Goal: Task Accomplishment & Management: Use online tool/utility

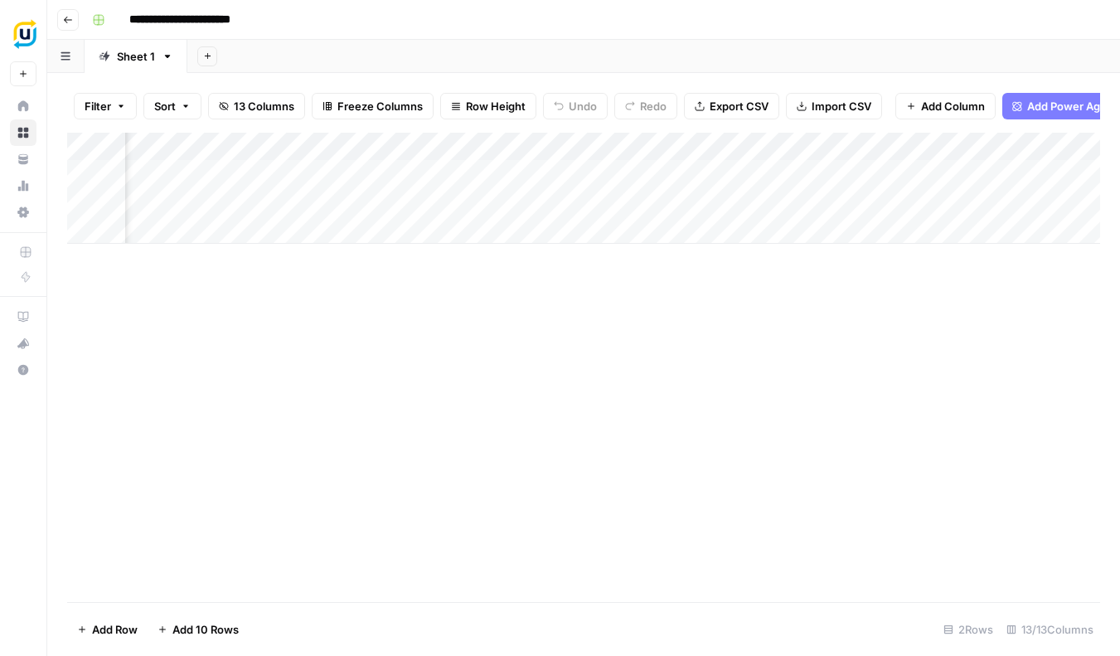
scroll to position [0, 415]
click at [424, 200] on div "Add Column" at bounding box center [583, 188] width 1033 height 111
click at [490, 199] on div "Add Column" at bounding box center [583, 188] width 1033 height 111
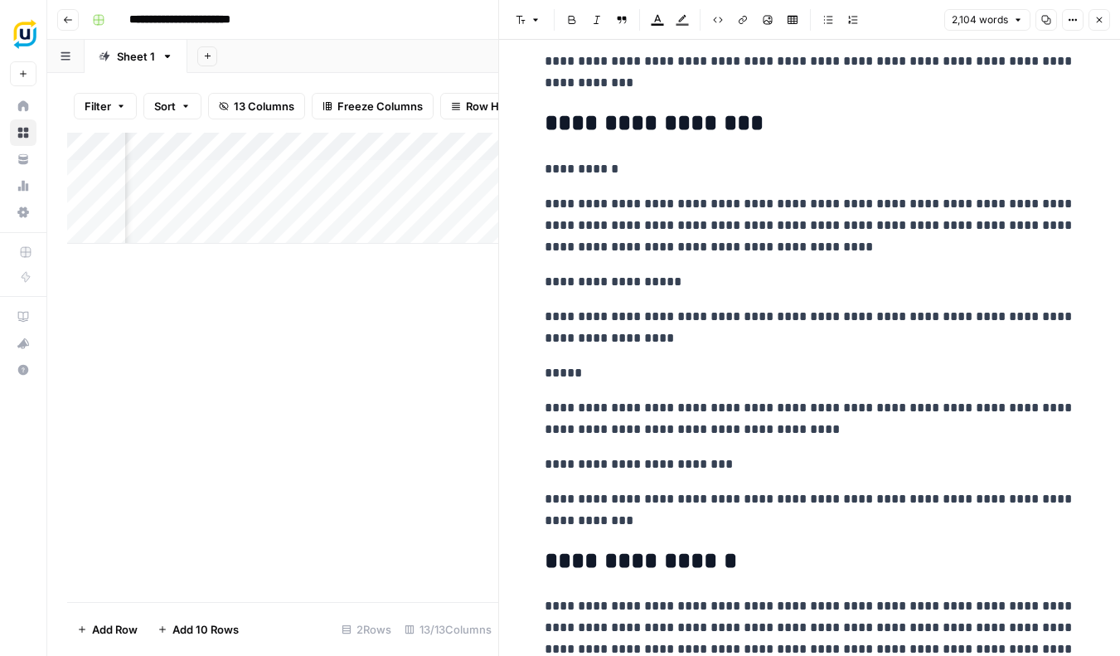
scroll to position [3892, 0]
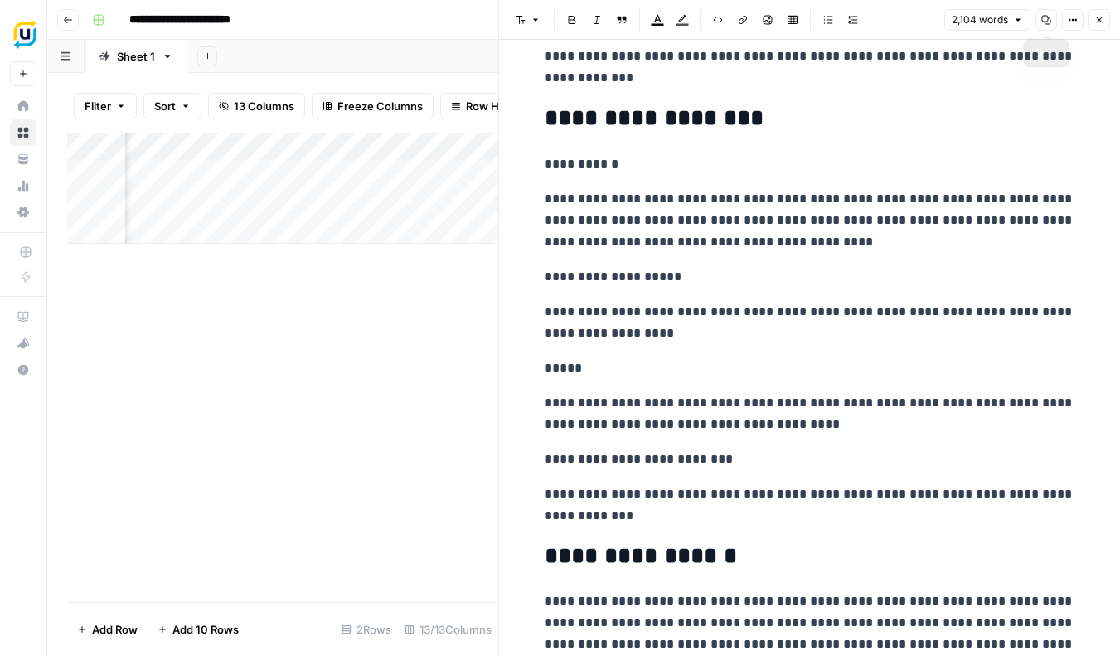
click at [1041, 20] on span "Copy" at bounding box center [1041, 20] width 1 height 1
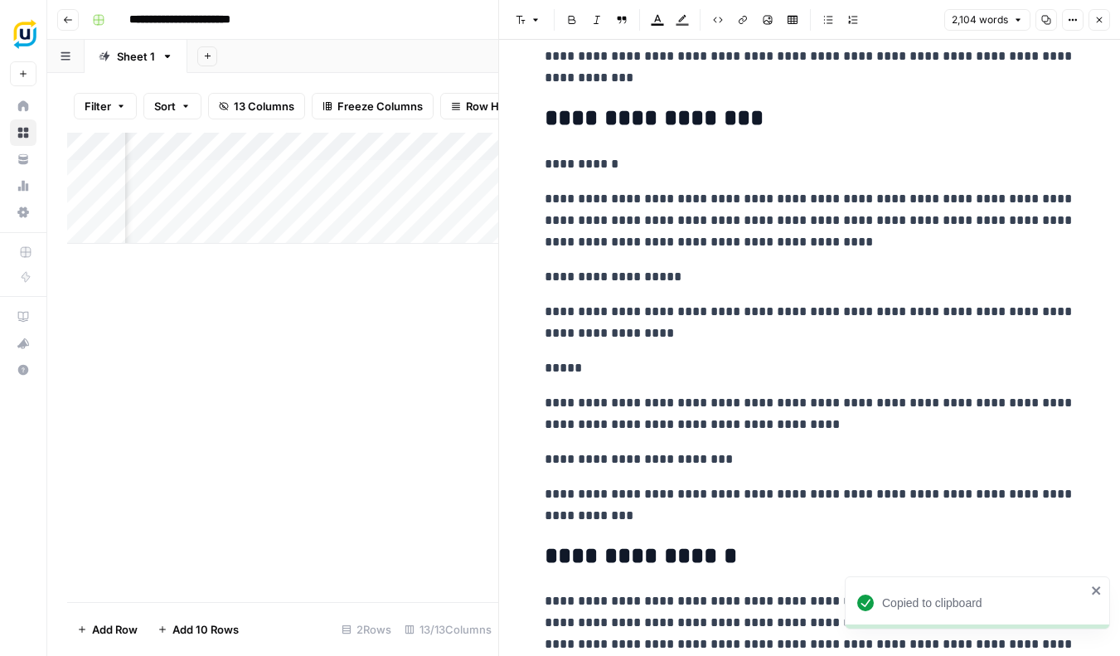
scroll to position [3894, 0]
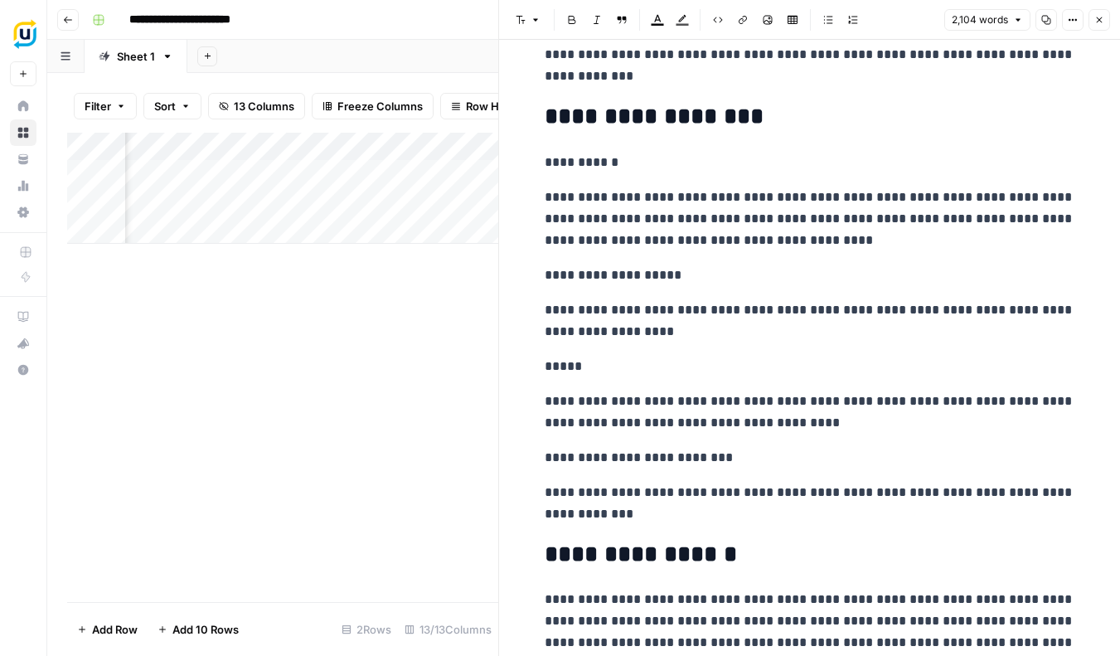
click at [1103, 22] on icon "button" at bounding box center [1099, 20] width 10 height 10
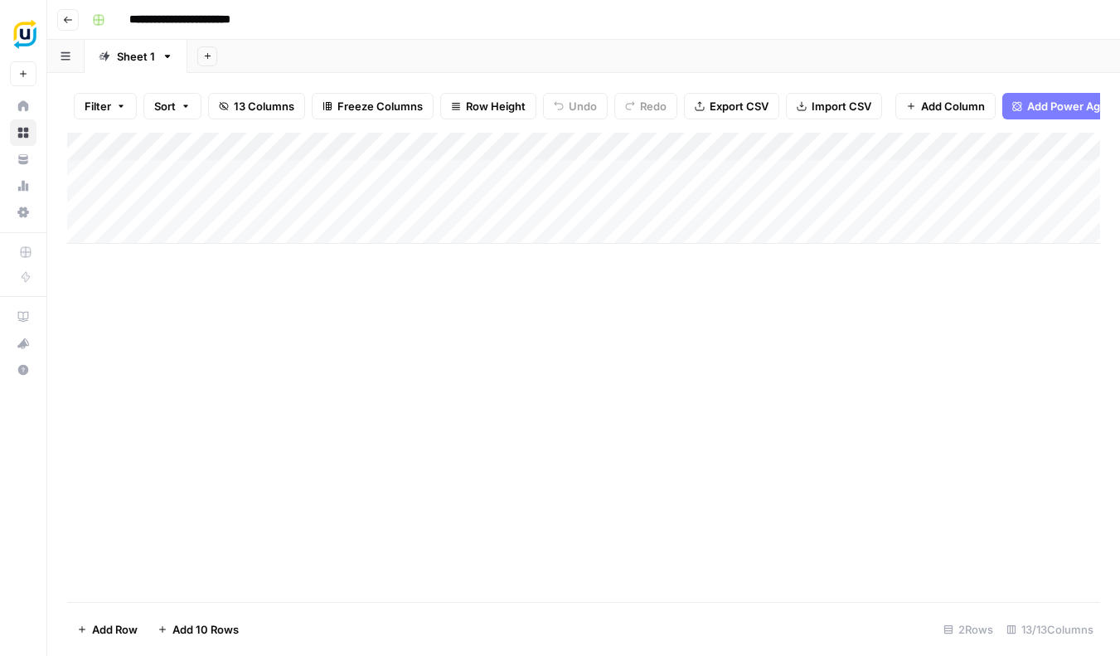
click at [837, 104] on span "Import CSV" at bounding box center [842, 106] width 60 height 17
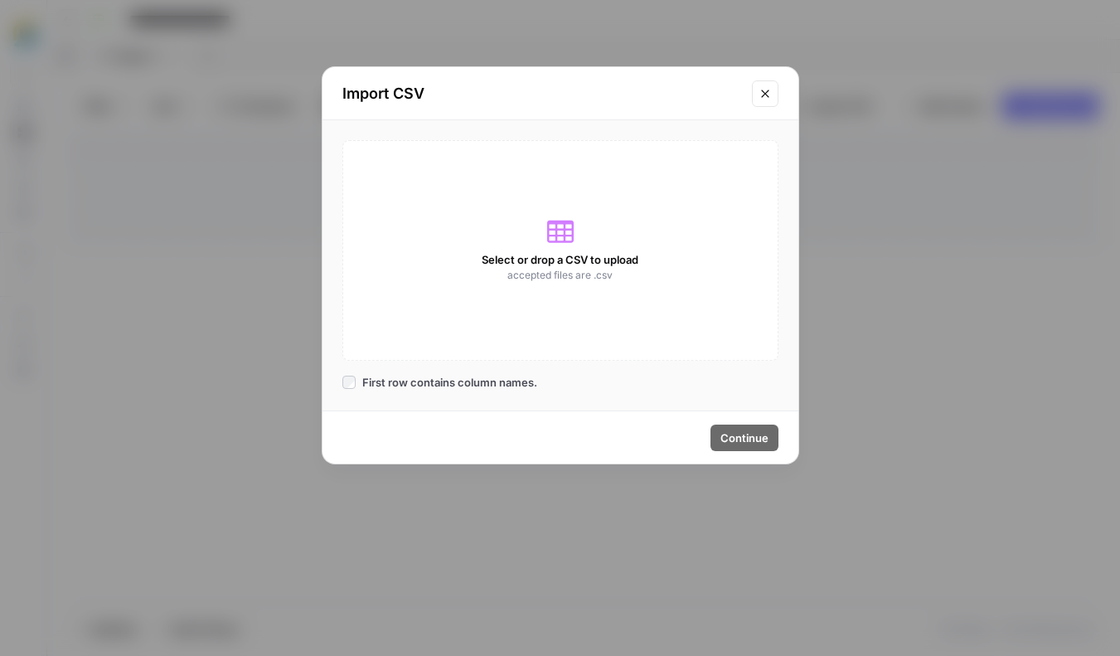
click at [763, 83] on button "Close modal" at bounding box center [765, 93] width 27 height 27
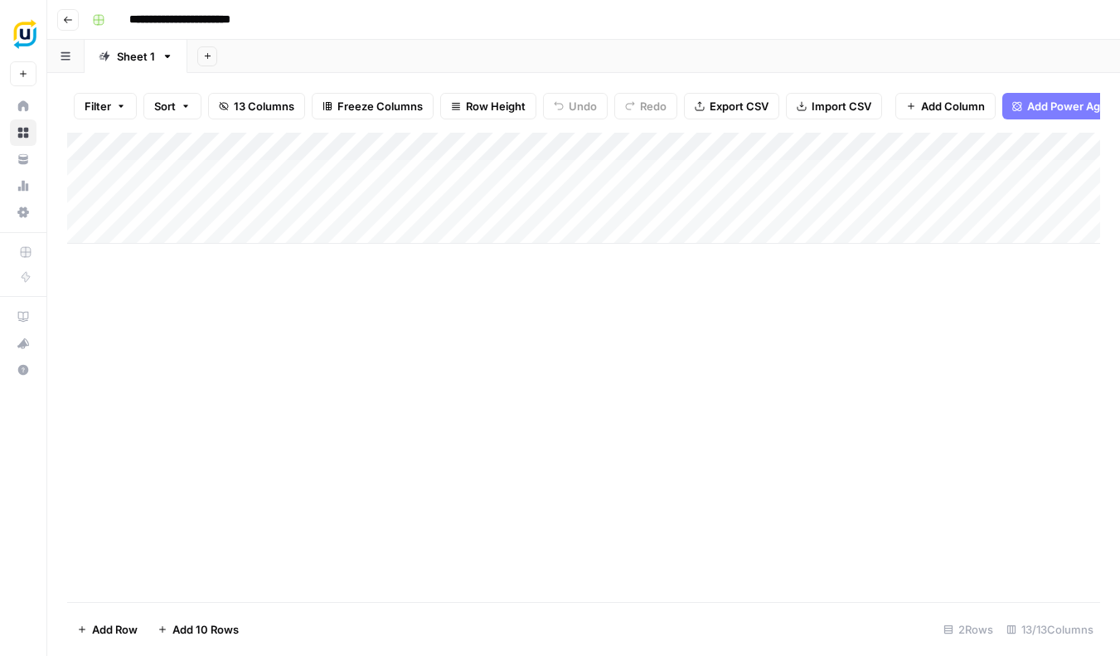
click at [722, 100] on span "Export CSV" at bounding box center [739, 106] width 59 height 17
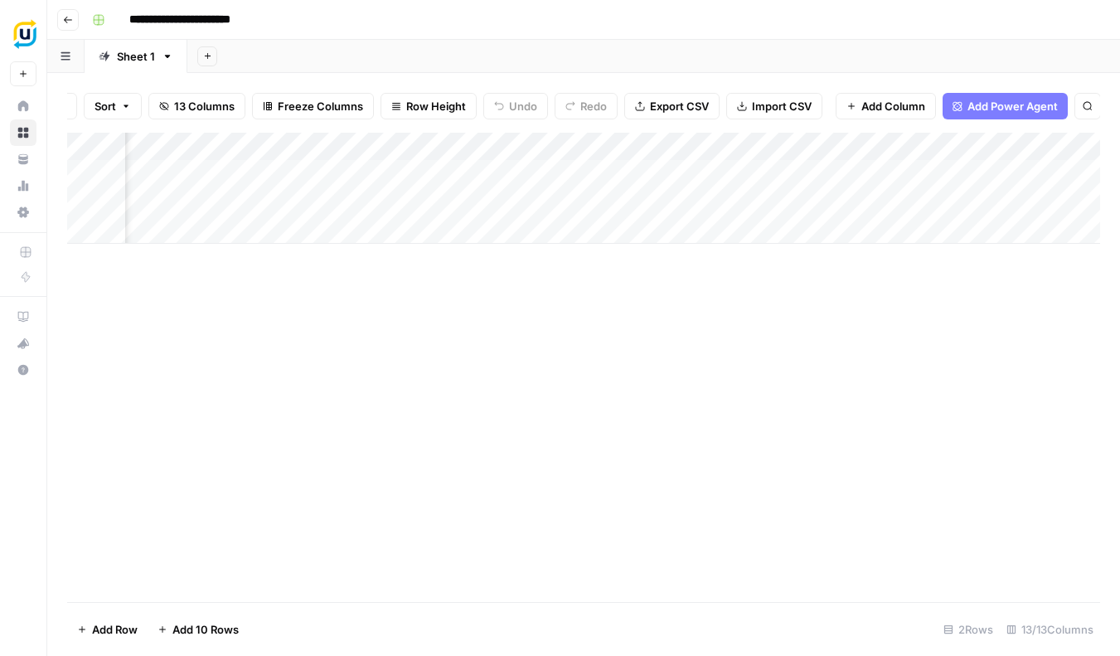
scroll to position [0, 387]
click at [755, 193] on div "Add Column" at bounding box center [583, 188] width 1033 height 111
click at [918, 193] on div "Add Column" at bounding box center [583, 188] width 1033 height 111
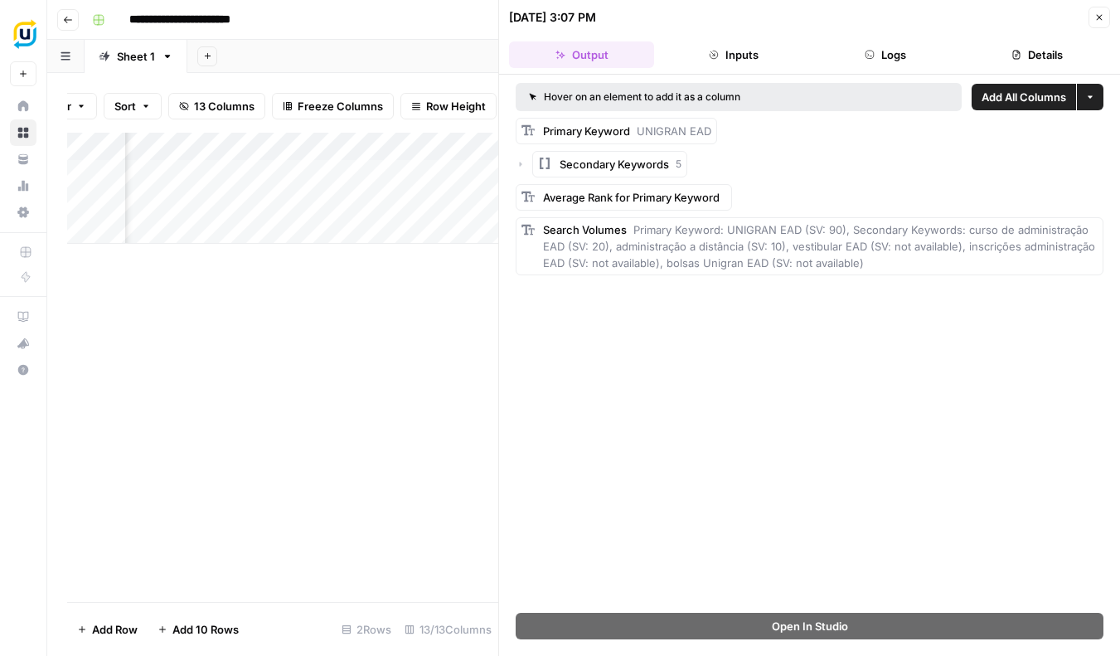
click at [752, 57] on button "Inputs" at bounding box center [733, 54] width 145 height 27
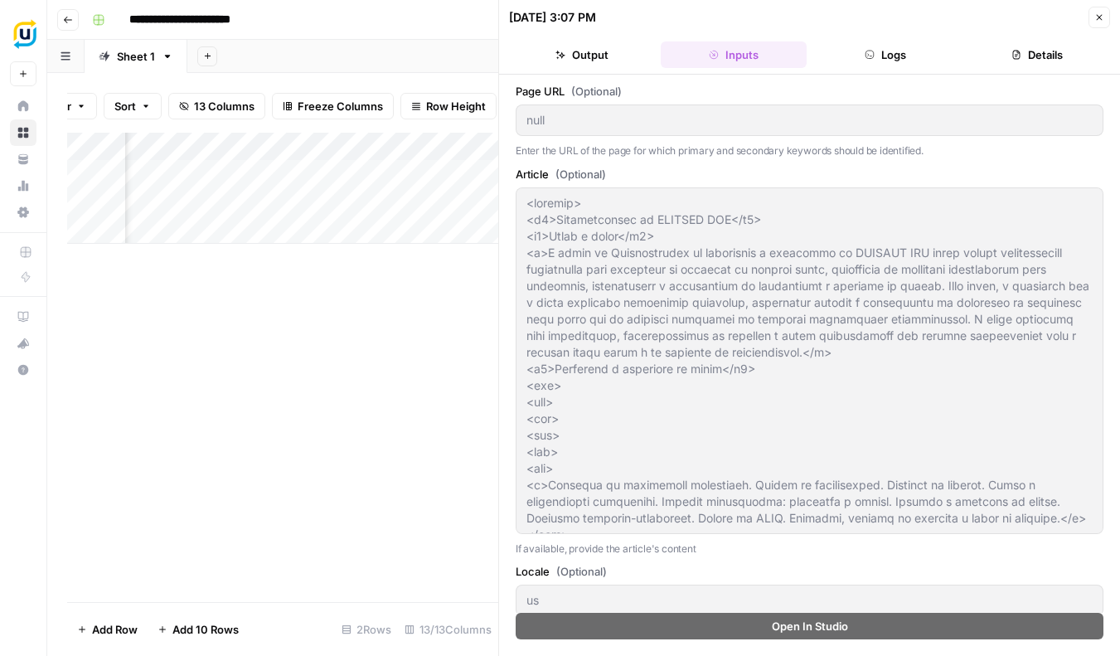
click at [591, 52] on button "Output" at bounding box center [581, 54] width 145 height 27
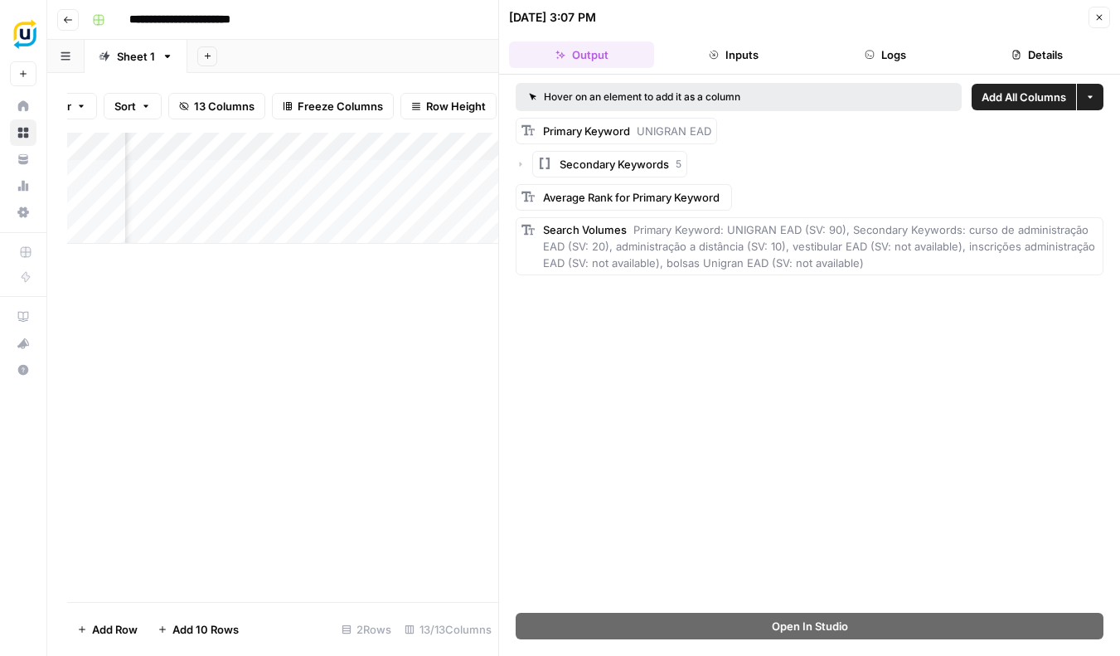
click at [1055, 53] on button "Details" at bounding box center [1037, 54] width 145 height 27
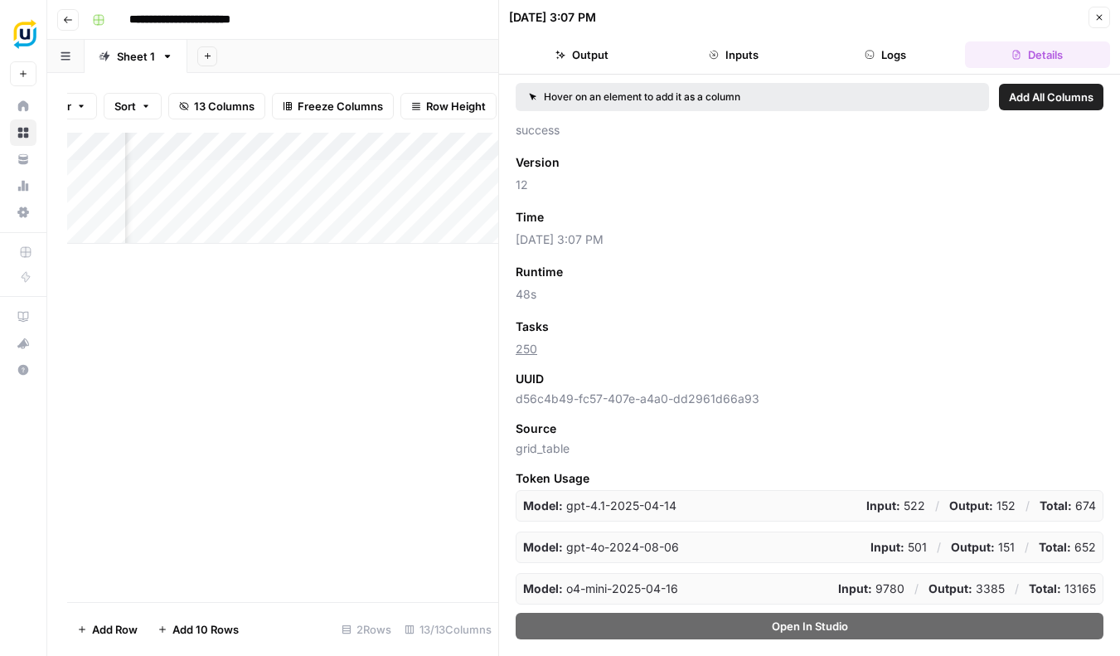
scroll to position [19, 0]
click at [1102, 22] on icon "button" at bounding box center [1099, 17] width 10 height 10
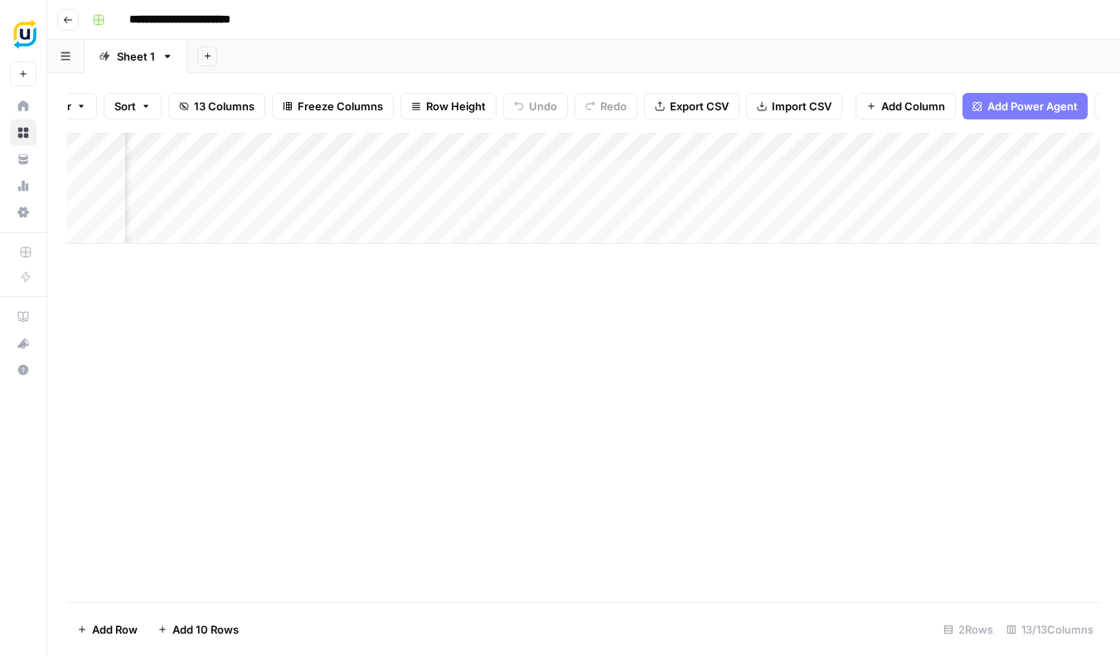
scroll to position [0, 755]
click at [831, 196] on div "Add Column" at bounding box center [583, 188] width 1033 height 111
click at [808, 194] on div "Add Column" at bounding box center [583, 188] width 1033 height 111
click at [982, 599] on div "meta_description_input_value can't be blank" at bounding box center [984, 600] width 204 height 33
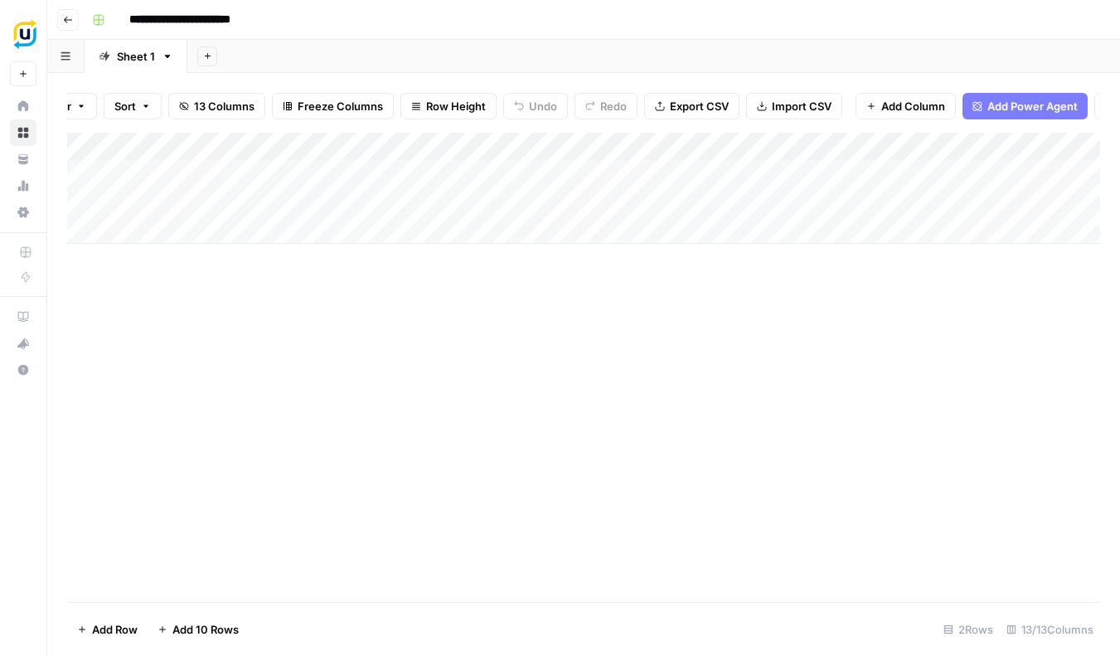
scroll to position [0, 0]
click at [686, 107] on span "Export CSV" at bounding box center [699, 106] width 59 height 17
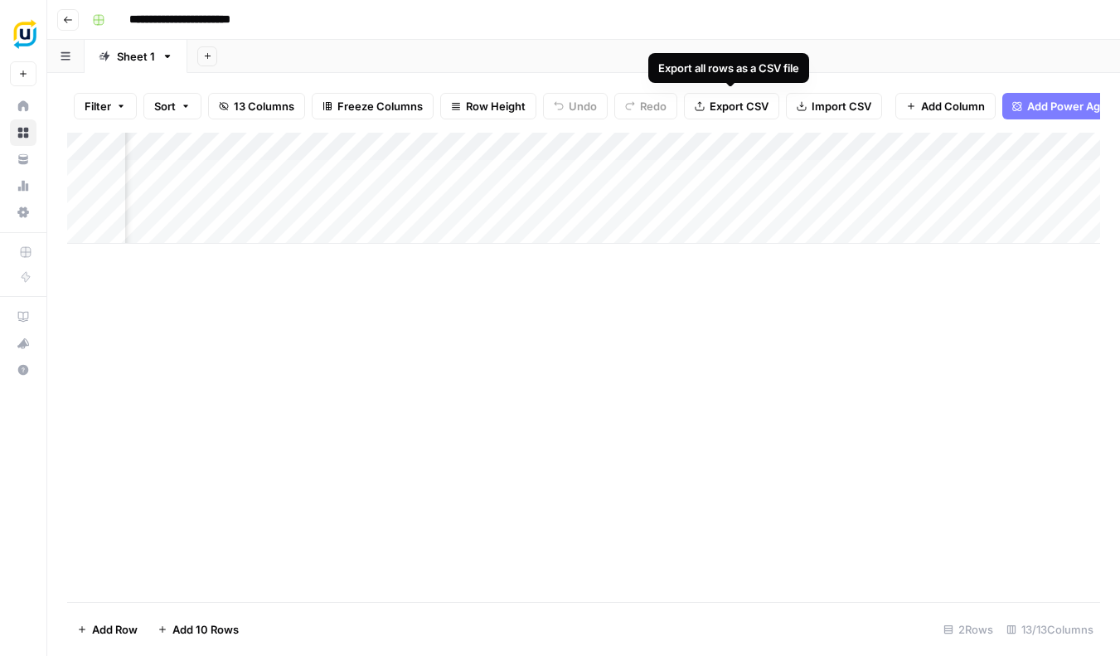
click at [705, 107] on button "Export CSV" at bounding box center [731, 106] width 95 height 27
click at [218, 19] on input "**********" at bounding box center [199, 20] width 154 height 27
drag, startPoint x: 172, startPoint y: 22, endPoint x: 337, endPoint y: 31, distance: 164.4
click at [337, 31] on div "**********" at bounding box center [594, 20] width 1018 height 27
click at [211, 22] on input "**********" at bounding box center [199, 20] width 154 height 27
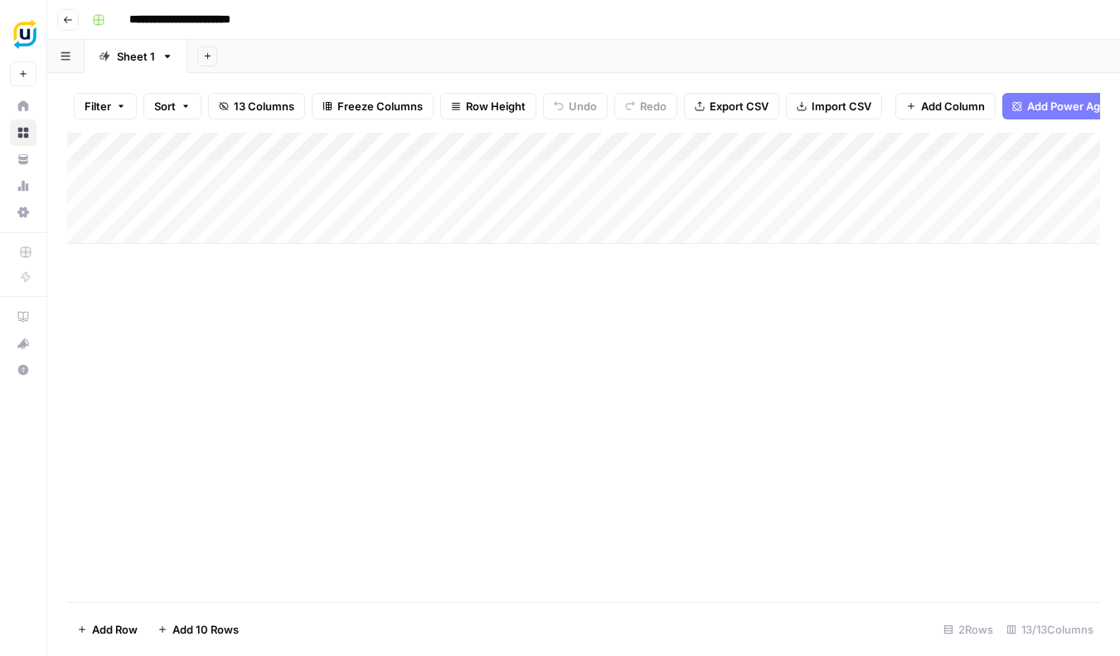
drag, startPoint x: 261, startPoint y: 23, endPoint x: 325, endPoint y: 25, distance: 63.9
click at [325, 25] on div "**********" at bounding box center [594, 20] width 1018 height 27
type input "**********"
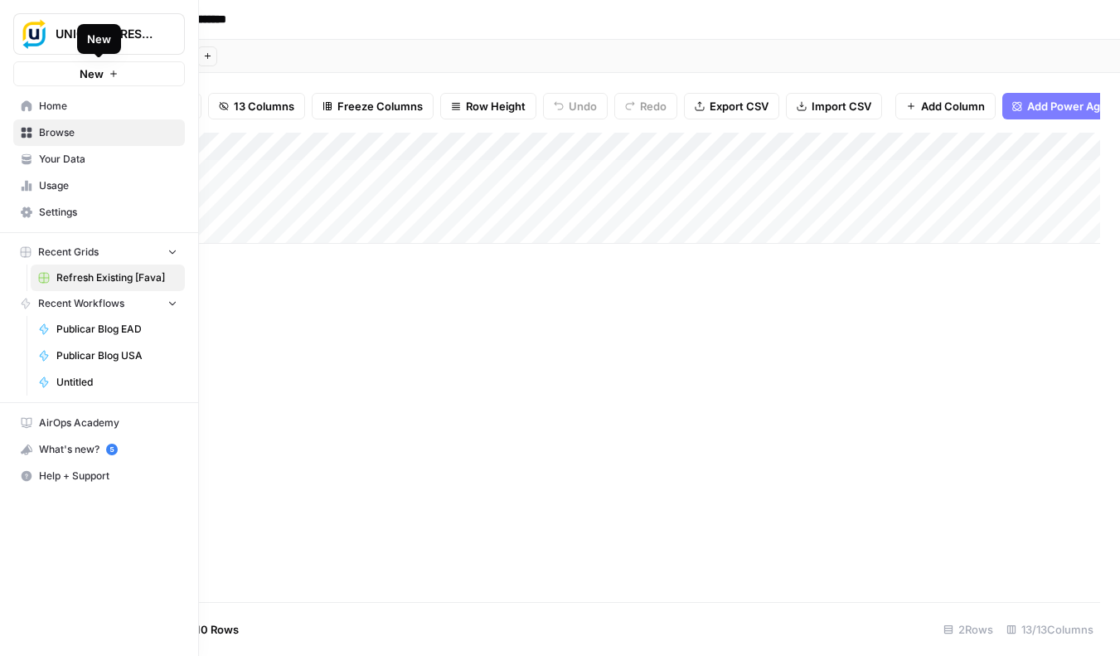
click at [109, 71] on icon "button" at bounding box center [114, 74] width 10 height 10
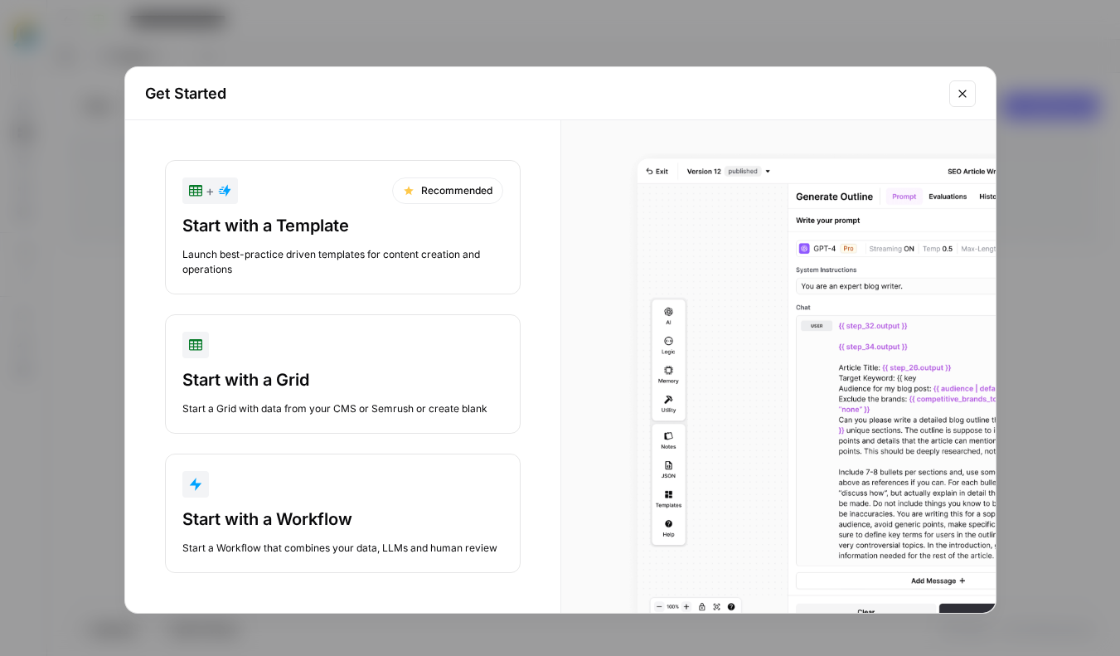
click at [410, 502] on button "Start with a Workflow Start a Workflow that combines your data, LLMs and human …" at bounding box center [343, 513] width 356 height 119
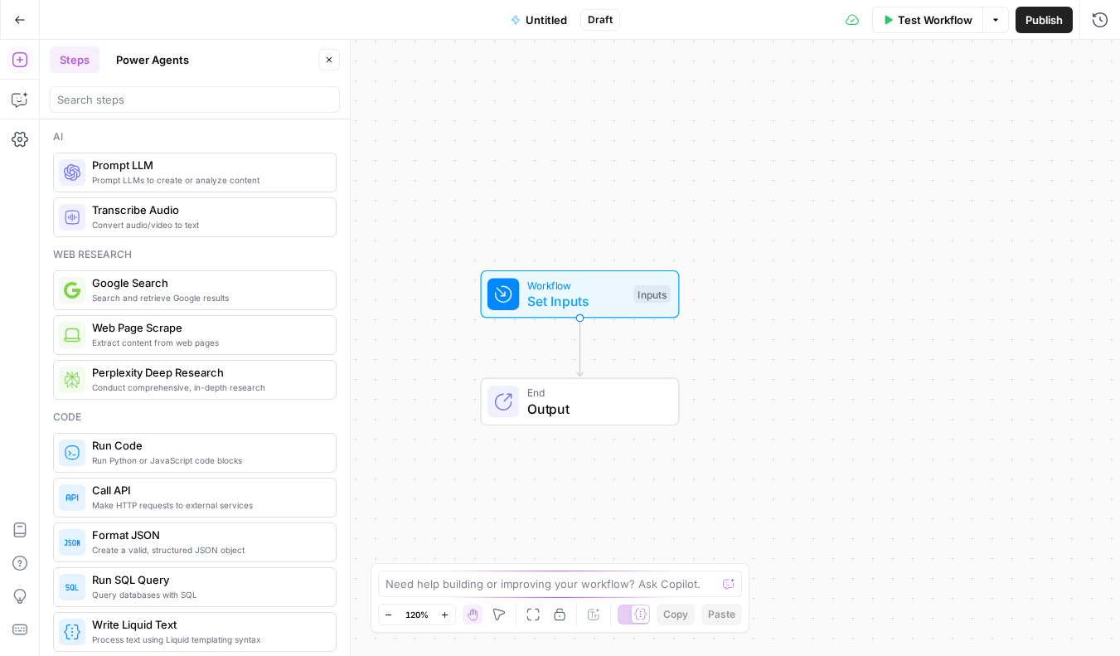
click at [23, 22] on icon "button" at bounding box center [20, 20] width 12 height 12
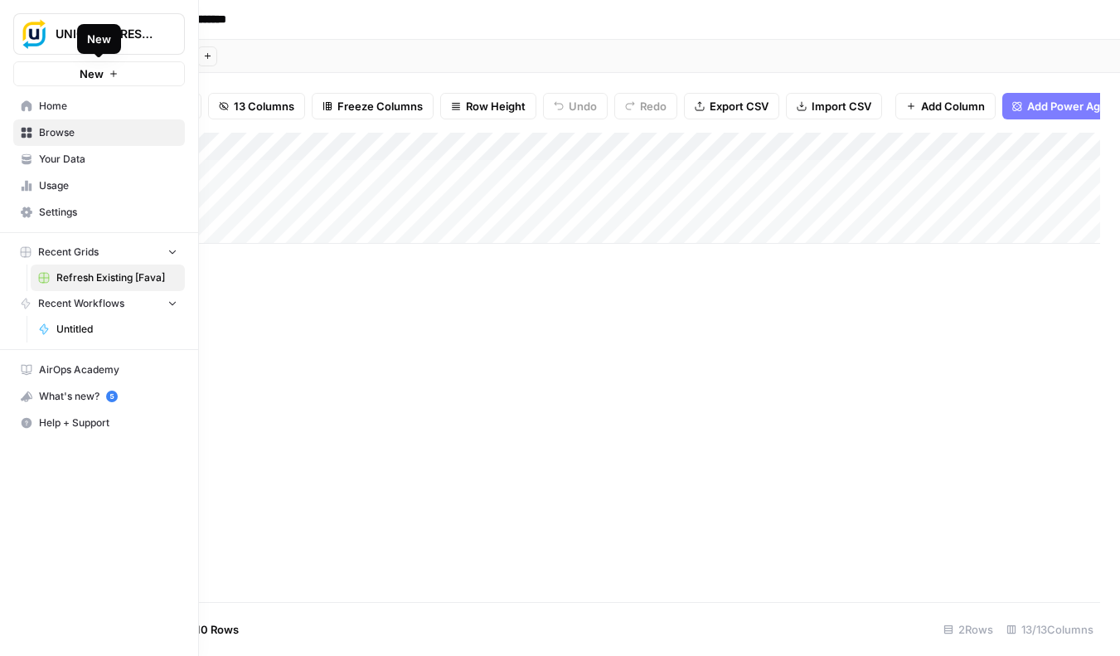
click at [59, 73] on button "New" at bounding box center [99, 73] width 172 height 25
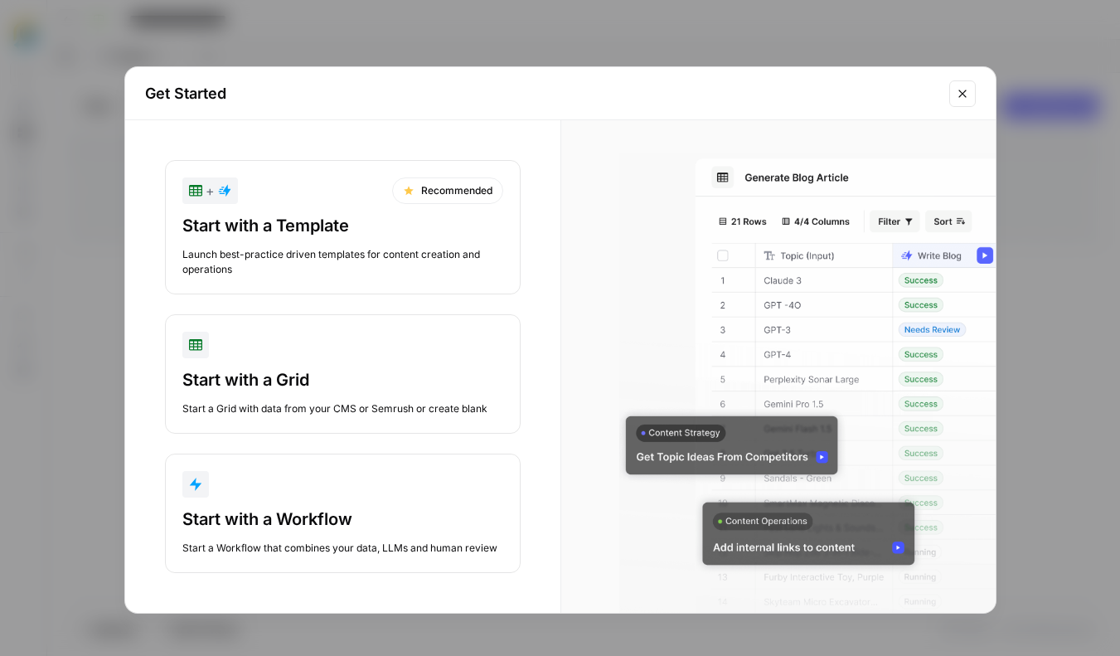
click at [347, 257] on div "Launch best-practice driven templates for content creation and operations" at bounding box center [342, 262] width 321 height 30
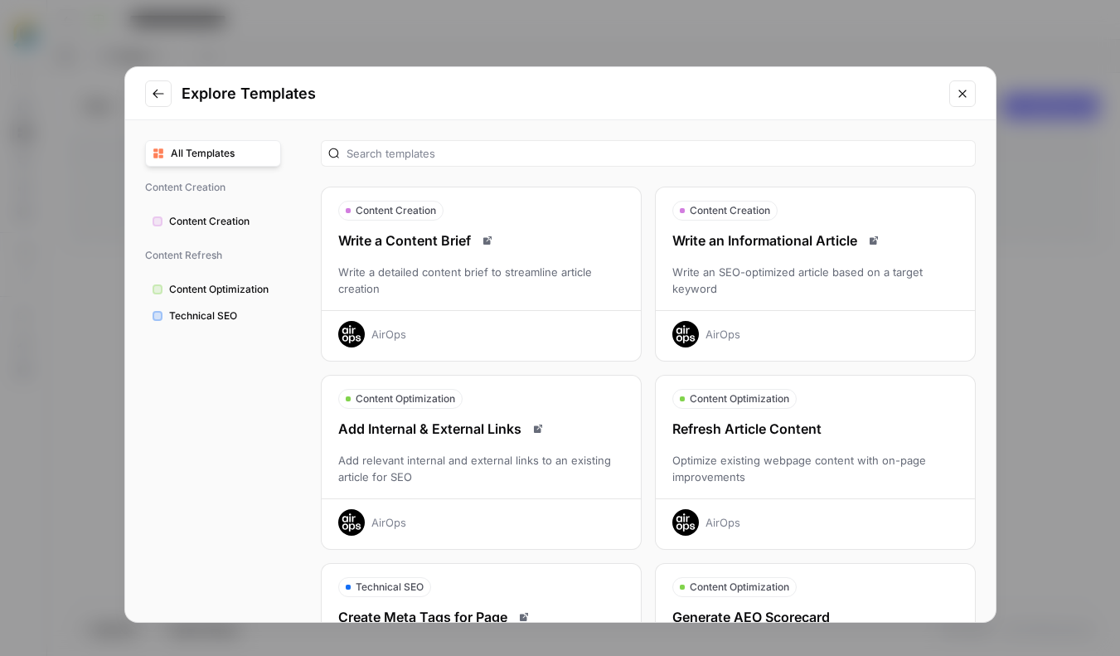
click at [229, 289] on span "Content Optimization" at bounding box center [221, 289] width 104 height 15
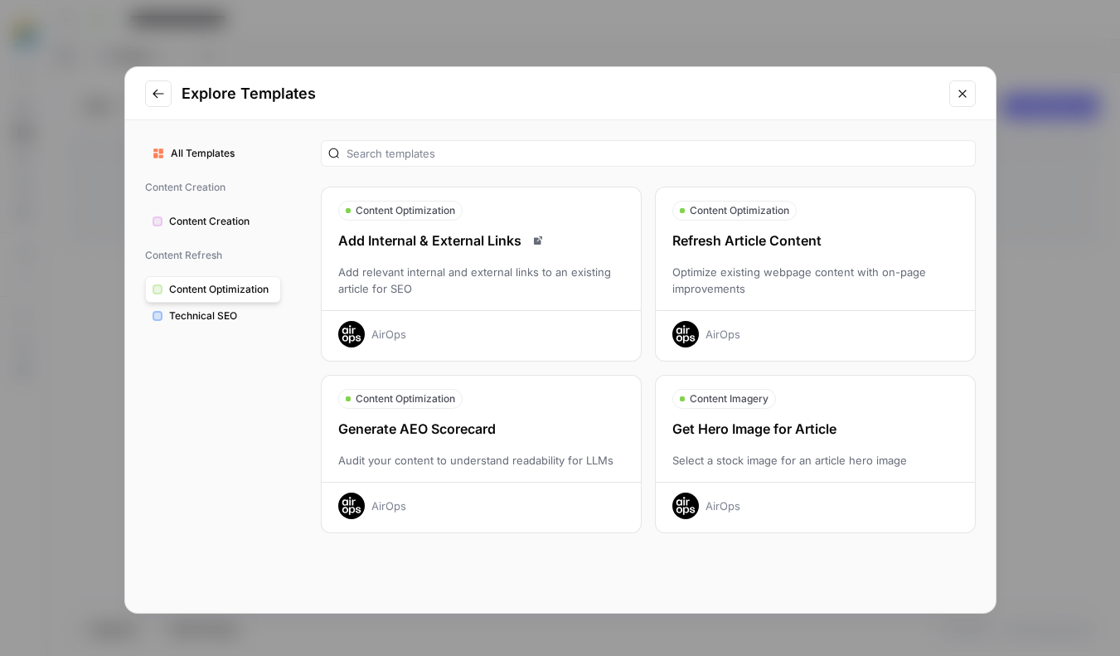
click at [224, 315] on span "Technical SEO" at bounding box center [221, 315] width 104 height 15
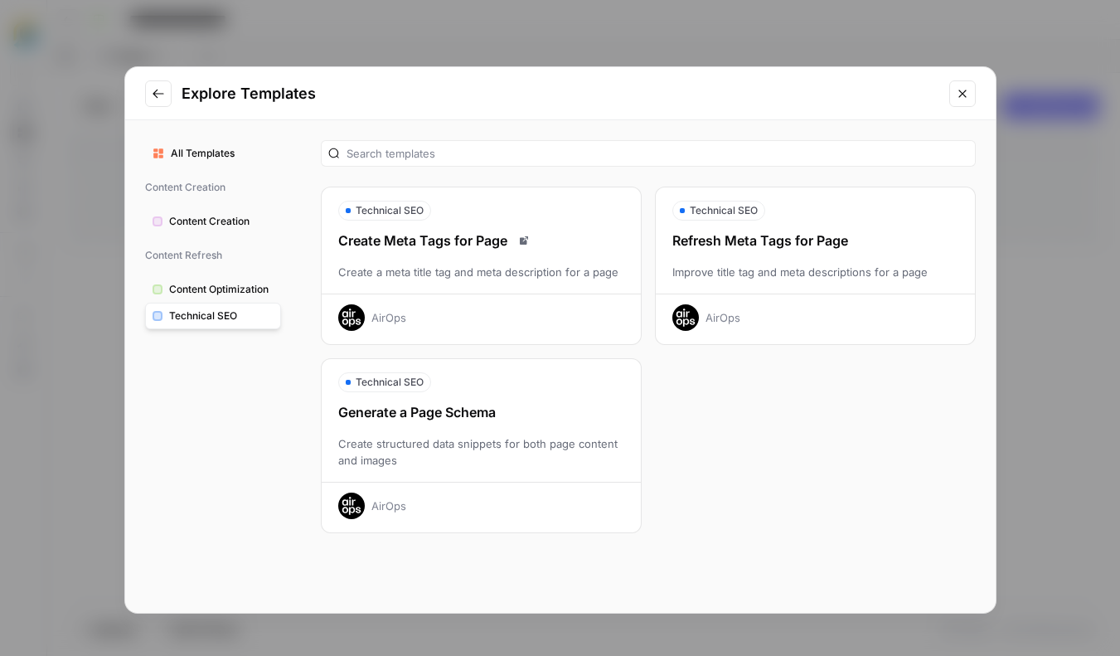
click at [439, 265] on div "Create a meta title tag and meta description for a page" at bounding box center [481, 272] width 319 height 17
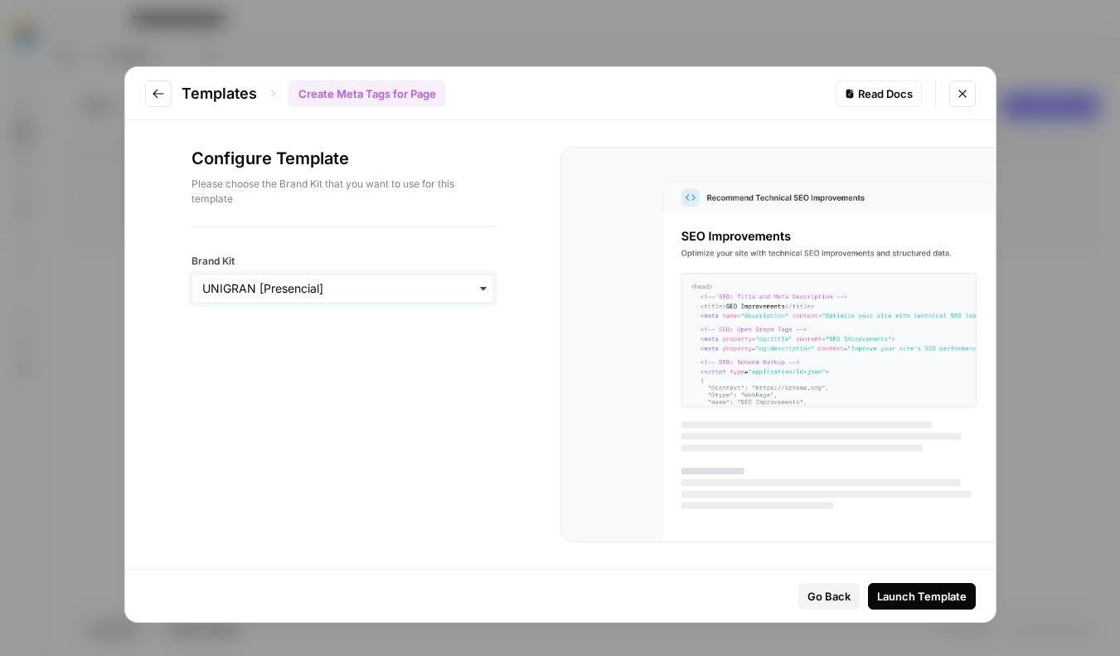
click at [374, 289] on input "Brand Kit" at bounding box center [342, 288] width 281 height 17
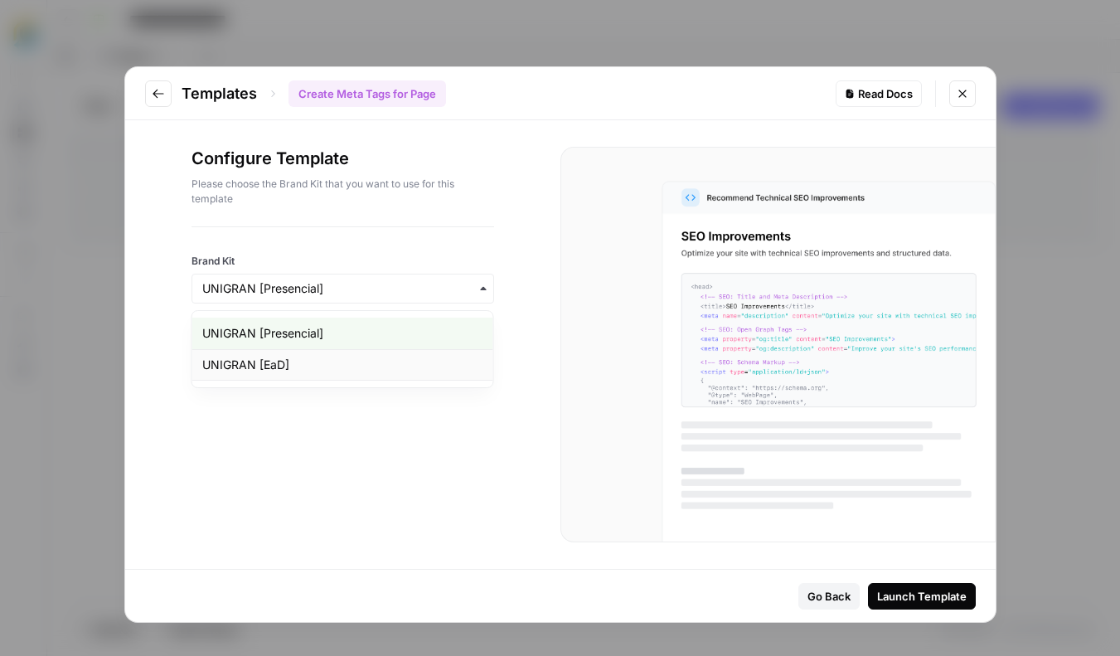
click at [358, 363] on div "UNIGRAN [EaD]" at bounding box center [342, 365] width 301 height 32
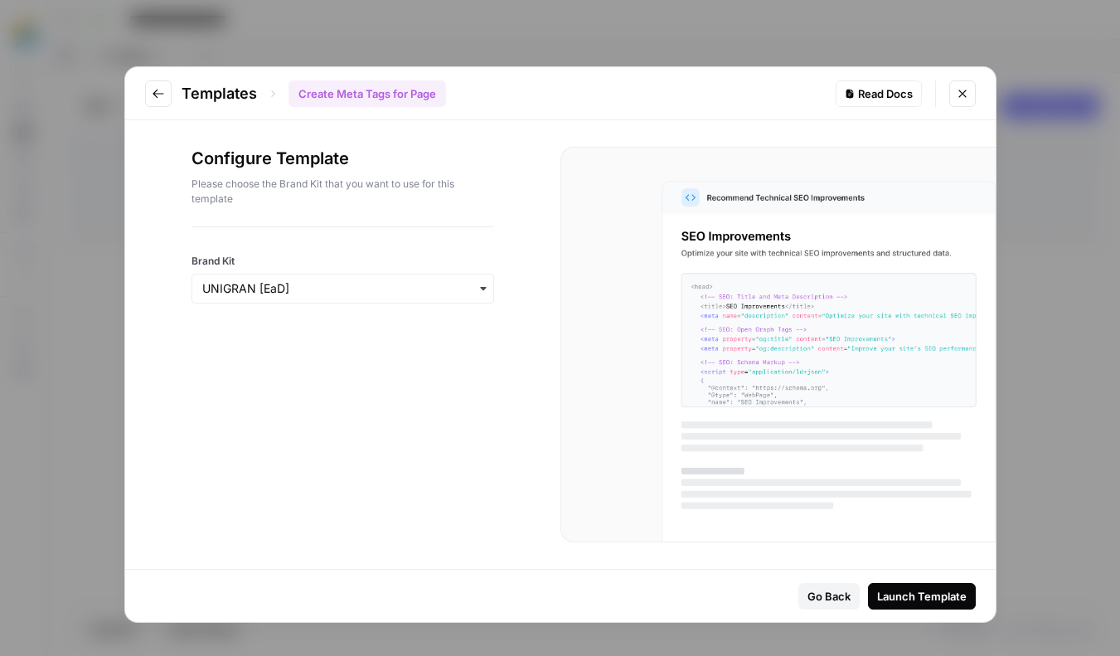
click at [923, 599] on div "Launch Template" at bounding box center [922, 596] width 90 height 17
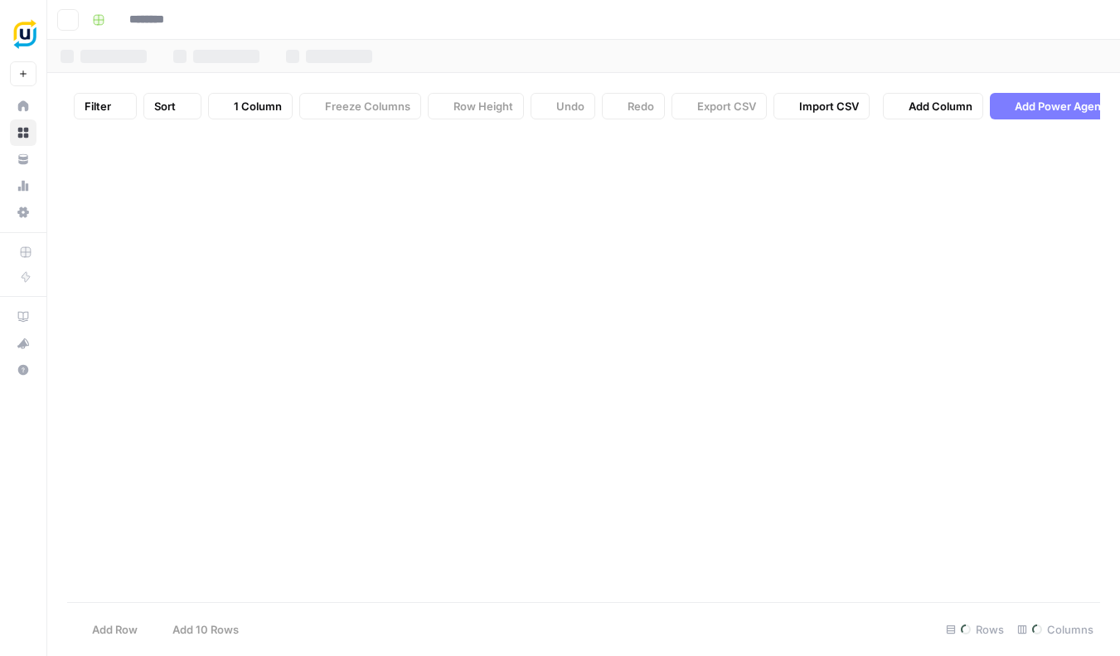
type input "**********"
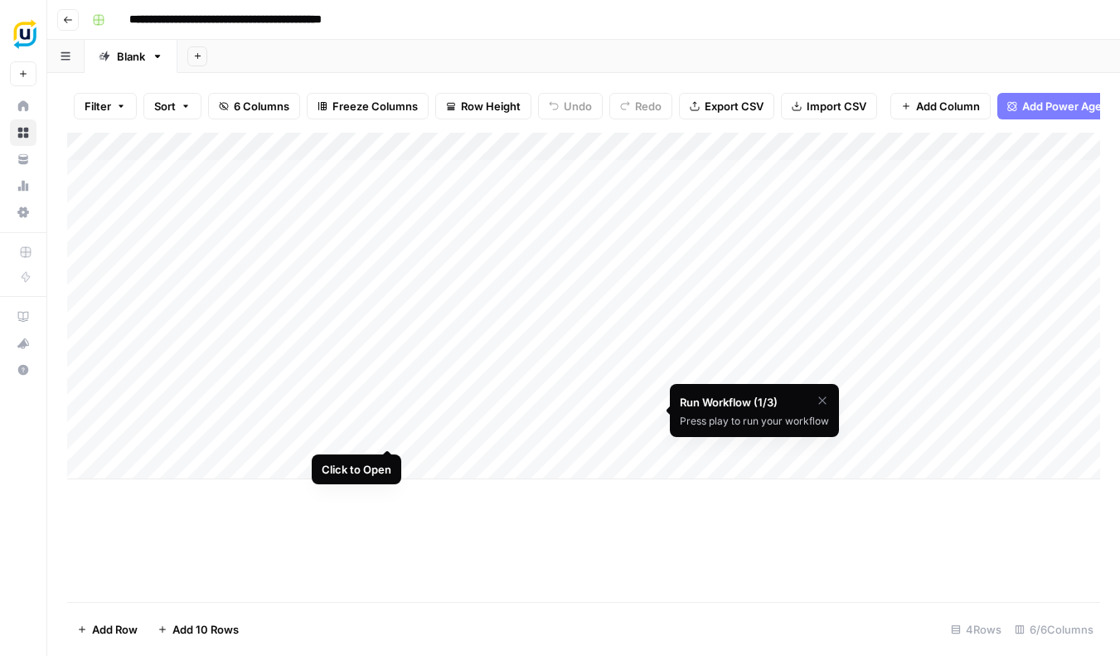
click at [385, 385] on div "Add Column" at bounding box center [583, 306] width 1033 height 347
click at [388, 386] on div "Add Column" at bounding box center [583, 306] width 1033 height 347
click at [391, 385] on div "Add Column" at bounding box center [583, 306] width 1033 height 347
click at [533, 386] on div "Add Column" at bounding box center [583, 306] width 1033 height 347
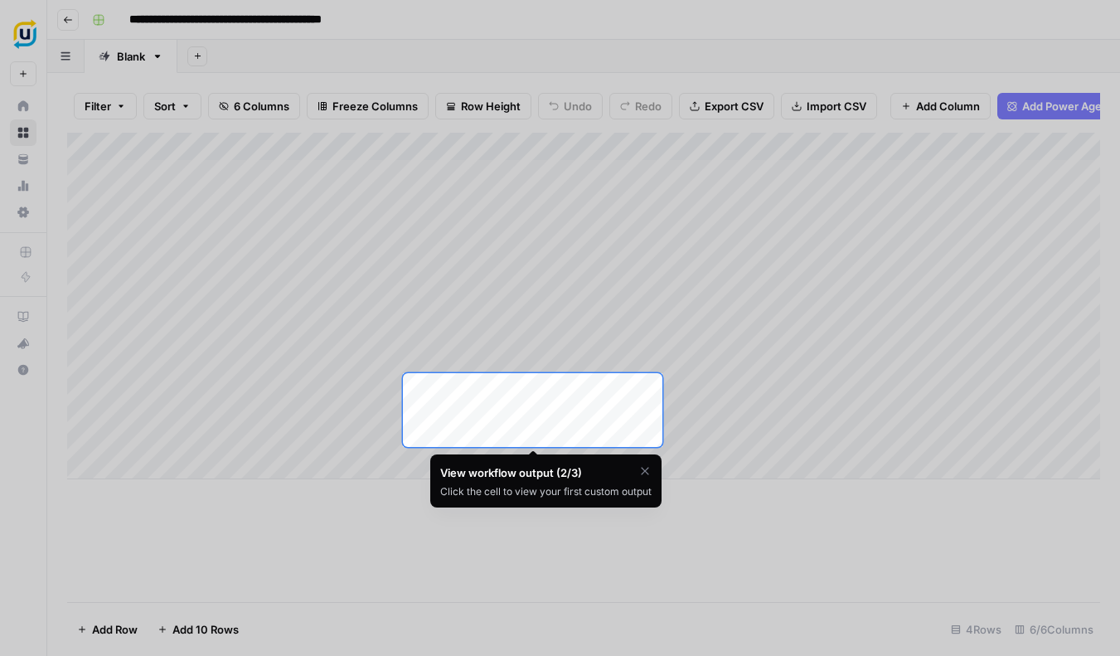
click at [607, 402] on div "Add Column" at bounding box center [583, 306] width 1033 height 347
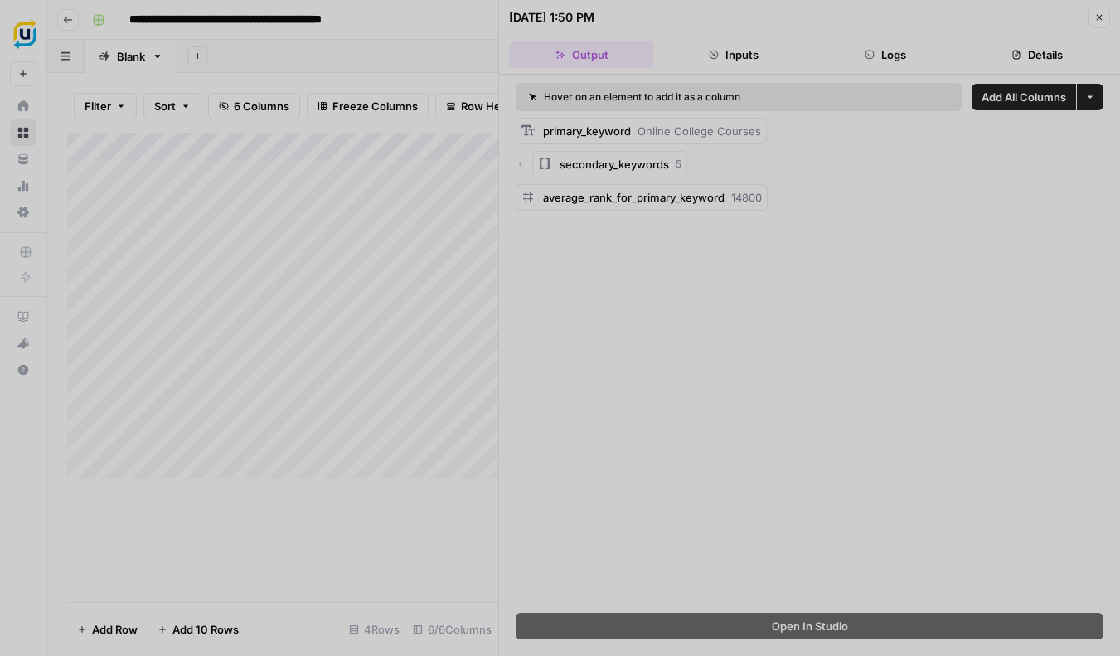
click at [1100, 18] on div at bounding box center [560, 328] width 1120 height 656
click at [520, 163] on div at bounding box center [560, 328] width 1120 height 656
drag, startPoint x: 525, startPoint y: 163, endPoint x: 533, endPoint y: 164, distance: 8.3
click at [526, 163] on div at bounding box center [560, 328] width 1120 height 656
click at [595, 166] on div at bounding box center [560, 328] width 1120 height 656
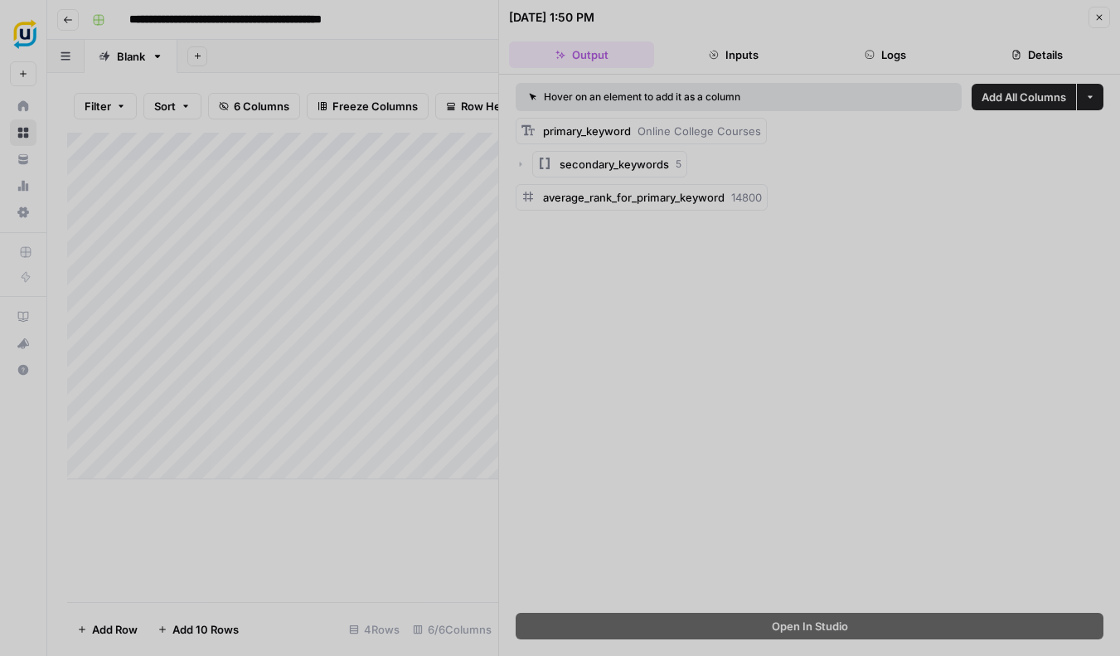
click at [683, 165] on div at bounding box center [560, 328] width 1120 height 656
click at [519, 163] on div at bounding box center [560, 328] width 1120 height 656
drag, startPoint x: 524, startPoint y: 163, endPoint x: 536, endPoint y: 168, distance: 12.6
click at [524, 163] on div at bounding box center [560, 328] width 1120 height 656
click at [594, 133] on div at bounding box center [560, 328] width 1120 height 656
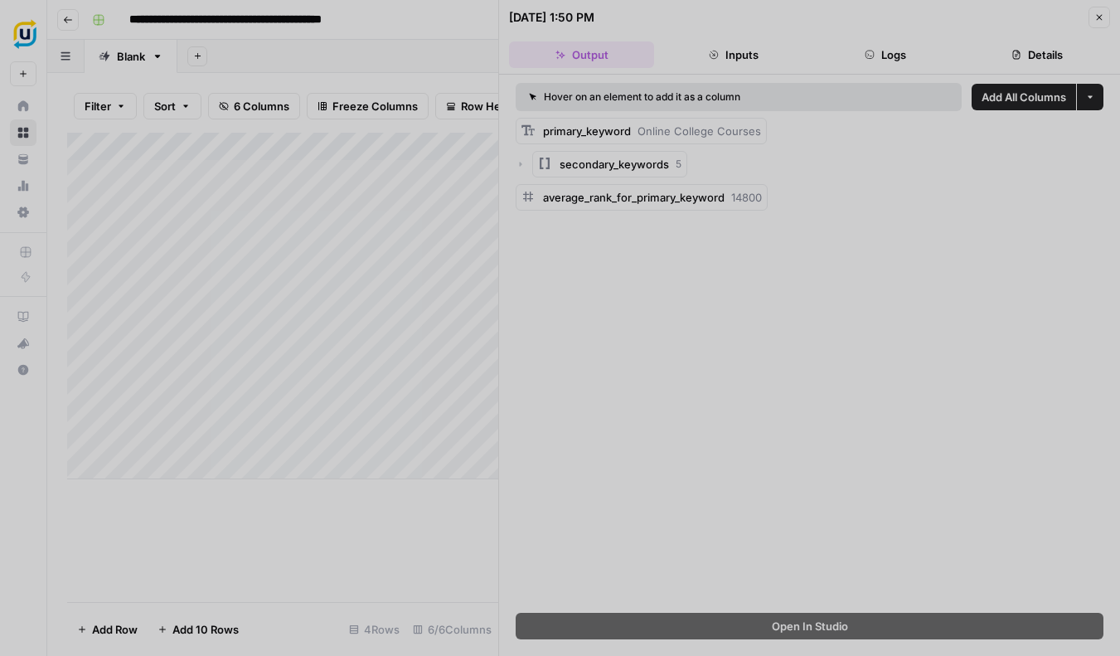
click at [1098, 19] on div at bounding box center [560, 328] width 1120 height 656
click at [1096, 14] on div at bounding box center [560, 328] width 1120 height 656
click at [289, 531] on div at bounding box center [560, 328] width 1120 height 656
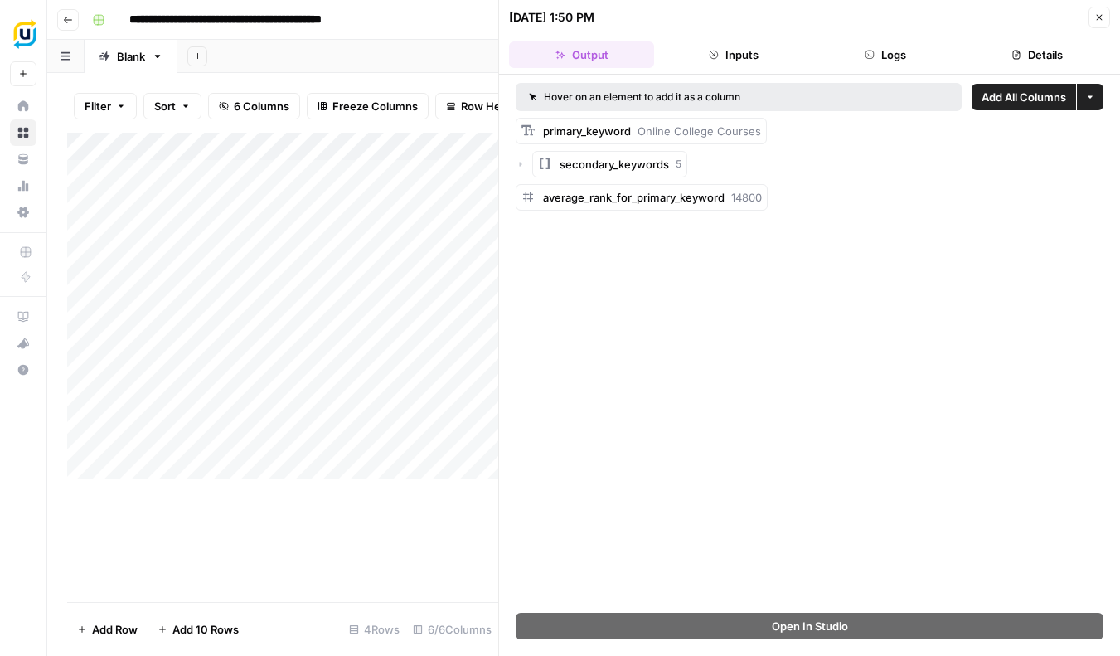
click at [521, 164] on icon "button" at bounding box center [521, 164] width 2 height 5
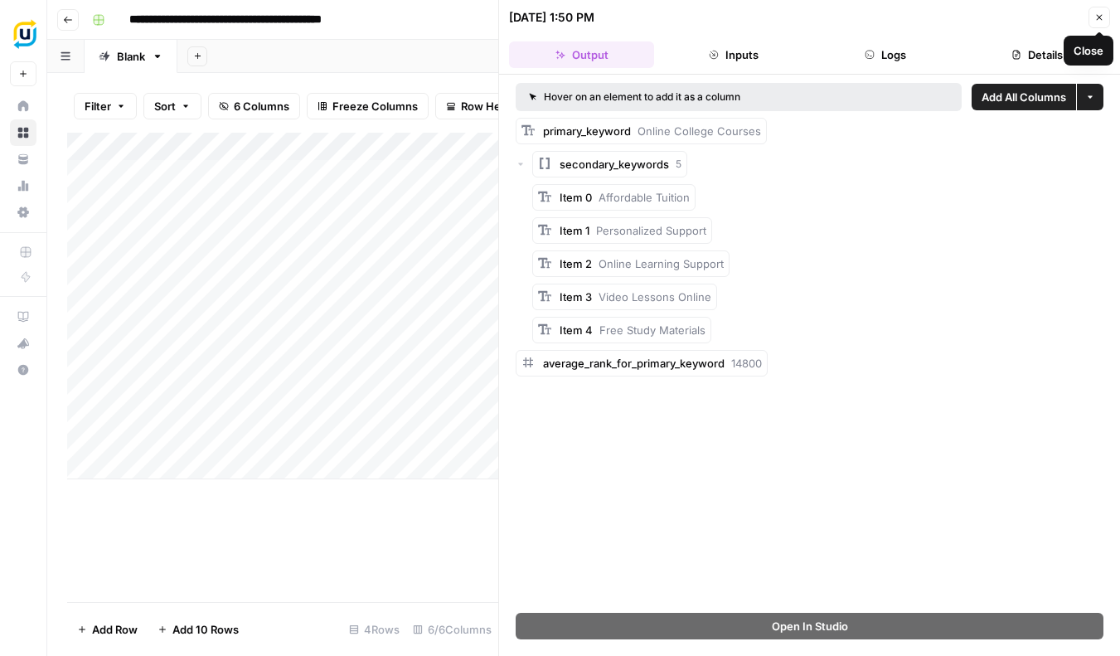
click at [1102, 21] on icon "button" at bounding box center [1099, 17] width 10 height 10
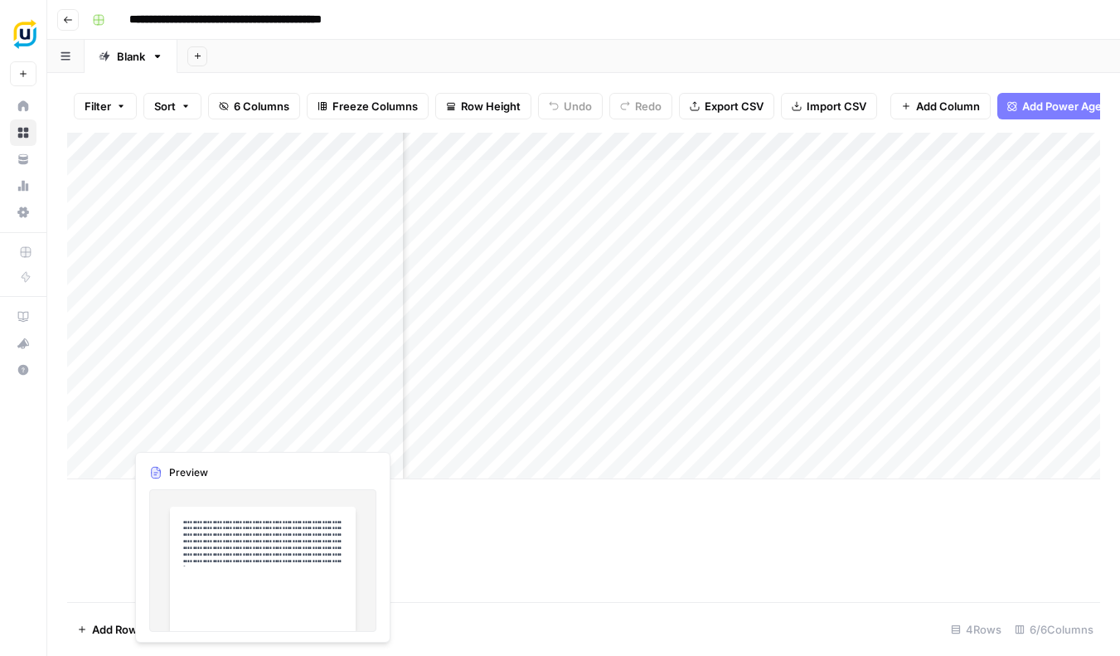
scroll to position [0, 214]
click at [263, 411] on div "Add Column" at bounding box center [583, 306] width 1033 height 347
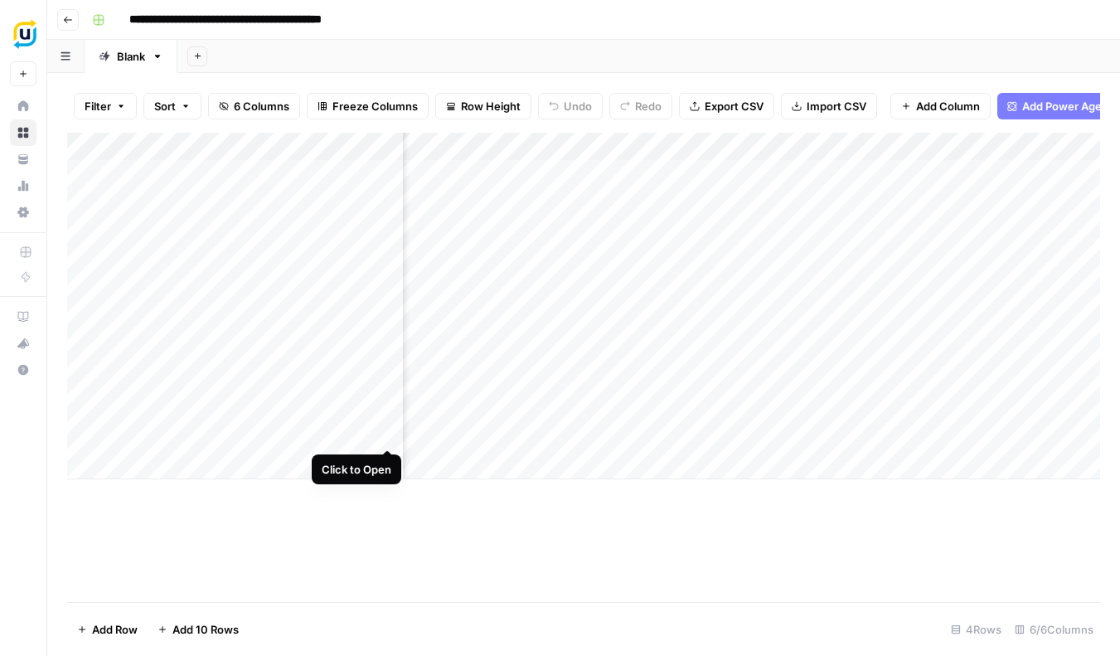
click at [384, 387] on div "Add Column" at bounding box center [583, 306] width 1033 height 347
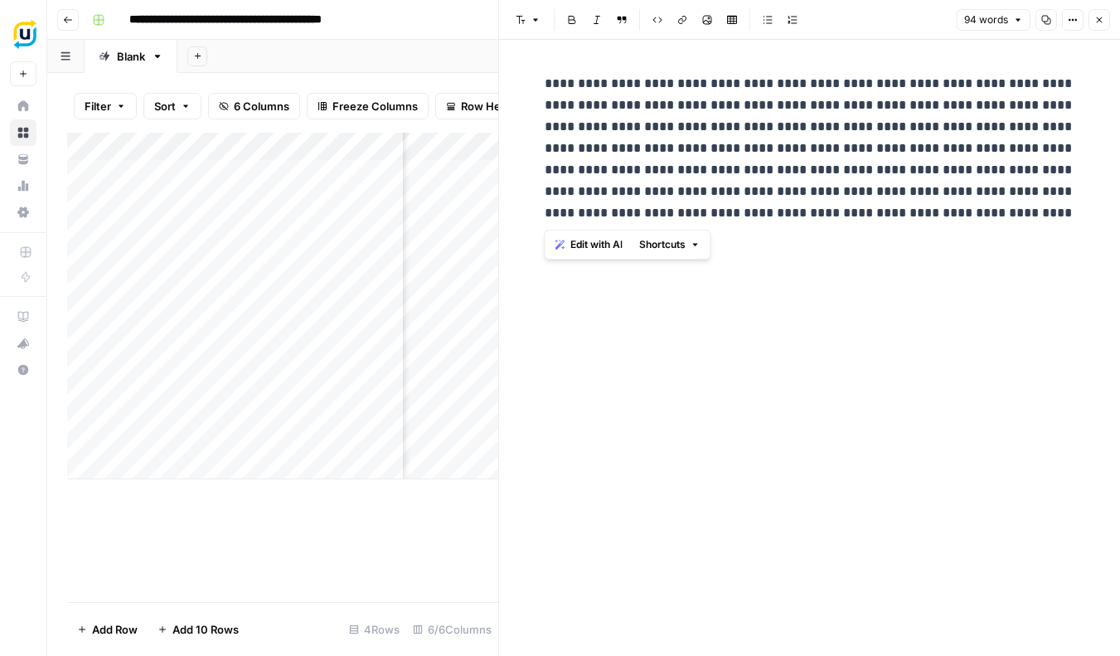
drag, startPoint x: 959, startPoint y: 226, endPoint x: 482, endPoint y: 26, distance: 518.0
click at [482, 26] on body "**********" at bounding box center [560, 328] width 1120 height 656
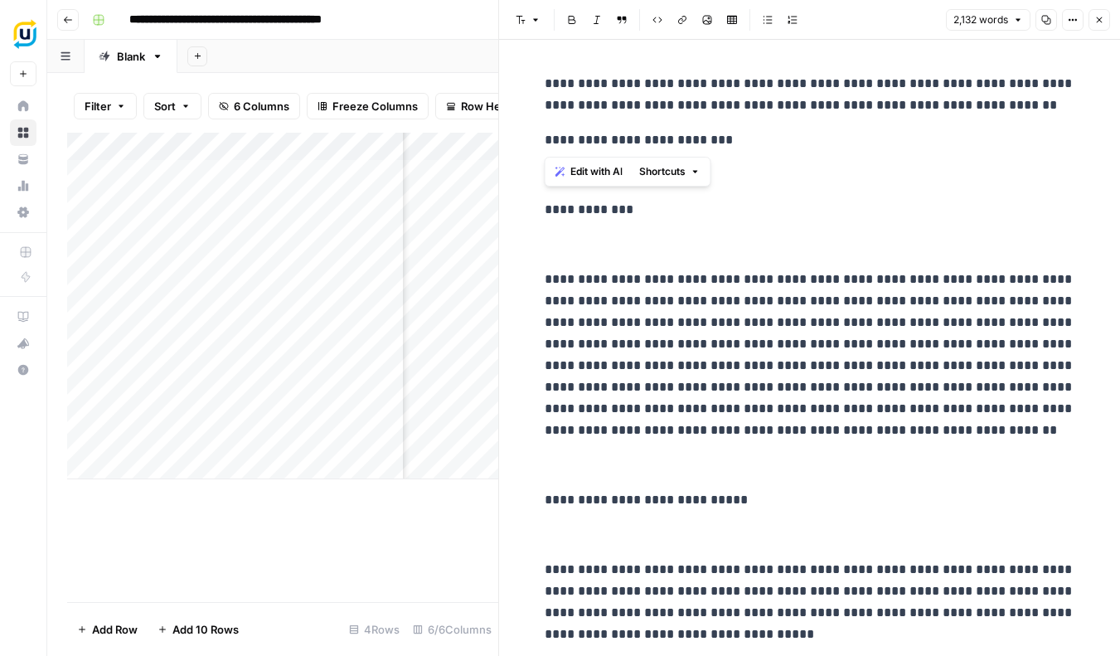
drag, startPoint x: 543, startPoint y: 141, endPoint x: 527, endPoint y: 68, distance: 74.6
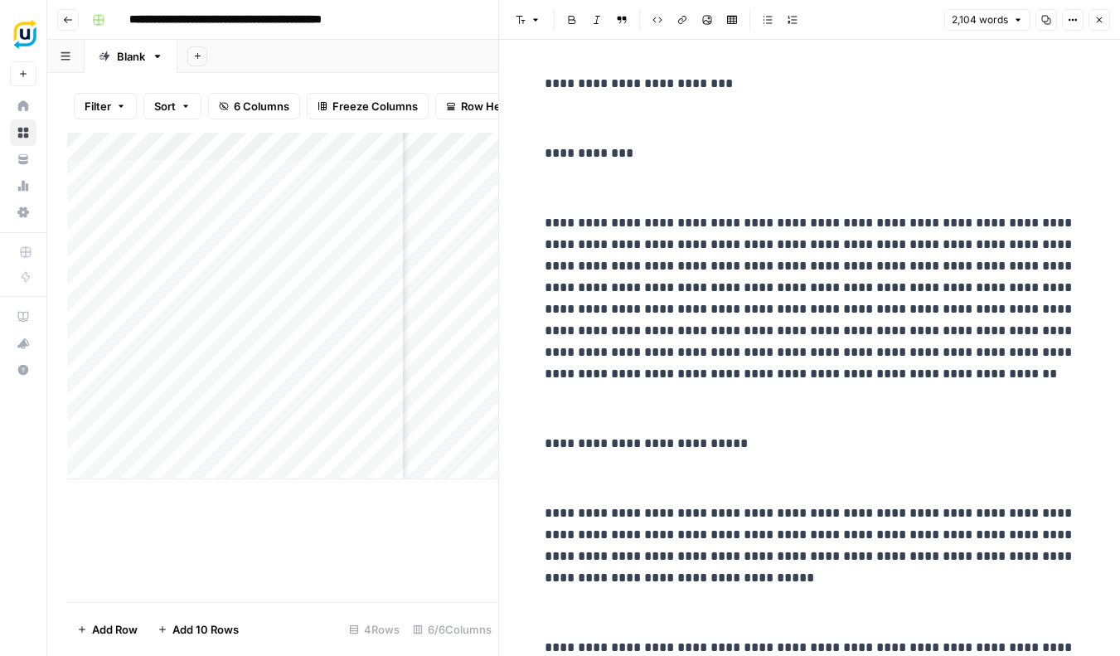
click at [452, 533] on div "Add Column" at bounding box center [282, 367] width 431 height 469
click at [1104, 20] on span "Close" at bounding box center [1104, 20] width 1 height 1
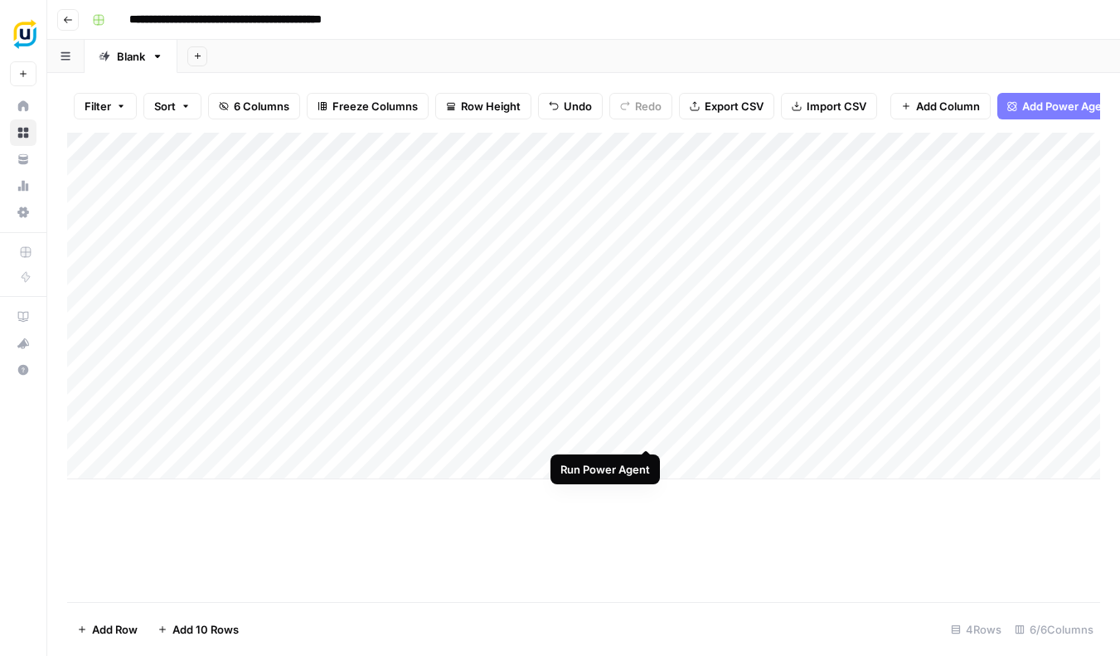
click at [644, 386] on div "Add Column" at bounding box center [583, 306] width 1033 height 347
click at [627, 387] on div "Add Column" at bounding box center [583, 306] width 1033 height 347
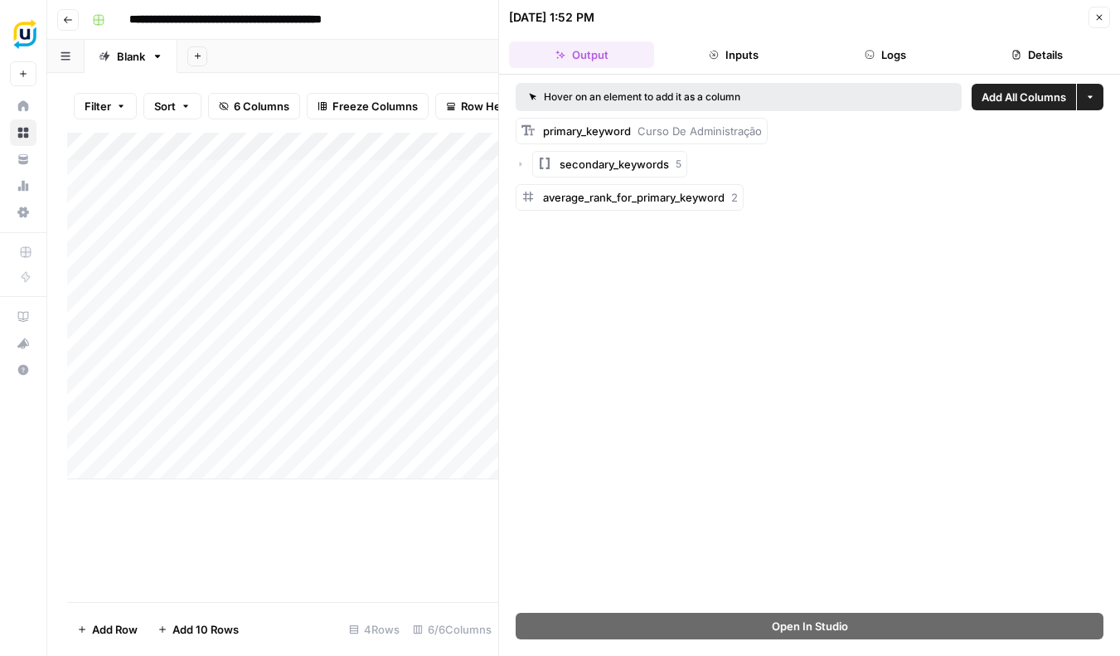
click at [524, 163] on icon "button" at bounding box center [521, 164] width 10 height 10
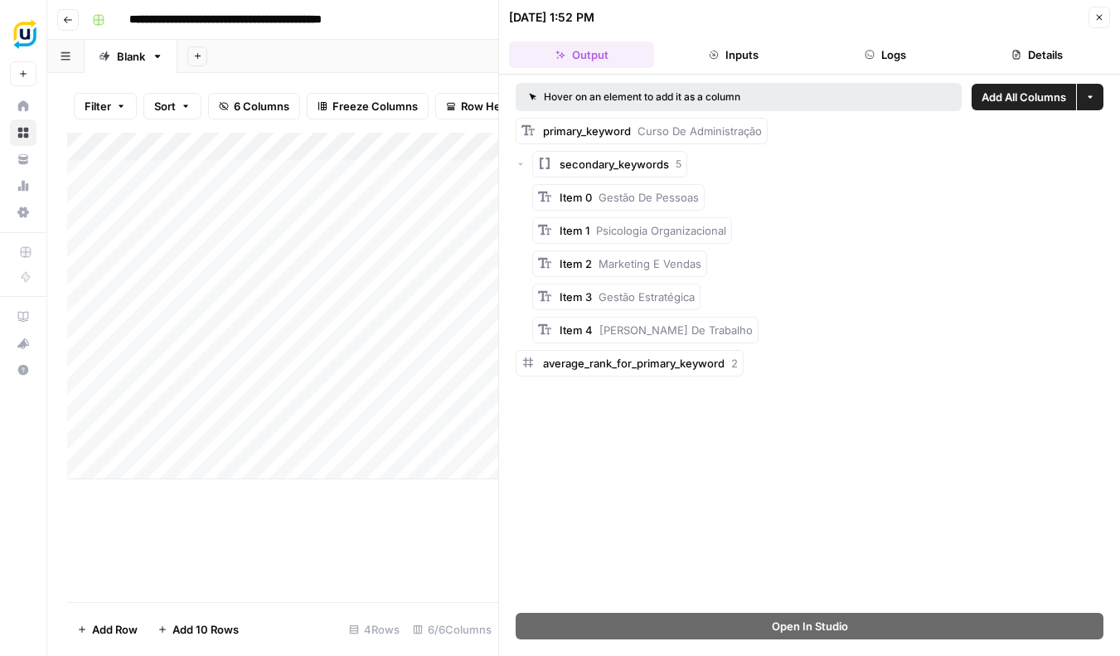
click at [1092, 20] on button "Close" at bounding box center [1100, 18] width 22 height 22
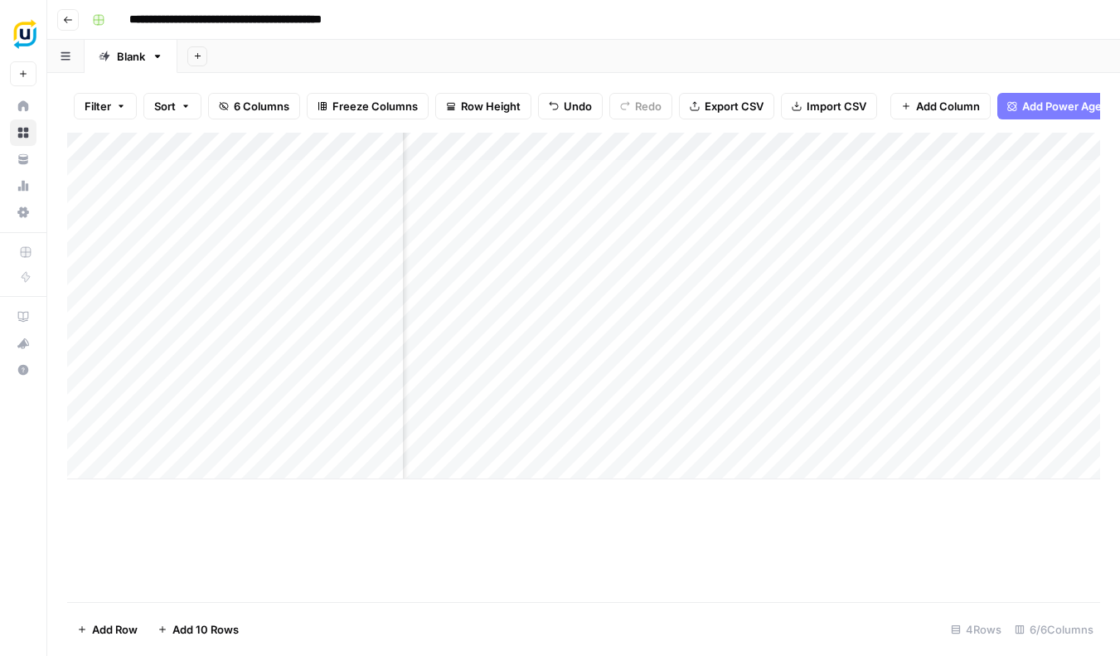
scroll to position [0, 81]
click at [822, 386] on div "Add Column" at bounding box center [583, 306] width 1033 height 347
click at [604, 524] on div "Add Column" at bounding box center [583, 367] width 1033 height 469
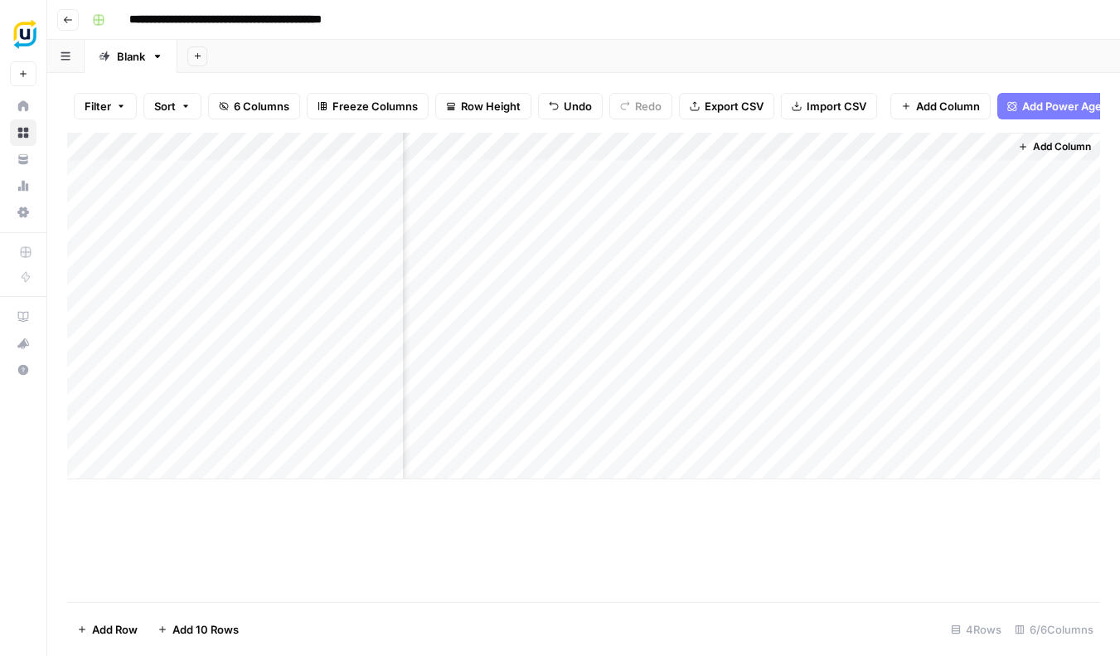
click at [773, 418] on div "Add Column" at bounding box center [583, 306] width 1033 height 347
click at [85, 192] on div "Add Column" at bounding box center [583, 306] width 1033 height 347
click at [84, 264] on div "Add Column" at bounding box center [583, 306] width 1033 height 347
click at [87, 336] on div "Add Column" at bounding box center [583, 306] width 1033 height 347
click at [113, 629] on span "Delete 3 Rows" at bounding box center [114, 629] width 74 height 17
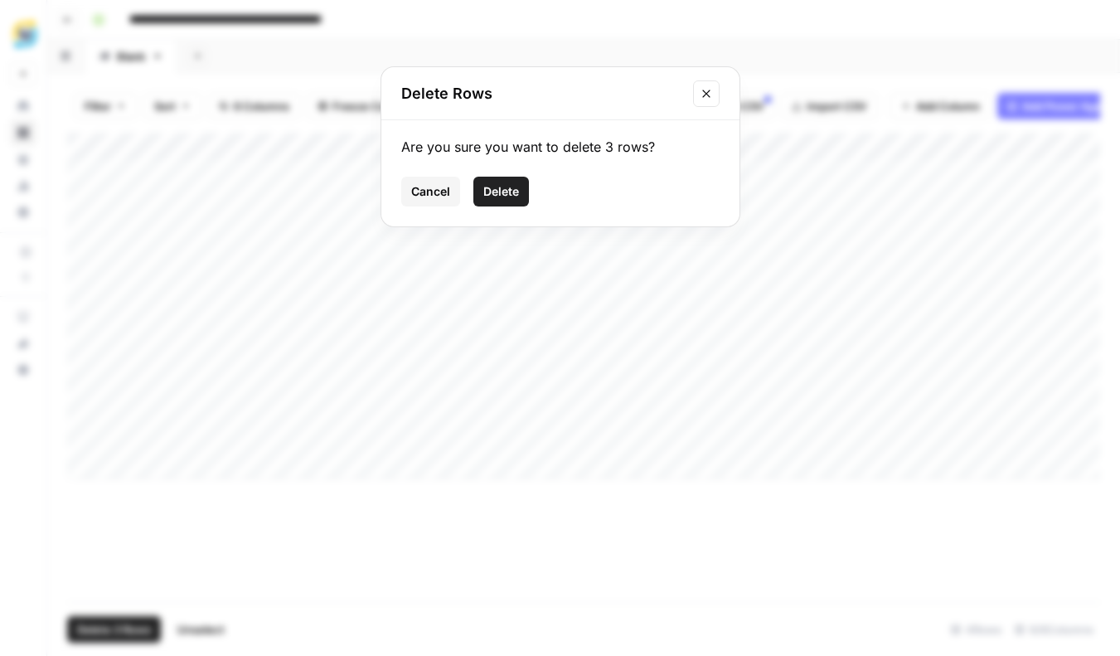
click at [507, 195] on span "Delete" at bounding box center [501, 191] width 36 height 17
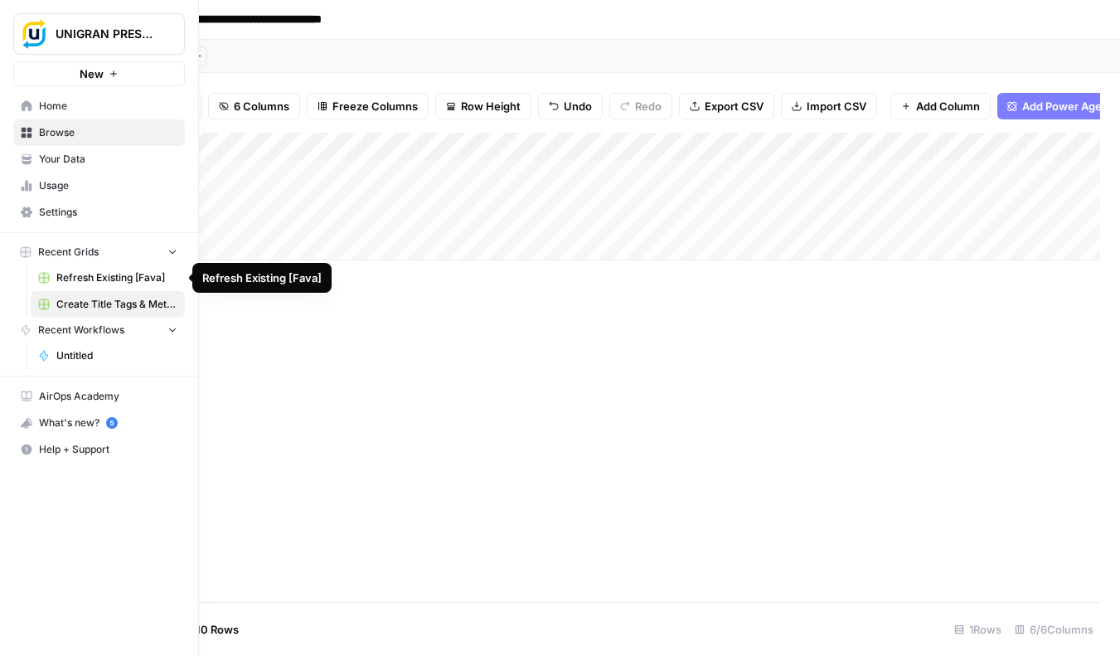
click at [93, 276] on span "Refresh Existing [Fava]" at bounding box center [116, 277] width 121 height 15
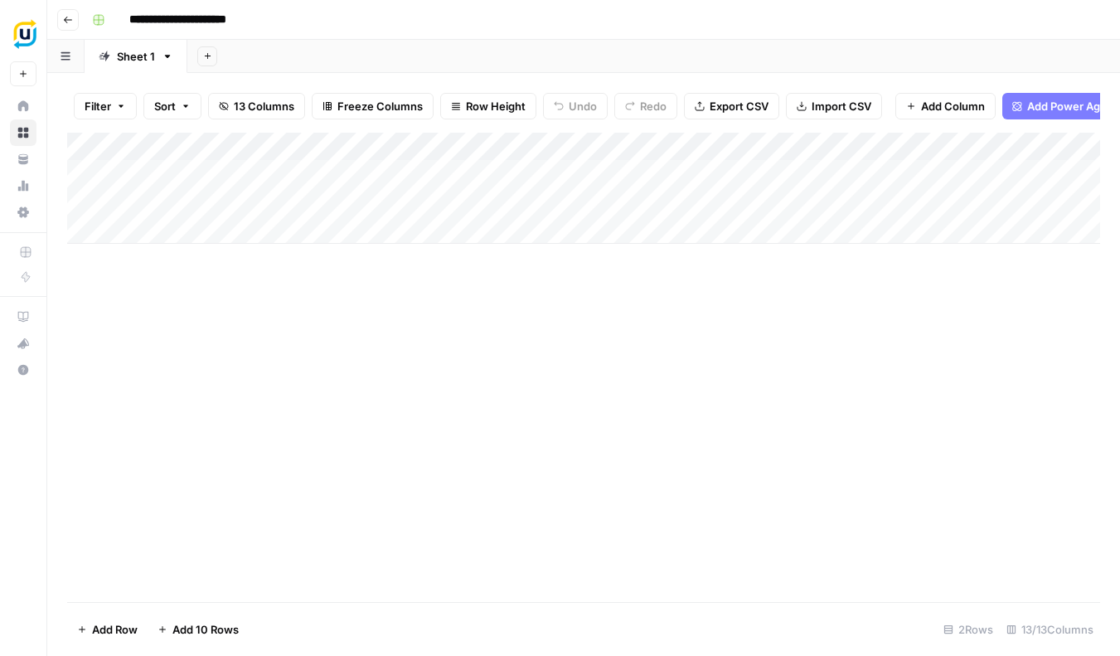
click at [88, 195] on div "Add Column" at bounding box center [583, 188] width 1033 height 111
click at [737, 101] on span "Export CSV" at bounding box center [739, 106] width 59 height 17
click at [997, 138] on div "Add Column" at bounding box center [583, 188] width 1033 height 111
click at [766, 282] on div "Add Column" at bounding box center [583, 367] width 1033 height 469
click at [442, 197] on div "Add Column" at bounding box center [583, 188] width 1033 height 111
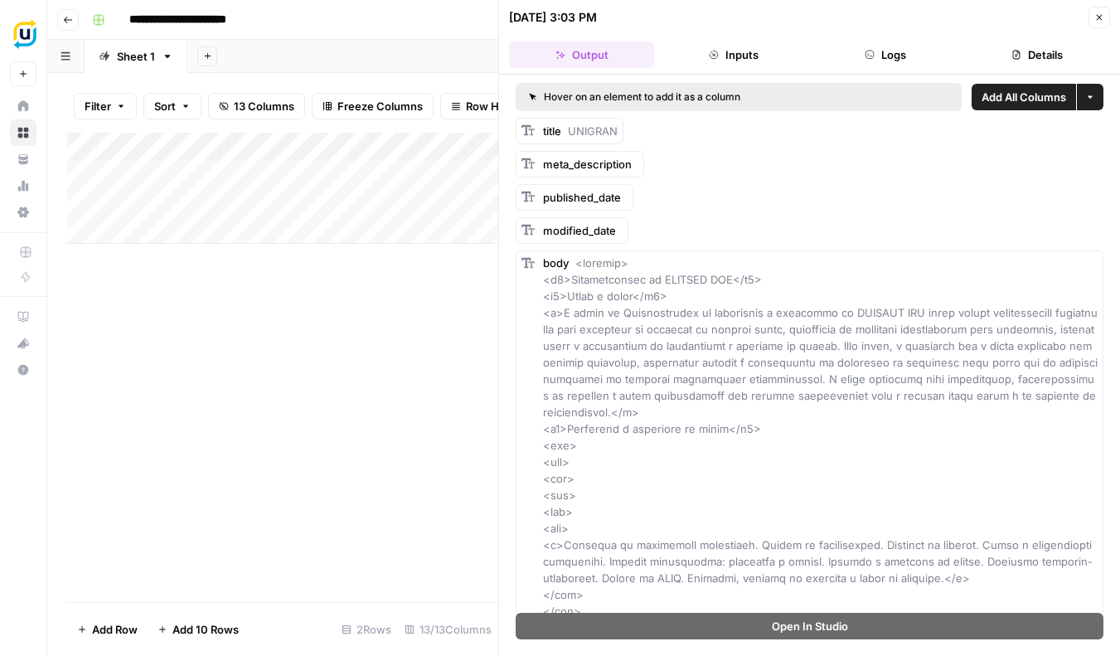
click at [737, 56] on button "Inputs" at bounding box center [733, 54] width 145 height 27
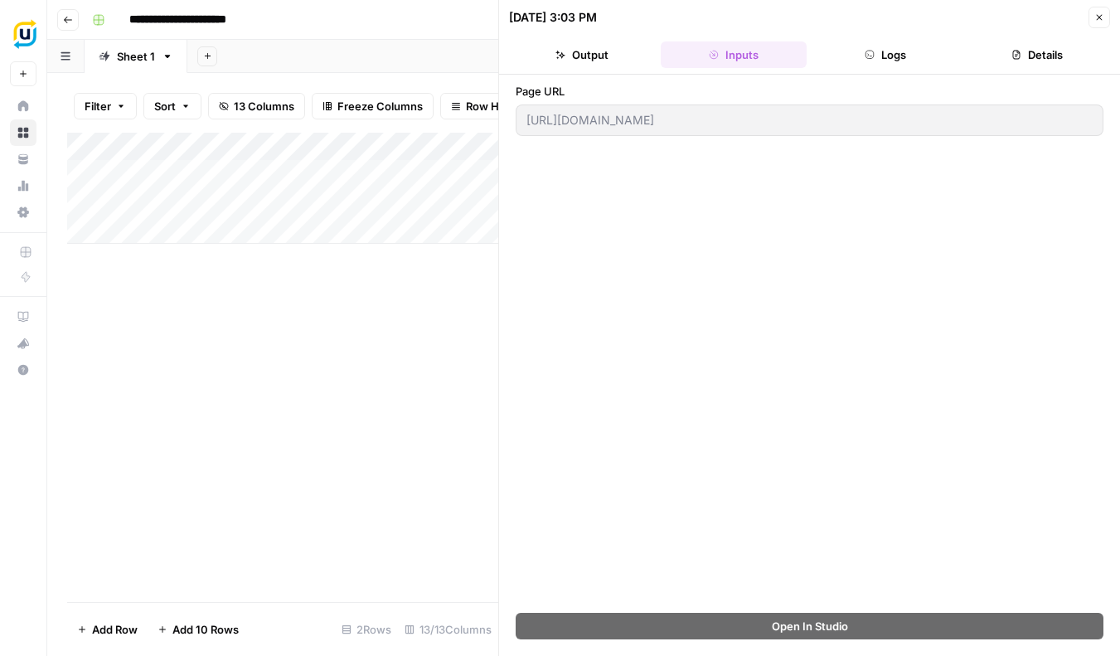
click at [588, 53] on button "Output" at bounding box center [581, 54] width 145 height 27
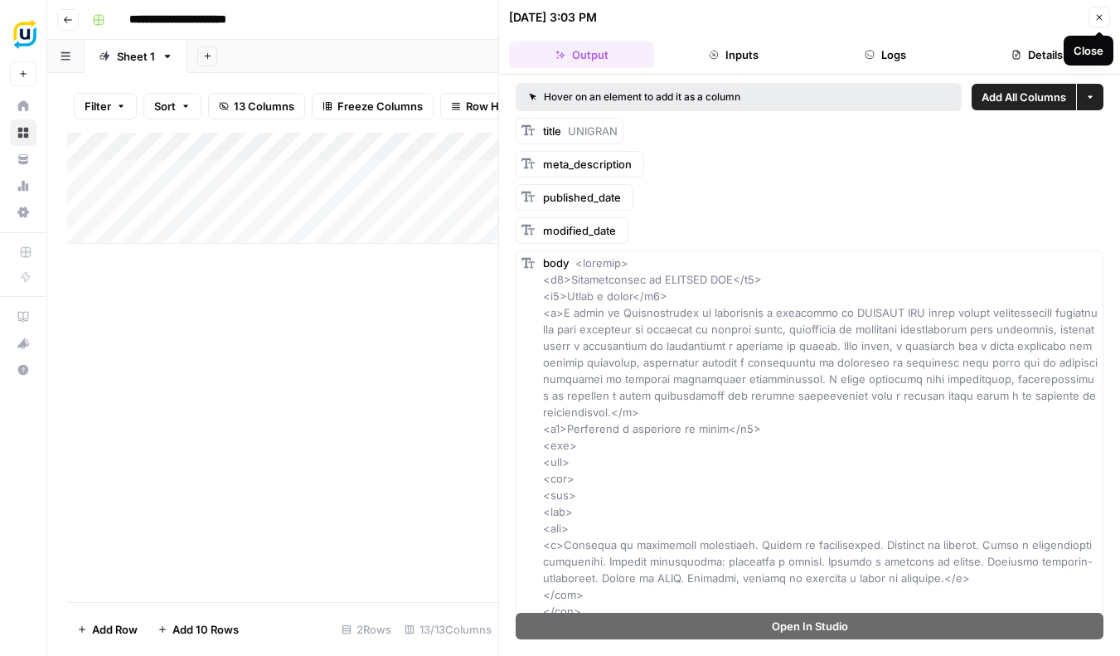
click at [1098, 18] on icon "button" at bounding box center [1099, 17] width 10 height 10
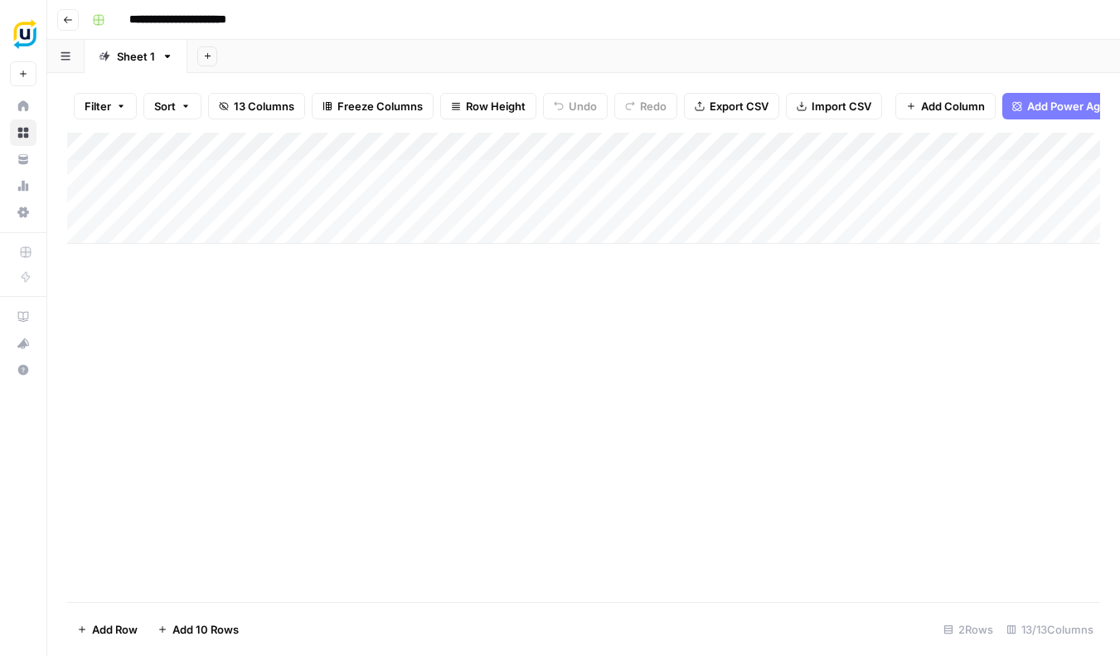
click at [576, 197] on div "Add Column" at bounding box center [583, 188] width 1033 height 111
click at [392, 196] on div "Add Column" at bounding box center [583, 188] width 1033 height 111
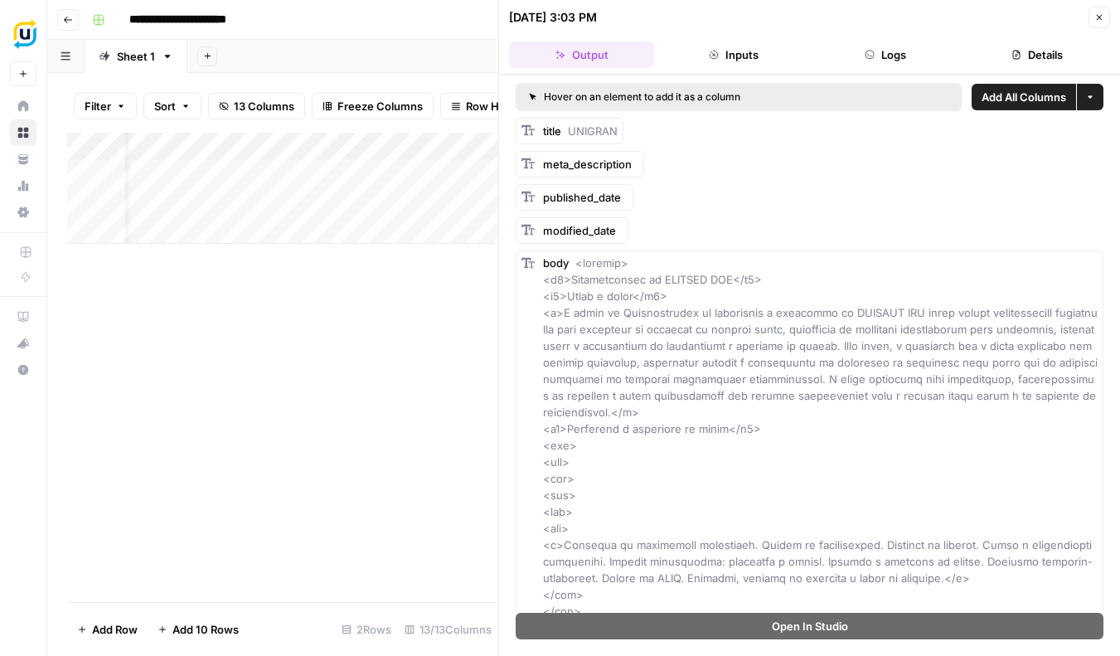
click at [1026, 55] on button "Details" at bounding box center [1037, 54] width 145 height 27
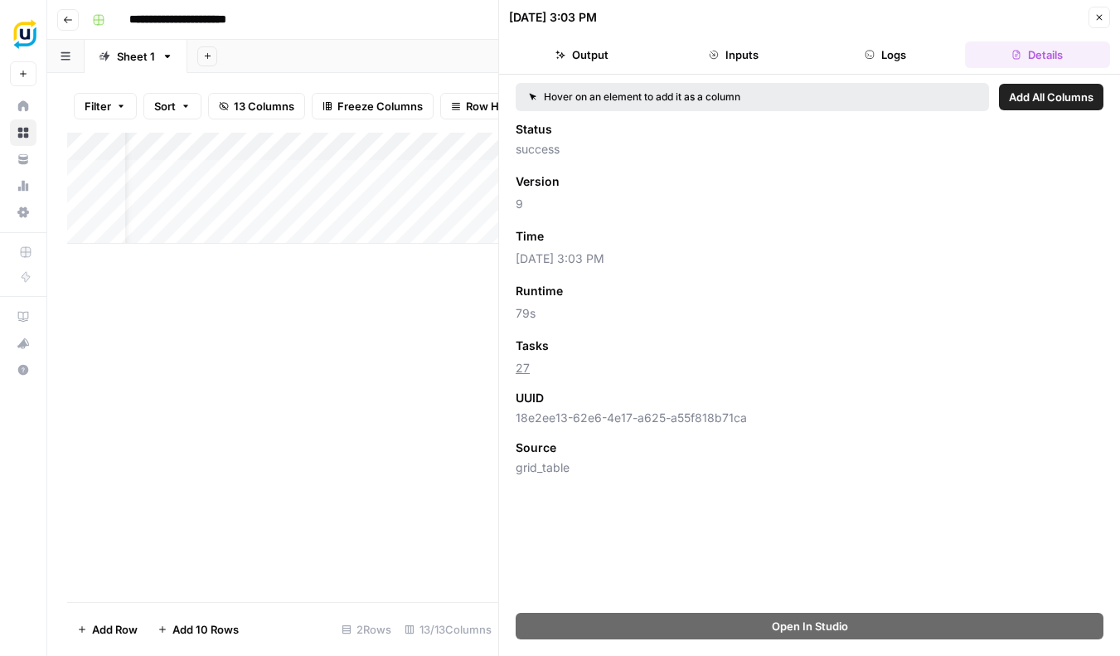
click at [917, 53] on button "Logs" at bounding box center [885, 54] width 145 height 27
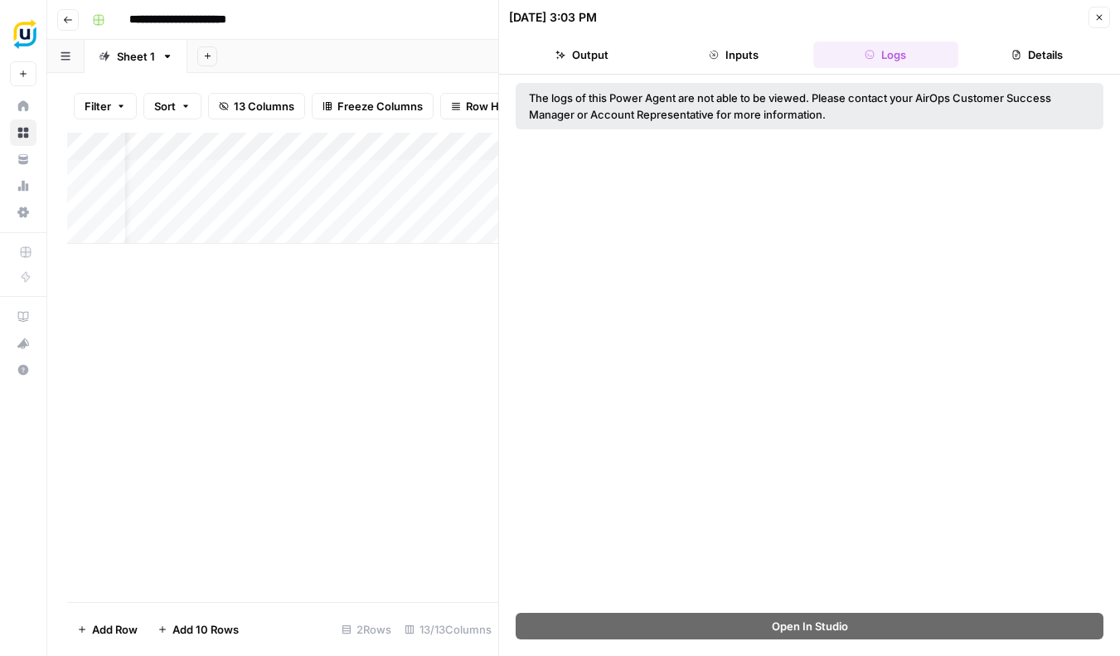
click at [771, 55] on button "Inputs" at bounding box center [733, 54] width 145 height 27
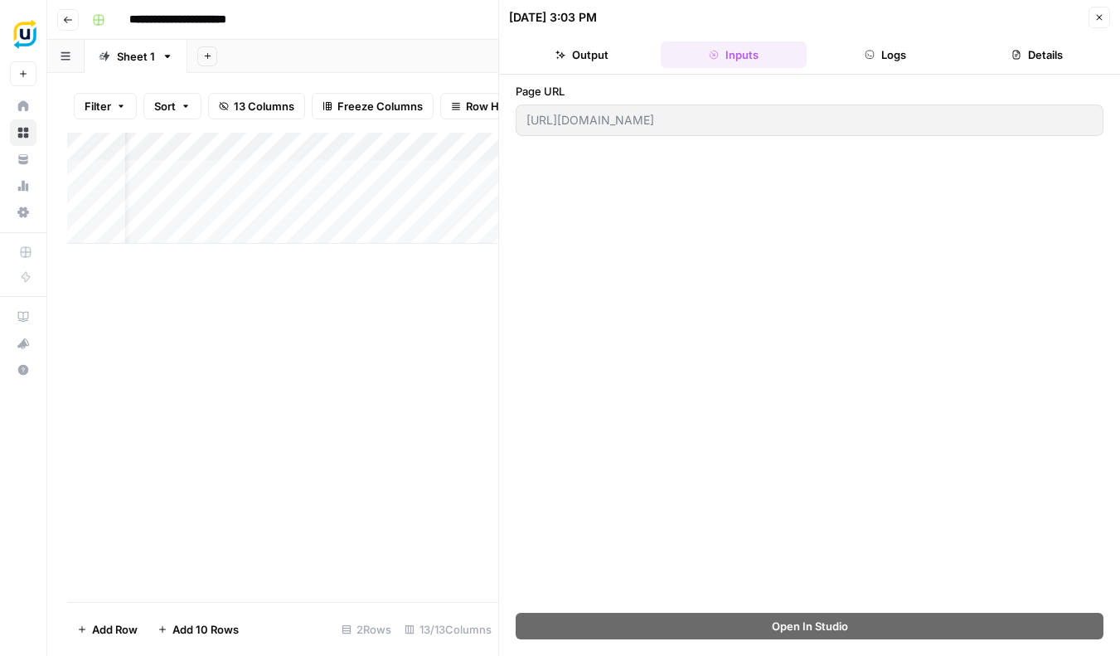
click at [575, 60] on button "Output" at bounding box center [581, 54] width 145 height 27
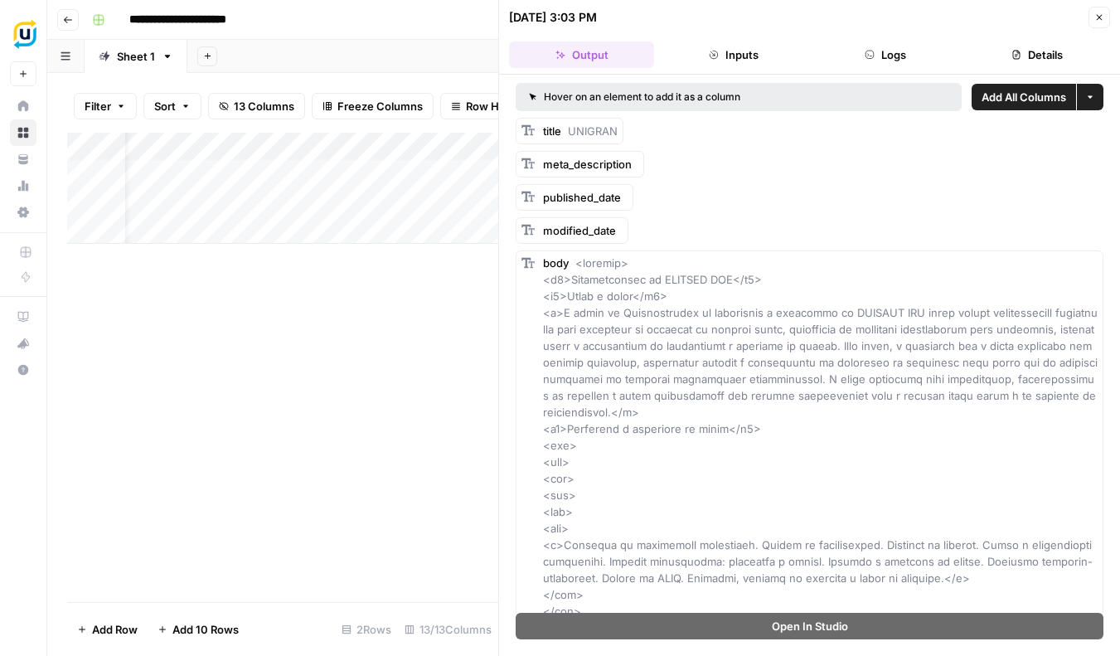
click at [1105, 19] on button "Close" at bounding box center [1100, 18] width 22 height 22
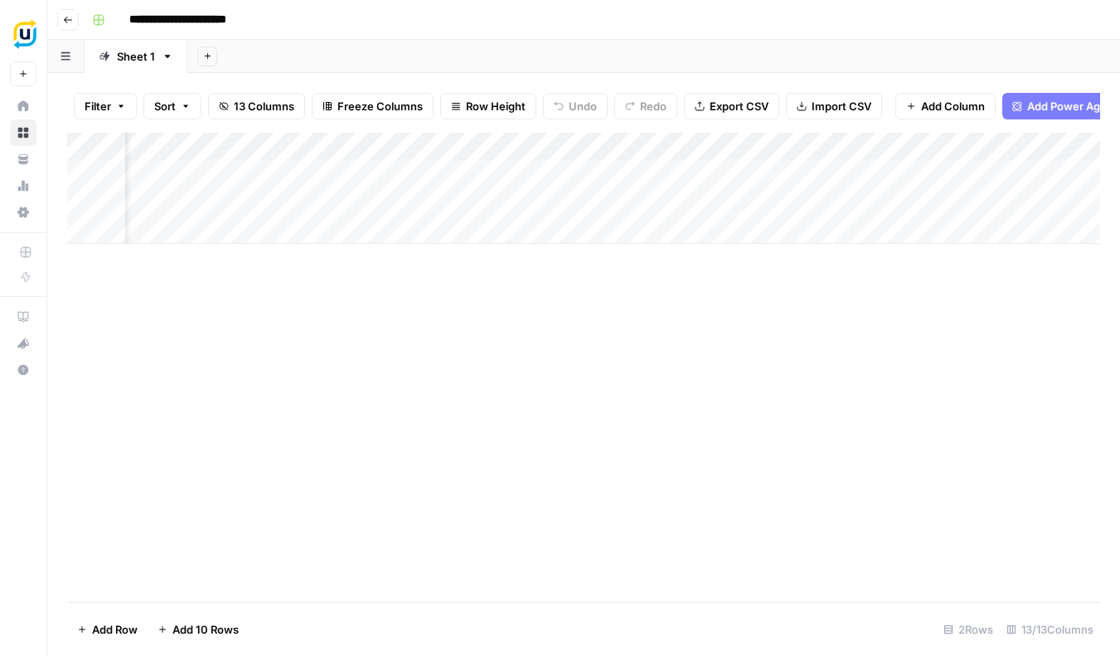
scroll to position [0, 125]
click at [316, 198] on div "Add Column" at bounding box center [583, 188] width 1033 height 111
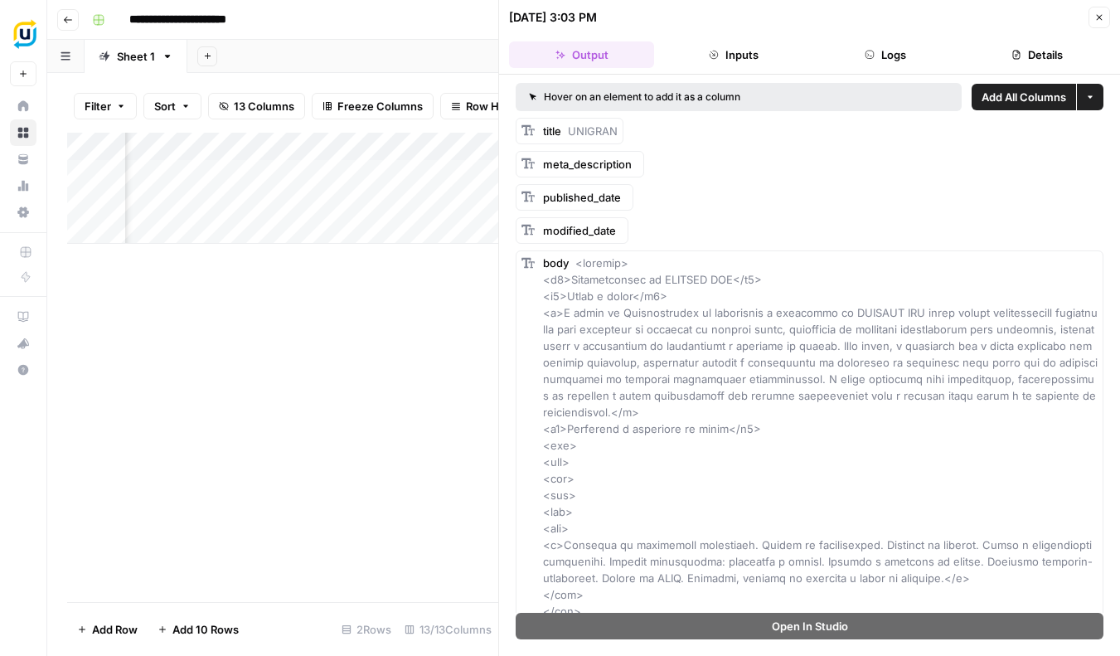
drag, startPoint x: 624, startPoint y: 418, endPoint x: 628, endPoint y: 449, distance: 30.9
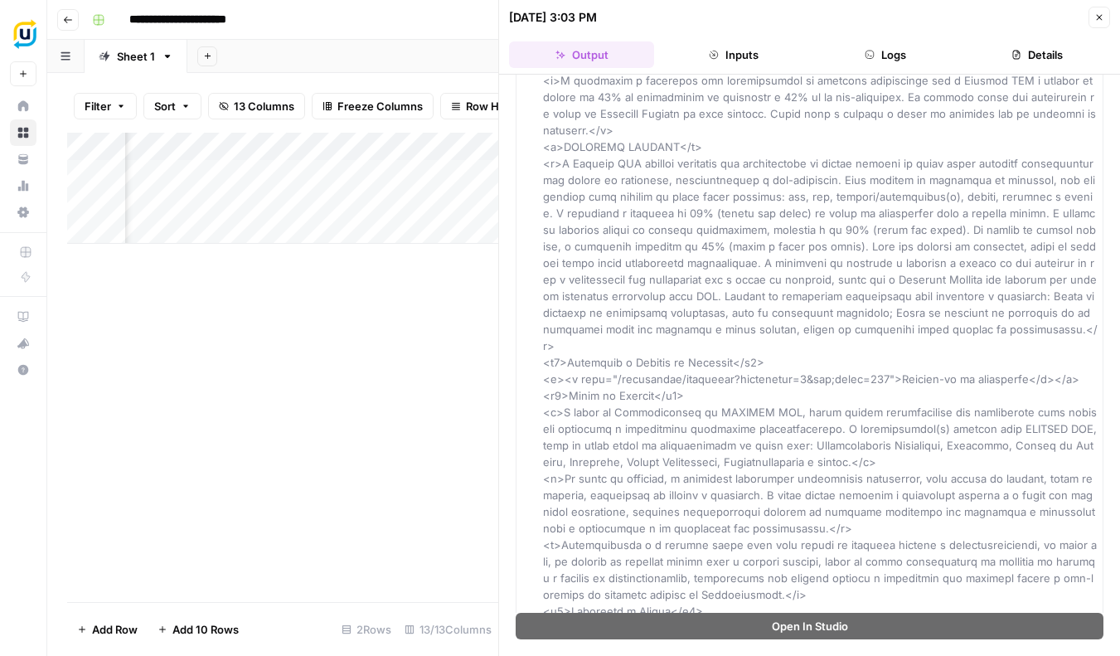
scroll to position [8360, 0]
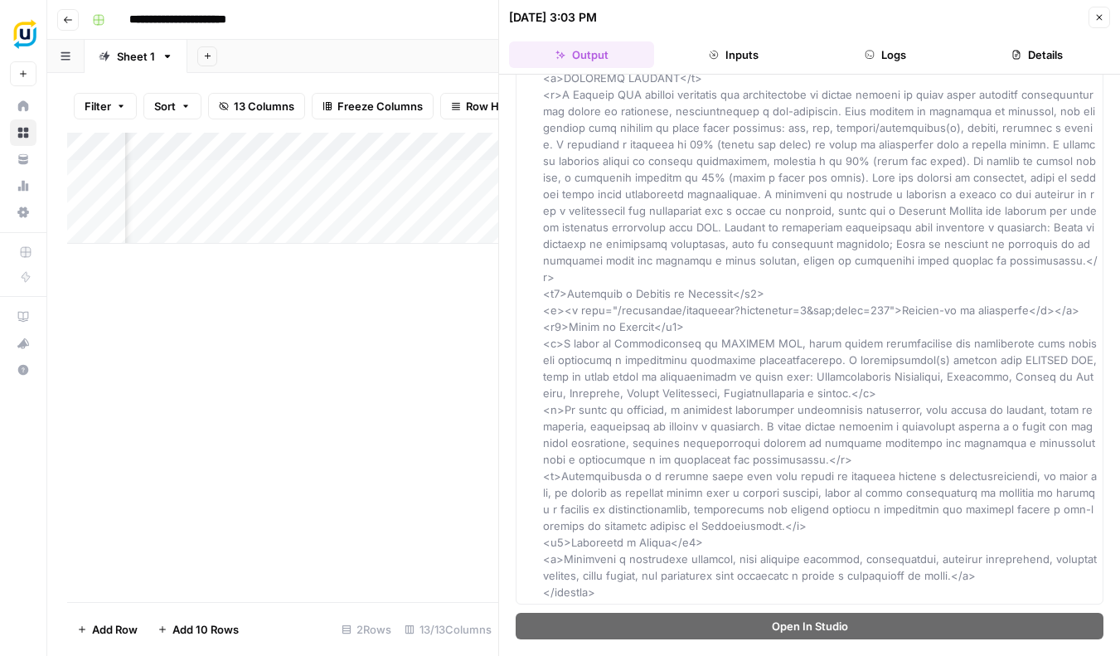
drag, startPoint x: 684, startPoint y: 412, endPoint x: 732, endPoint y: 651, distance: 243.6
click at [734, 653] on div "Hover on an element to add it as a column Add All Columns More options title UN…" at bounding box center [809, 365] width 621 height 581
drag, startPoint x: 684, startPoint y: 230, endPoint x: 700, endPoint y: 232, distance: 15.9
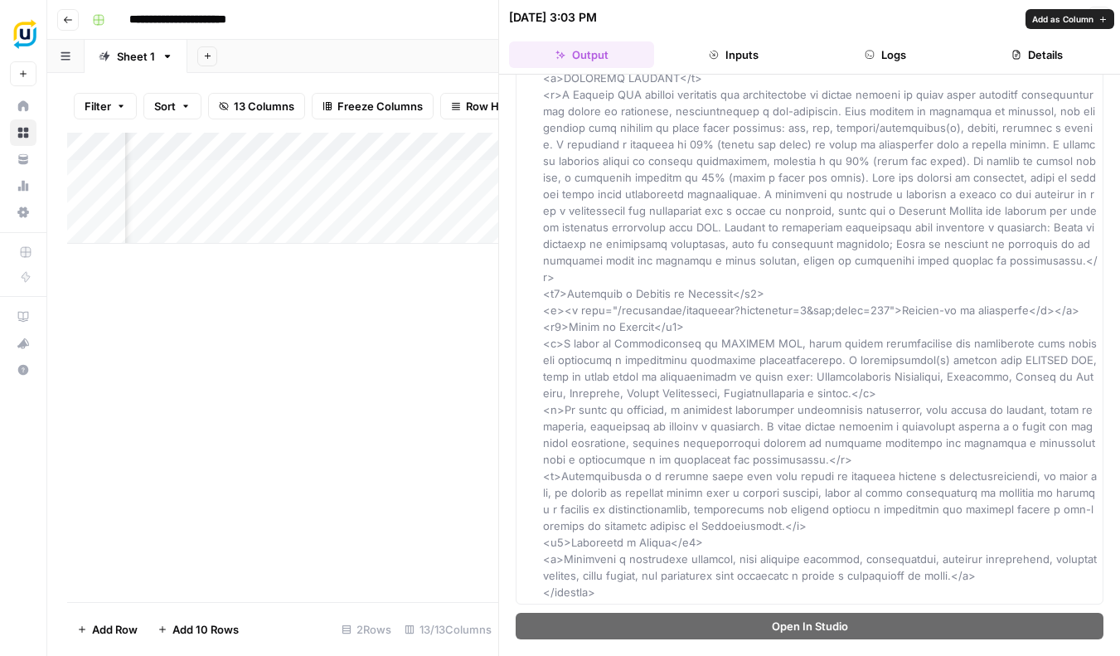
drag, startPoint x: 717, startPoint y: 226, endPoint x: 714, endPoint y: 251, distance: 25.9
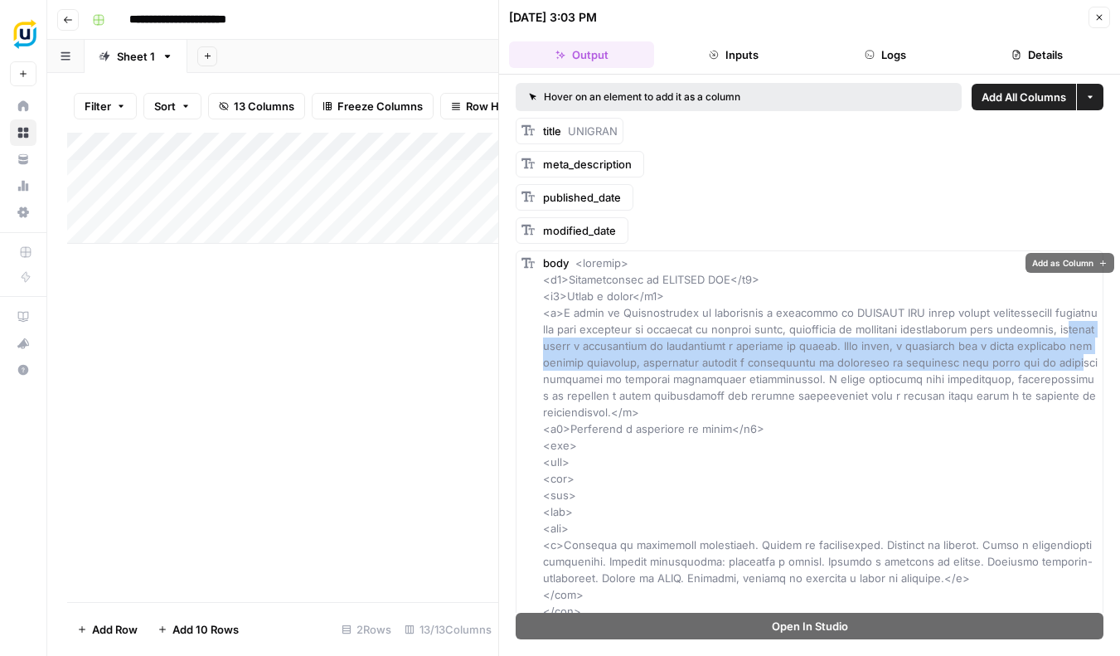
drag, startPoint x: 572, startPoint y: 352, endPoint x: 590, endPoint y: 380, distance: 32.9
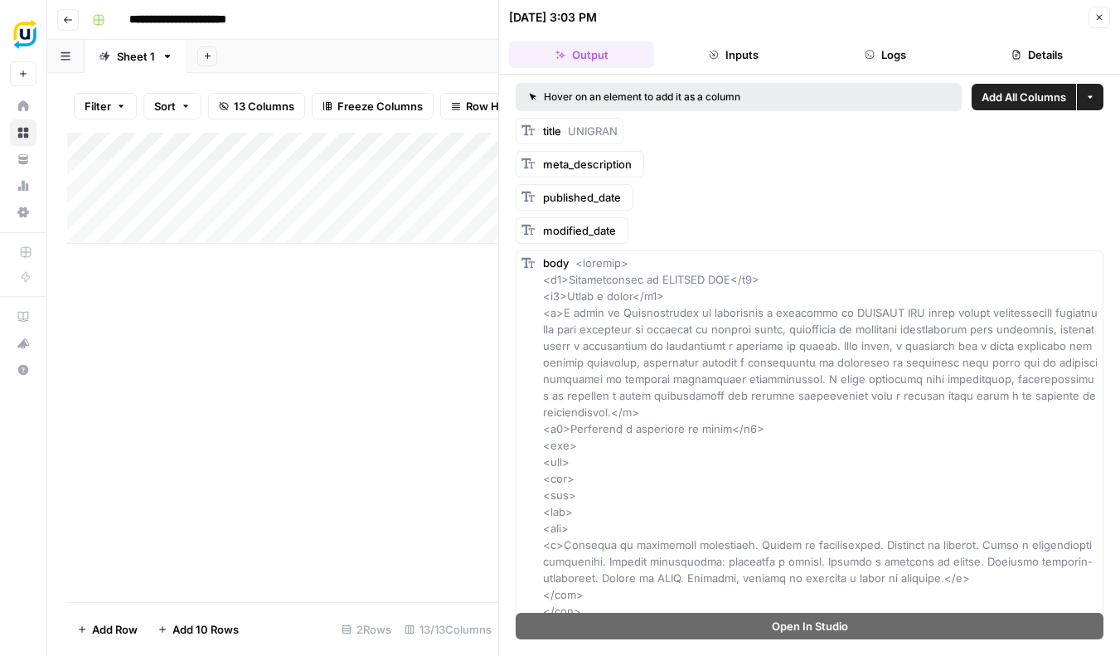
click at [385, 296] on div "Add Column" at bounding box center [282, 367] width 431 height 469
click at [1095, 17] on icon "button" at bounding box center [1099, 17] width 10 height 10
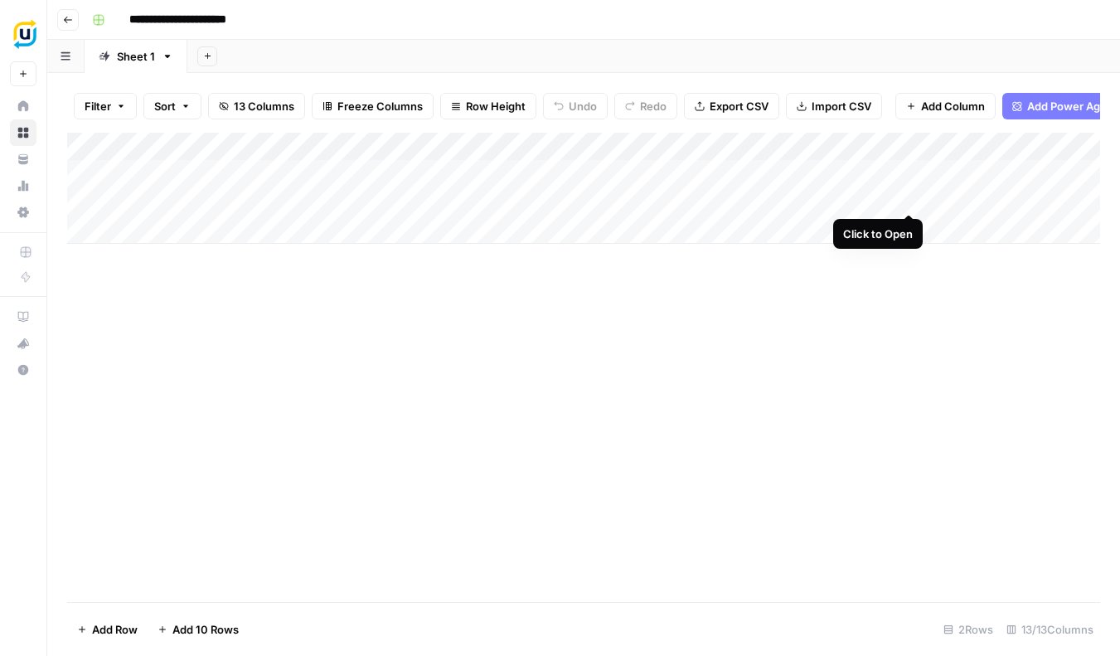
click at [908, 195] on div "Add Column" at bounding box center [583, 188] width 1033 height 111
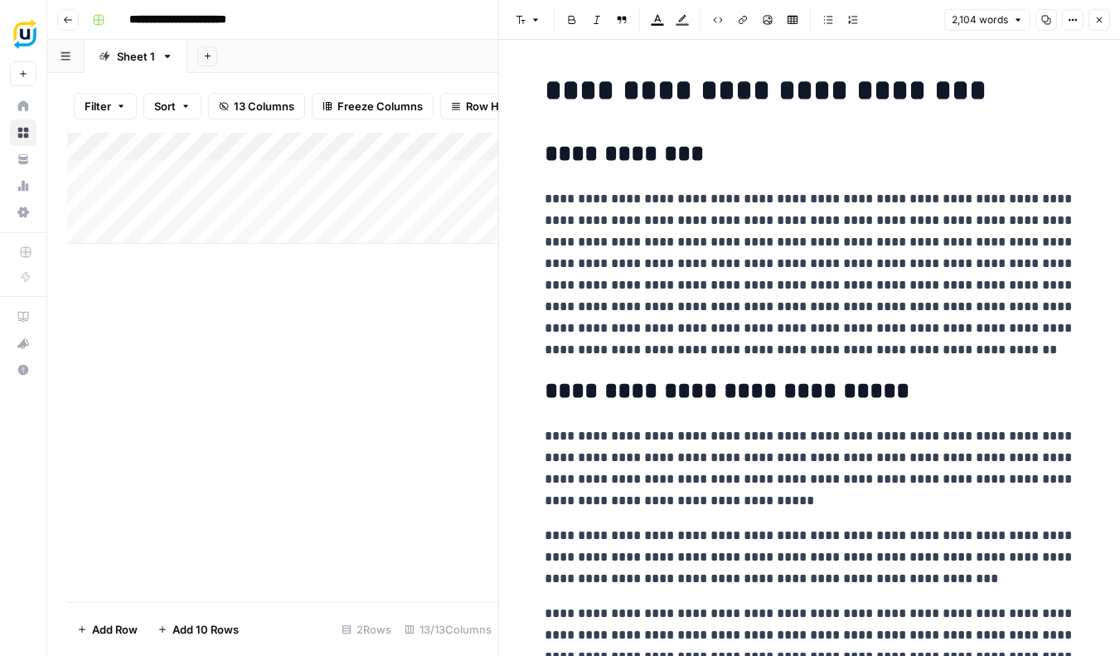
scroll to position [115, 0]
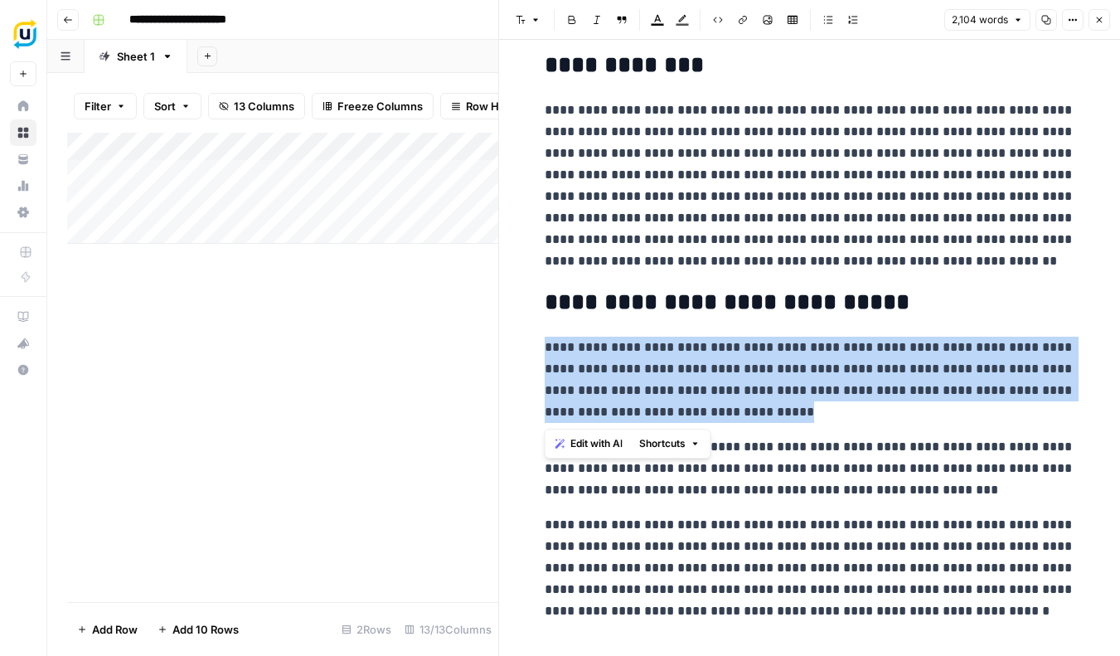
scroll to position [90, 0]
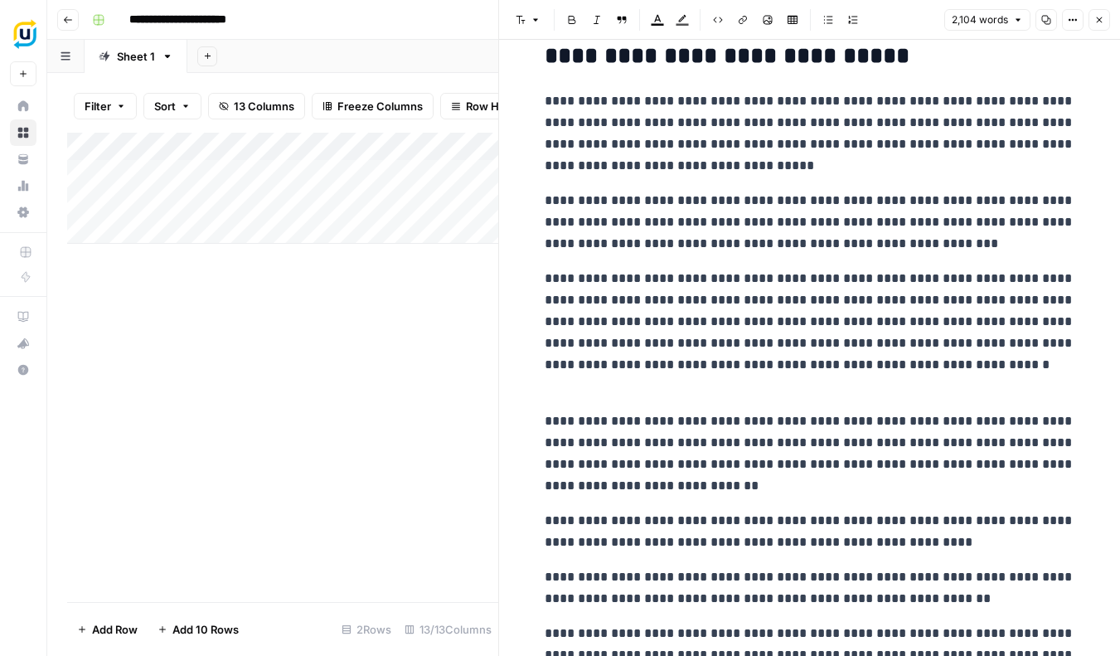
scroll to position [291, 0]
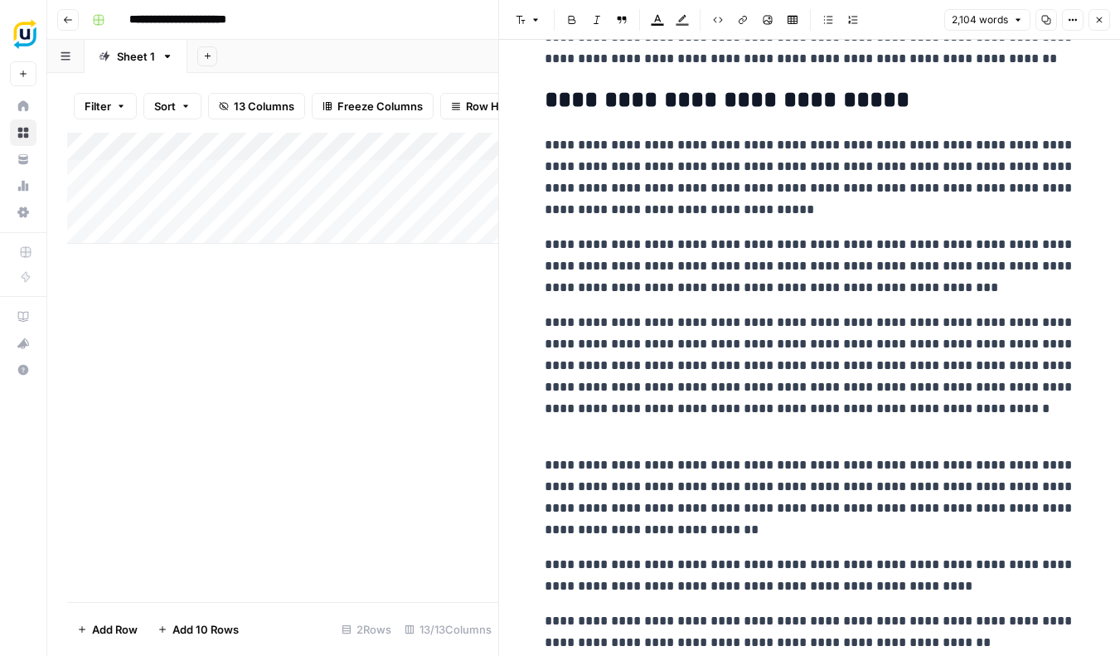
click at [1104, 20] on button "Close" at bounding box center [1100, 20] width 22 height 22
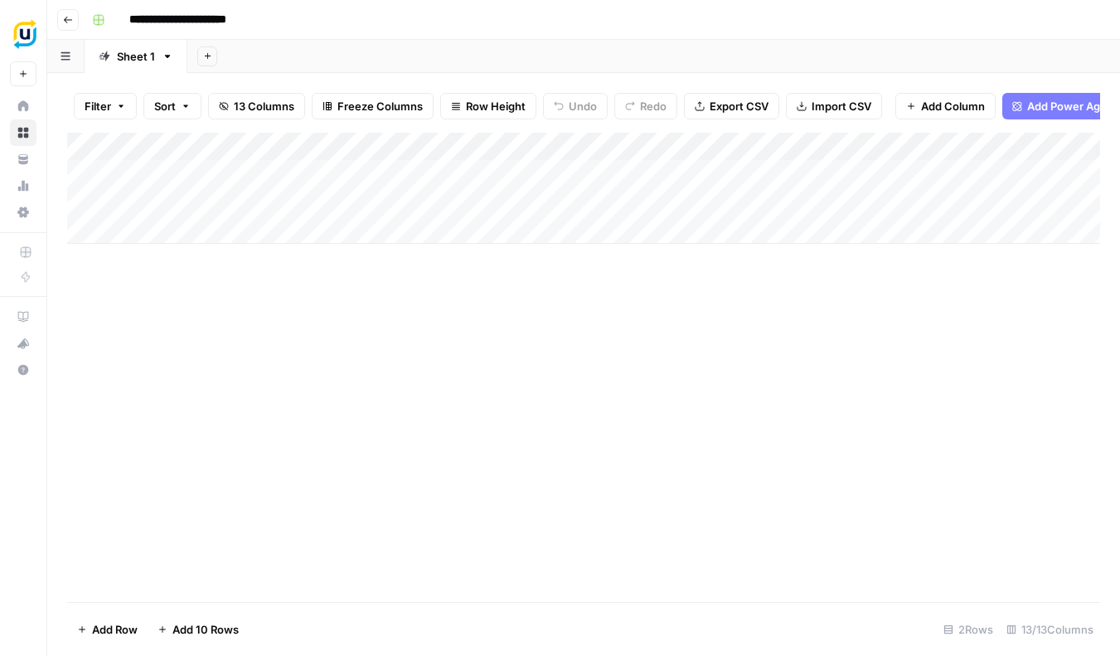
click at [528, 192] on div "Add Column" at bounding box center [583, 188] width 1033 height 111
click at [539, 196] on div "Add Column" at bounding box center [583, 188] width 1033 height 111
click at [539, 196] on textarea at bounding box center [578, 198] width 265 height 23
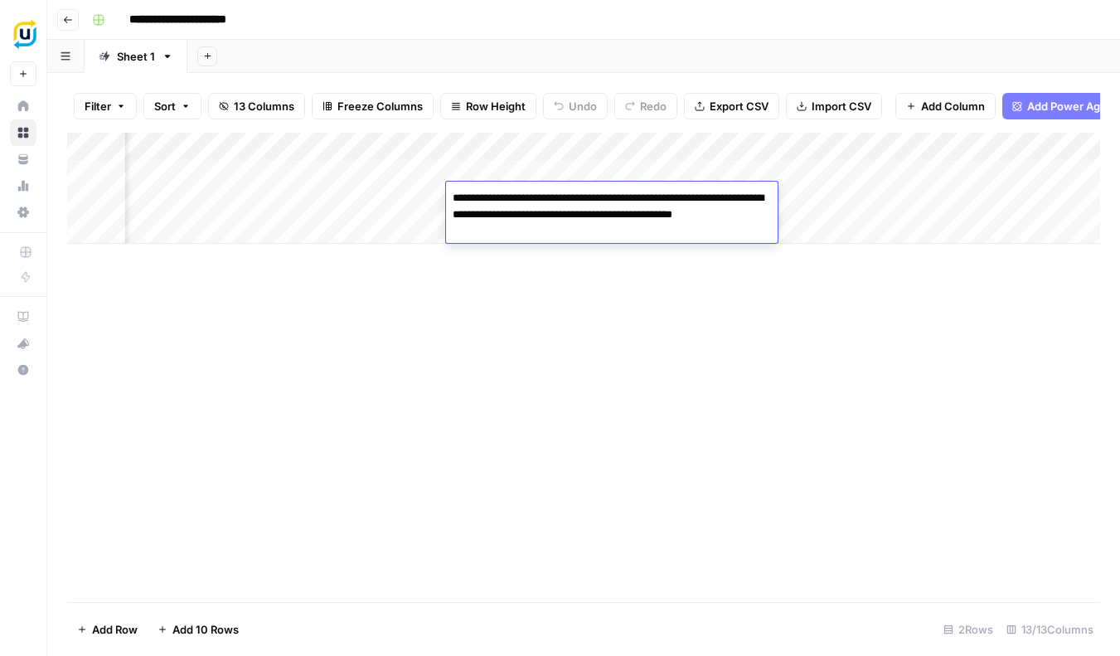
type textarea "**********"
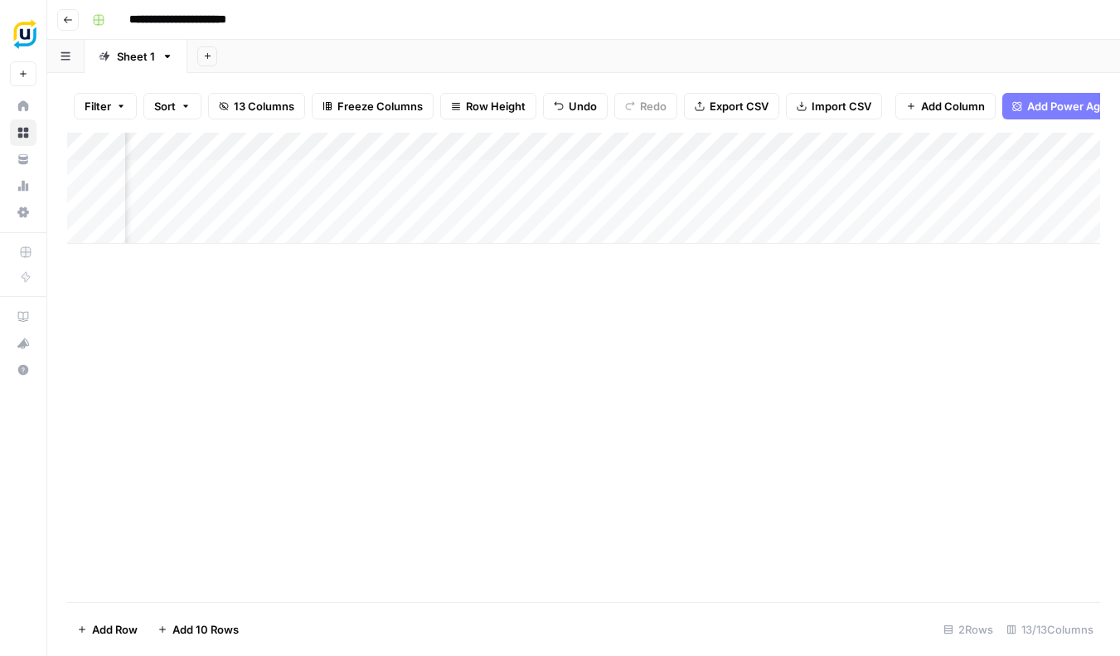
scroll to position [0, 710]
click at [741, 195] on div "Add Column" at bounding box center [583, 188] width 1033 height 111
type textarea "**********"
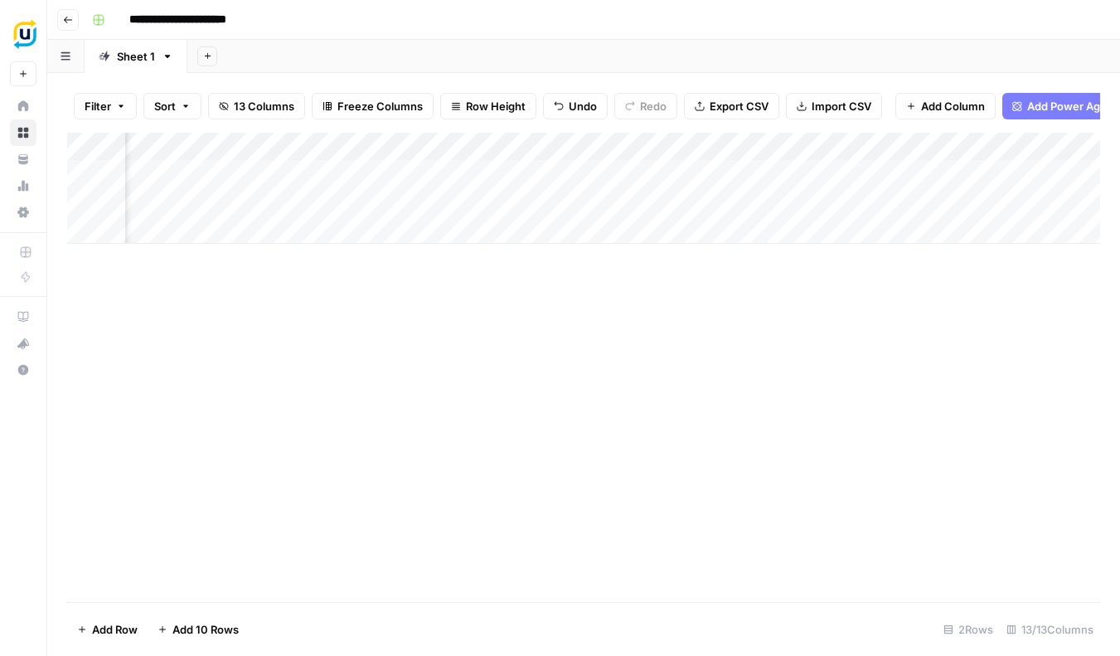
click at [803, 194] on div "Add Column" at bounding box center [583, 188] width 1033 height 111
click at [853, 197] on div "Add Column" at bounding box center [583, 188] width 1033 height 111
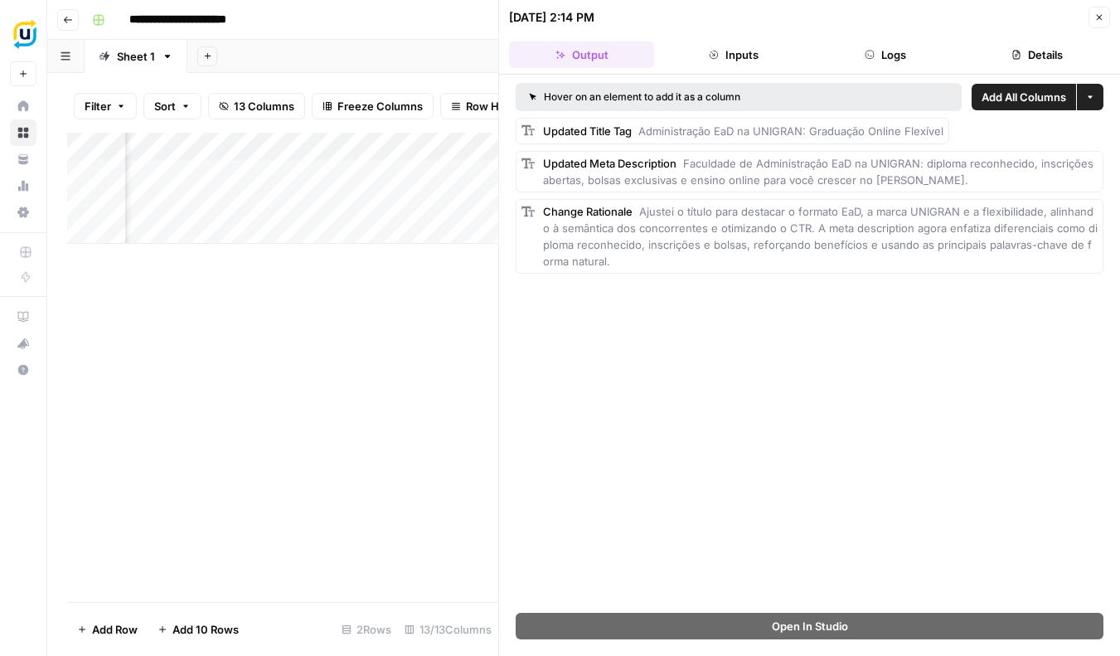
click at [1107, 19] on button "Close" at bounding box center [1100, 18] width 22 height 22
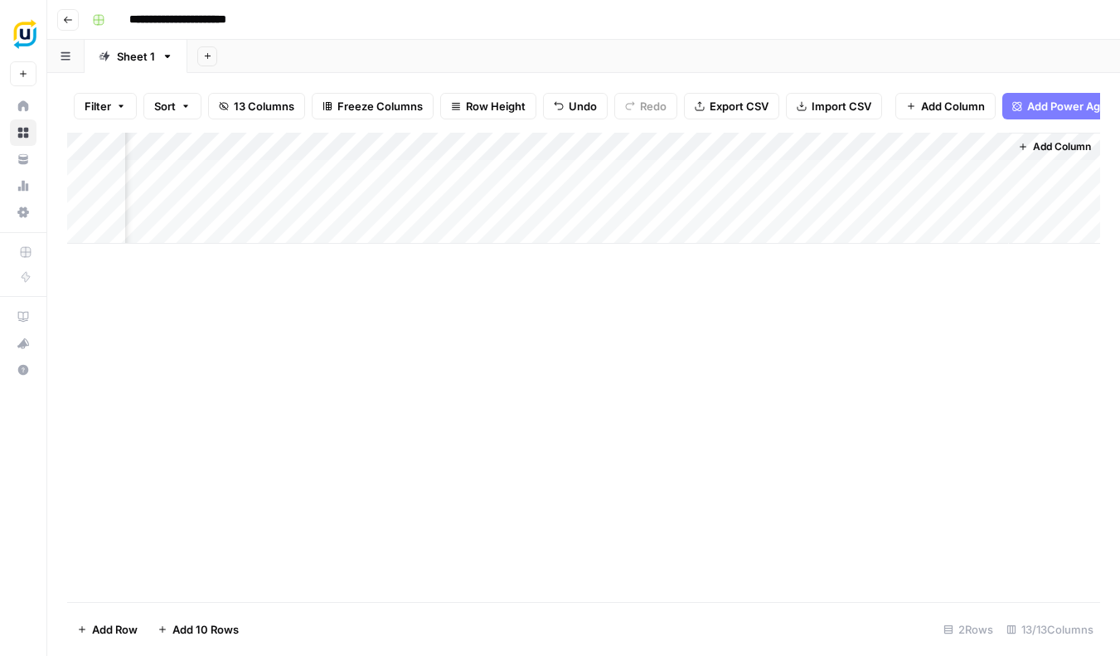
scroll to position [0, 1260]
click at [931, 197] on div "Add Column" at bounding box center [583, 188] width 1033 height 111
click at [789, 198] on div "Add Column" at bounding box center [583, 188] width 1033 height 111
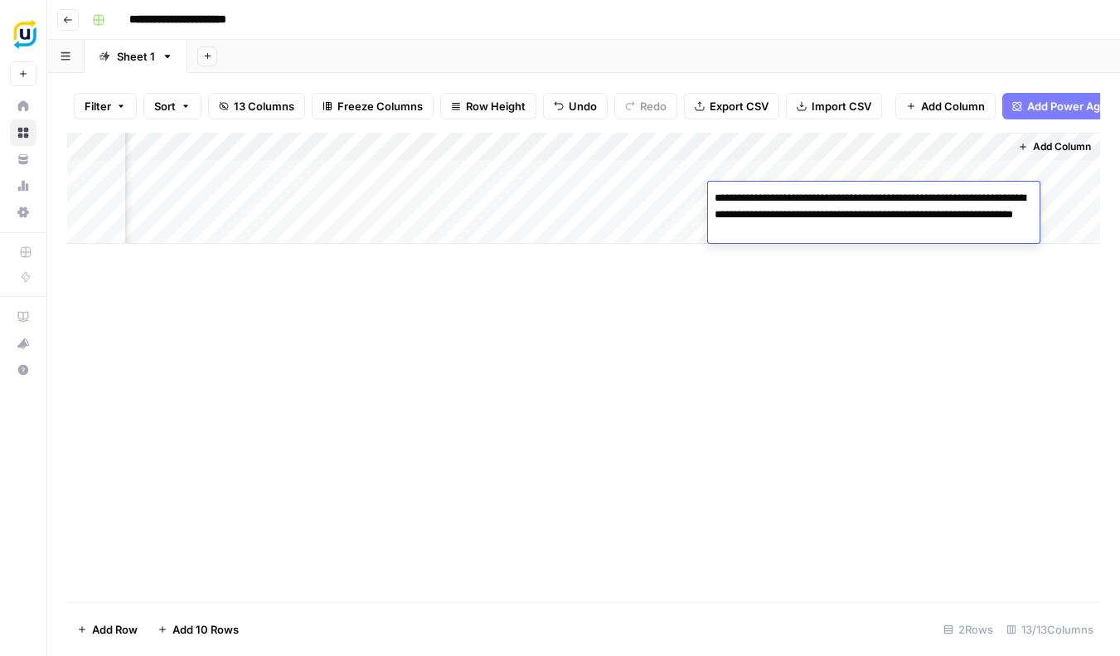
click at [789, 198] on textarea "**********" at bounding box center [874, 215] width 332 height 56
click at [941, 223] on textarea "**********" at bounding box center [874, 215] width 332 height 56
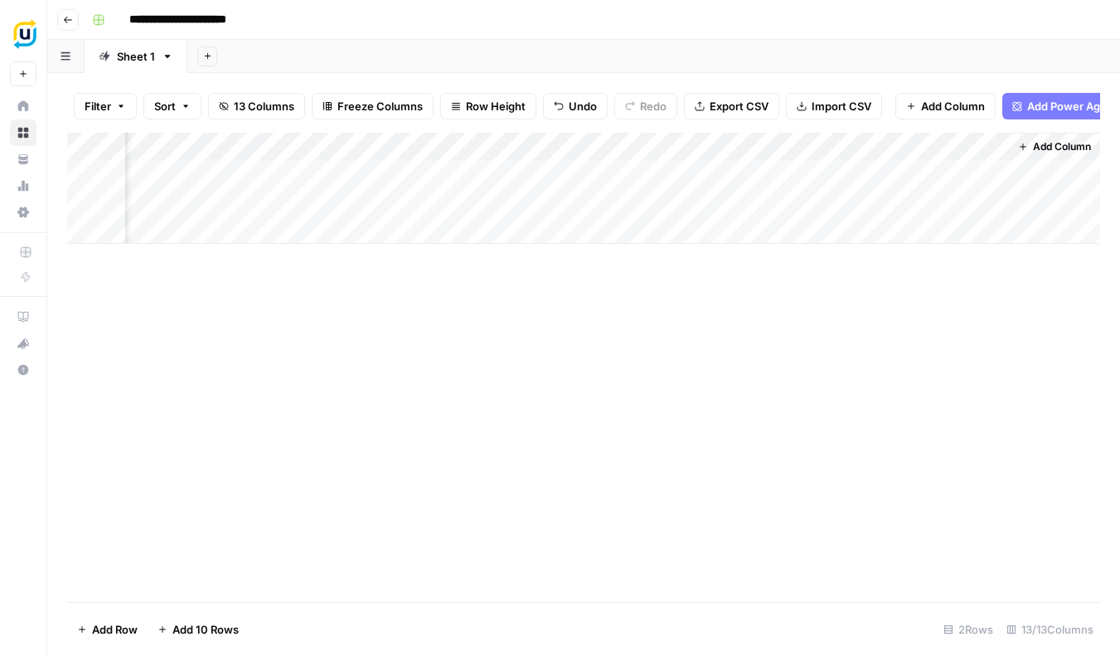
drag, startPoint x: 1046, startPoint y: 288, endPoint x: 1042, endPoint y: 179, distance: 108.7
click at [1046, 285] on div "Add Column" at bounding box center [583, 367] width 1033 height 469
click at [658, 194] on div "Add Column" at bounding box center [583, 188] width 1033 height 111
click at [684, 201] on div "Add Column" at bounding box center [583, 188] width 1033 height 111
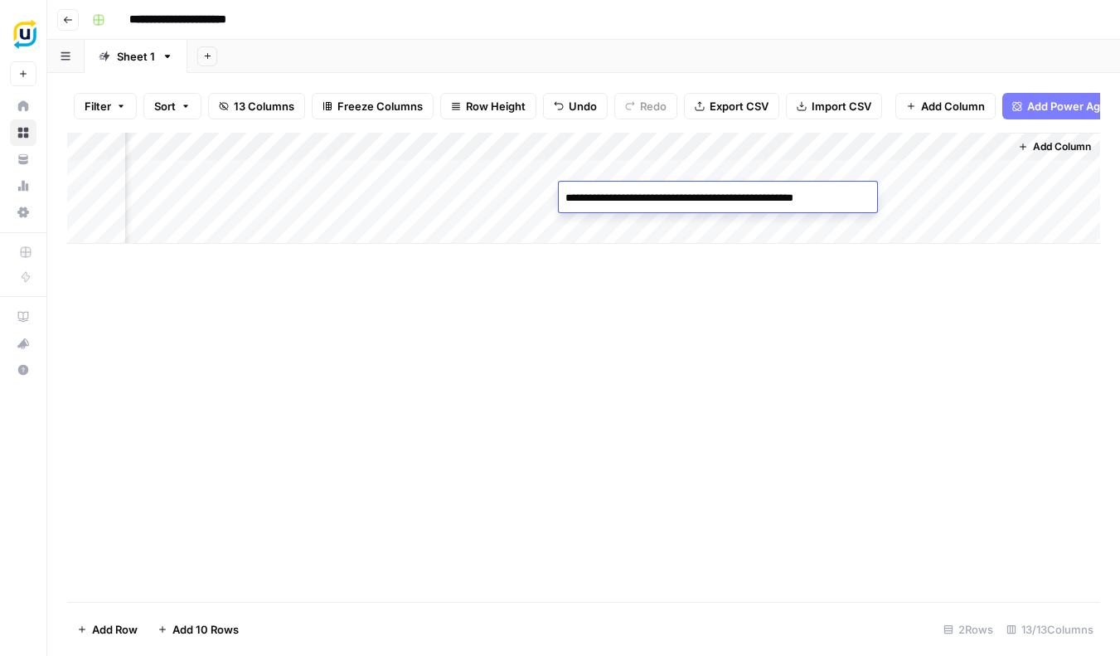
click at [684, 201] on textarea "**********" at bounding box center [717, 198] width 317 height 23
click at [686, 294] on div "Add Column" at bounding box center [583, 367] width 1033 height 469
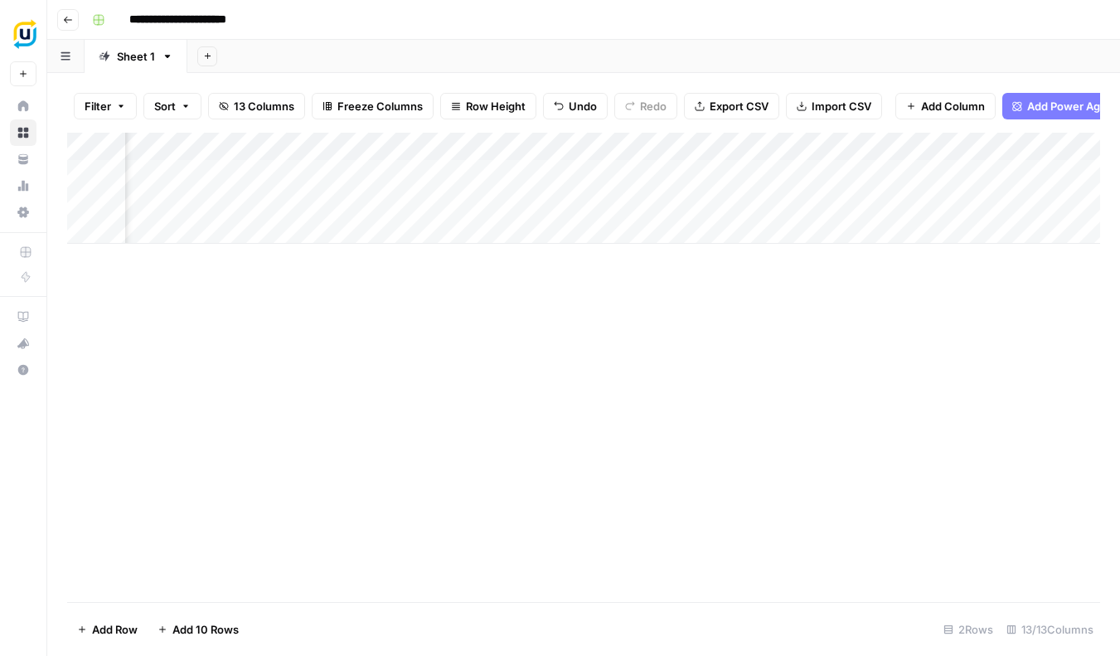
scroll to position [0, 379]
click at [529, 196] on div "Add Column" at bounding box center [583, 188] width 1033 height 111
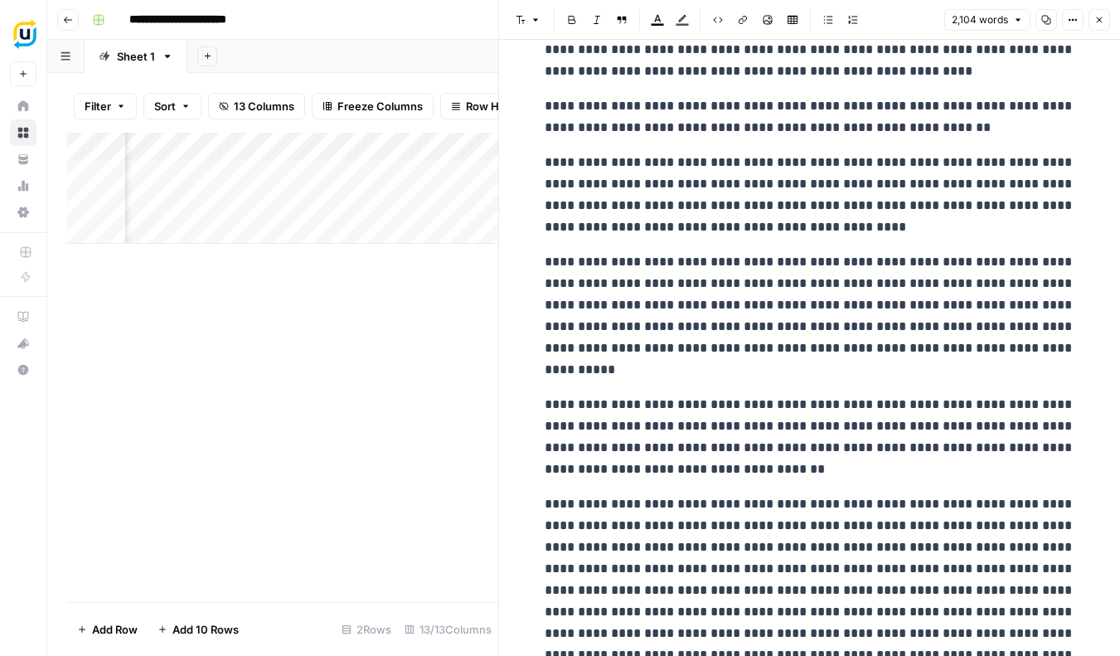
scroll to position [819, 0]
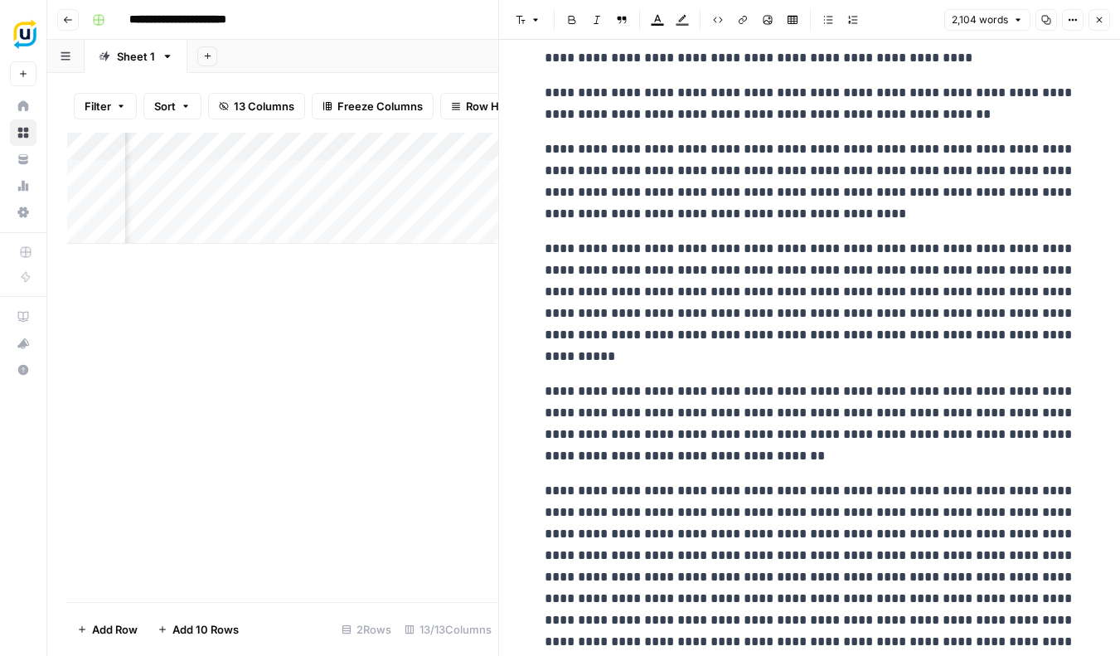
drag, startPoint x: 1097, startPoint y: 22, endPoint x: 1039, endPoint y: 57, distance: 68.1
click at [1097, 22] on icon "button" at bounding box center [1099, 20] width 10 height 10
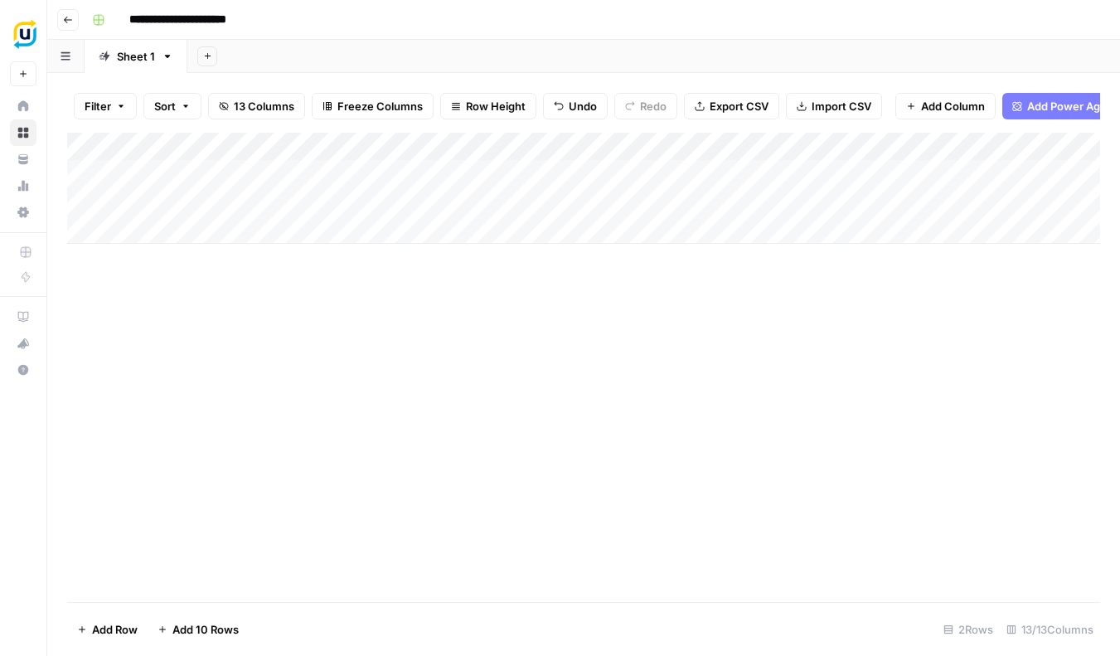
click at [263, 143] on div "Add Column" at bounding box center [583, 188] width 1033 height 111
type input "URL"
click at [462, 288] on div "Add Column" at bounding box center [583, 367] width 1033 height 469
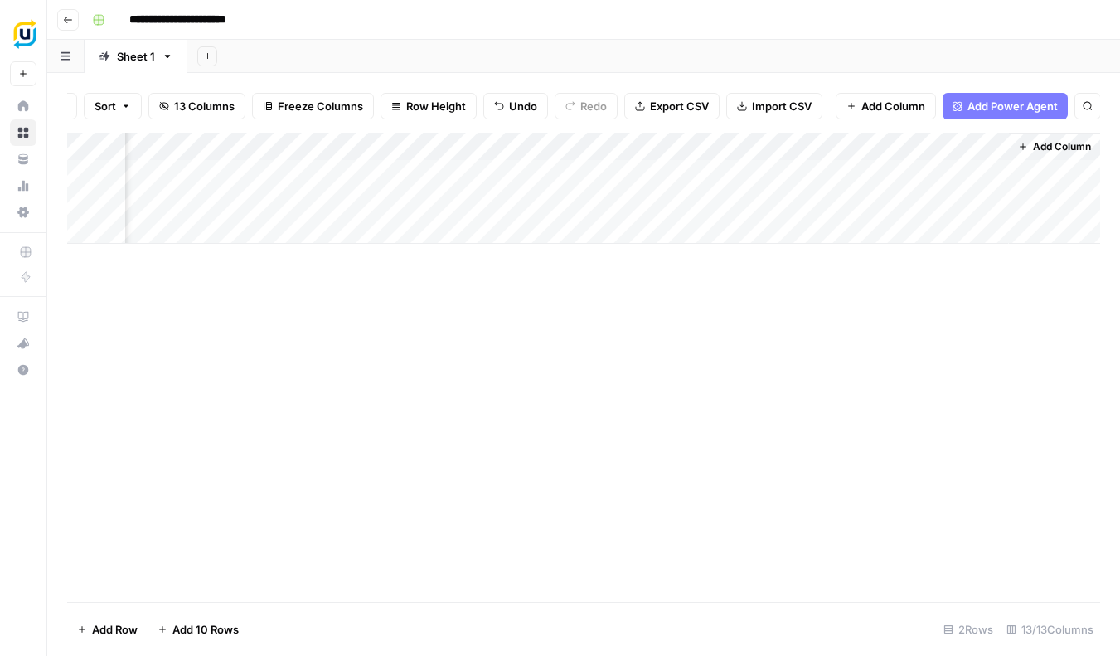
scroll to position [0, 1260]
click at [522, 139] on div "Add Column" at bounding box center [583, 188] width 1033 height 111
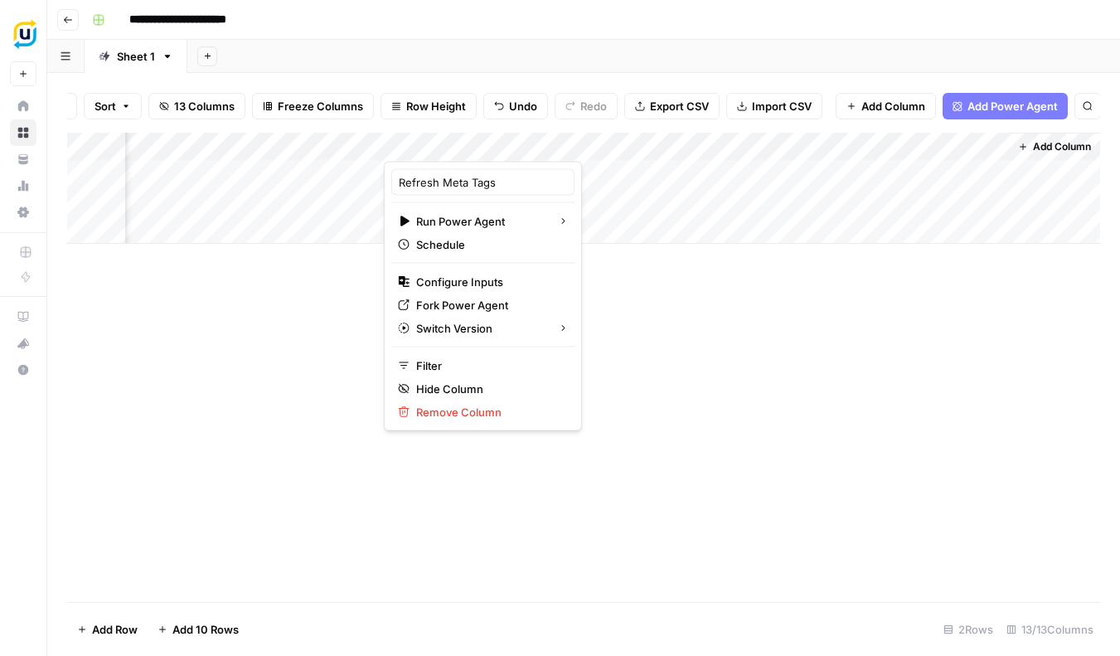
click at [787, 278] on div "Add Column" at bounding box center [583, 367] width 1033 height 469
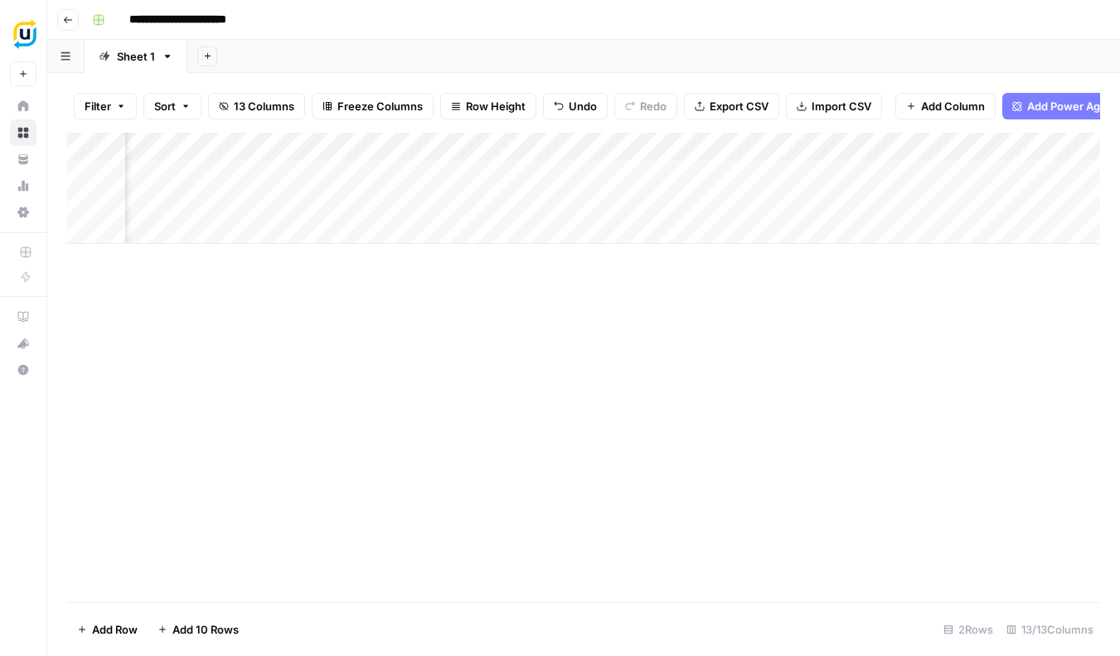
scroll to position [0, 102]
click at [167, 56] on icon "button" at bounding box center [168, 56] width 6 height 3
click at [311, 57] on div "Add Sheet" at bounding box center [653, 56] width 933 height 33
click at [266, 141] on div "Add Column" at bounding box center [583, 188] width 1033 height 111
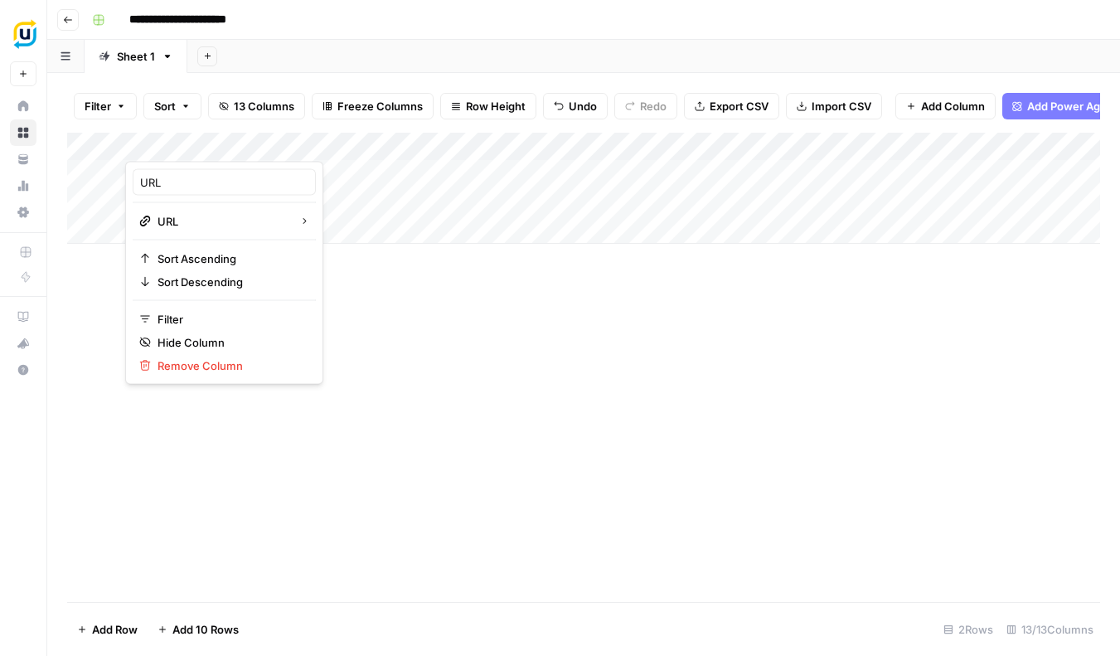
scroll to position [-1, 0]
click at [458, 277] on div "Add Column" at bounding box center [583, 367] width 1033 height 469
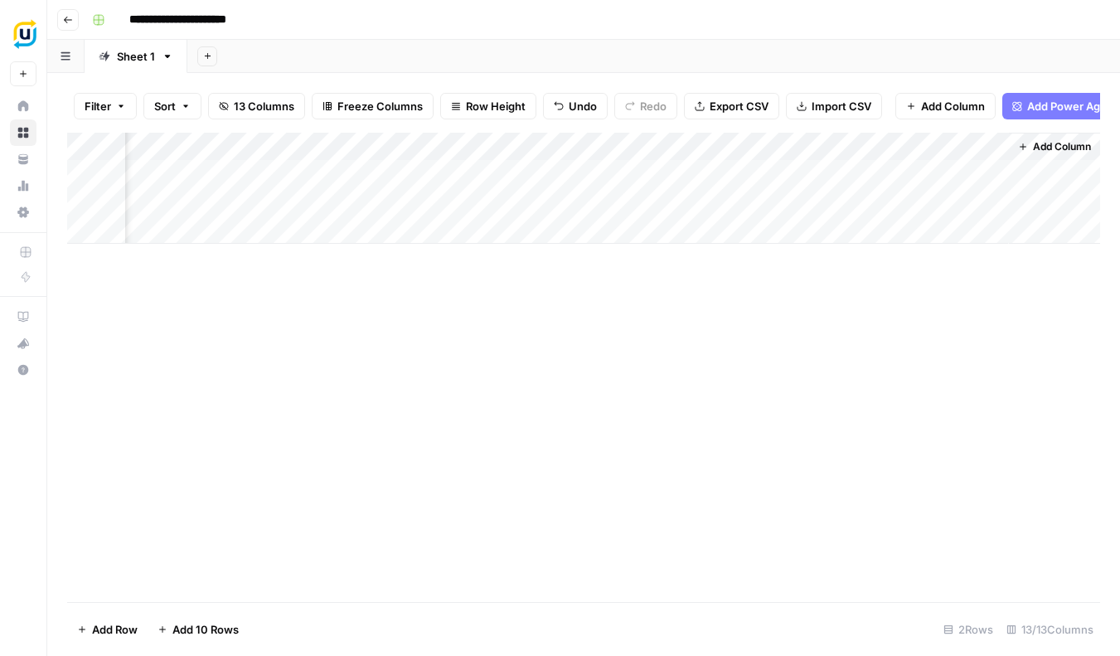
scroll to position [0, 1260]
click at [1053, 139] on span "Add Column" at bounding box center [1062, 146] width 58 height 15
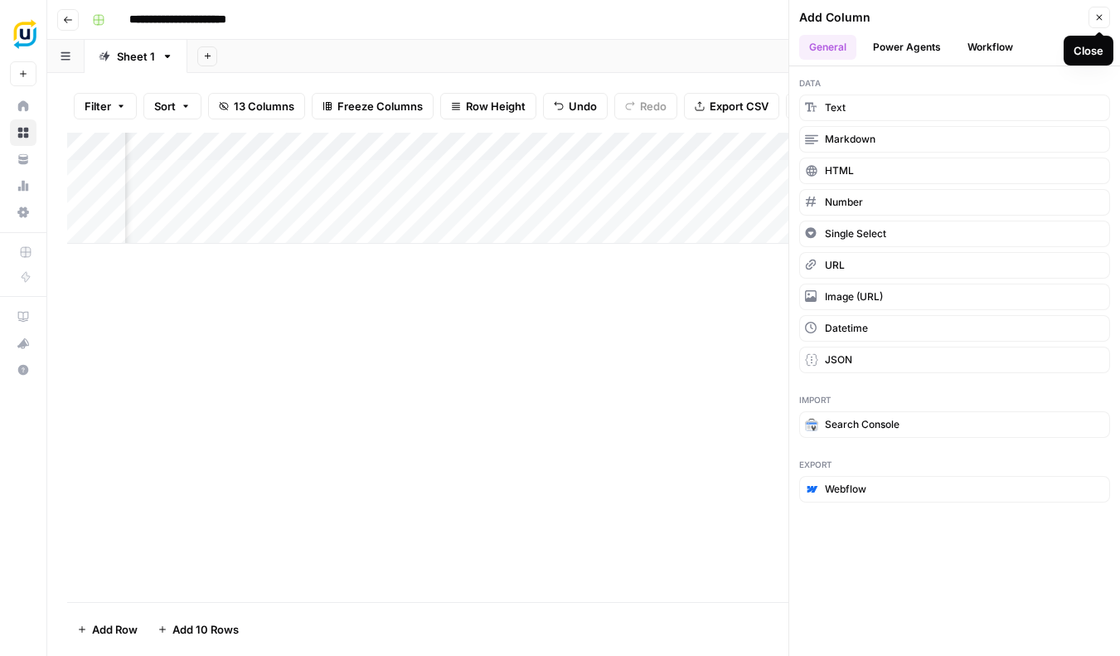
click at [1096, 16] on icon "button" at bounding box center [1099, 17] width 10 height 10
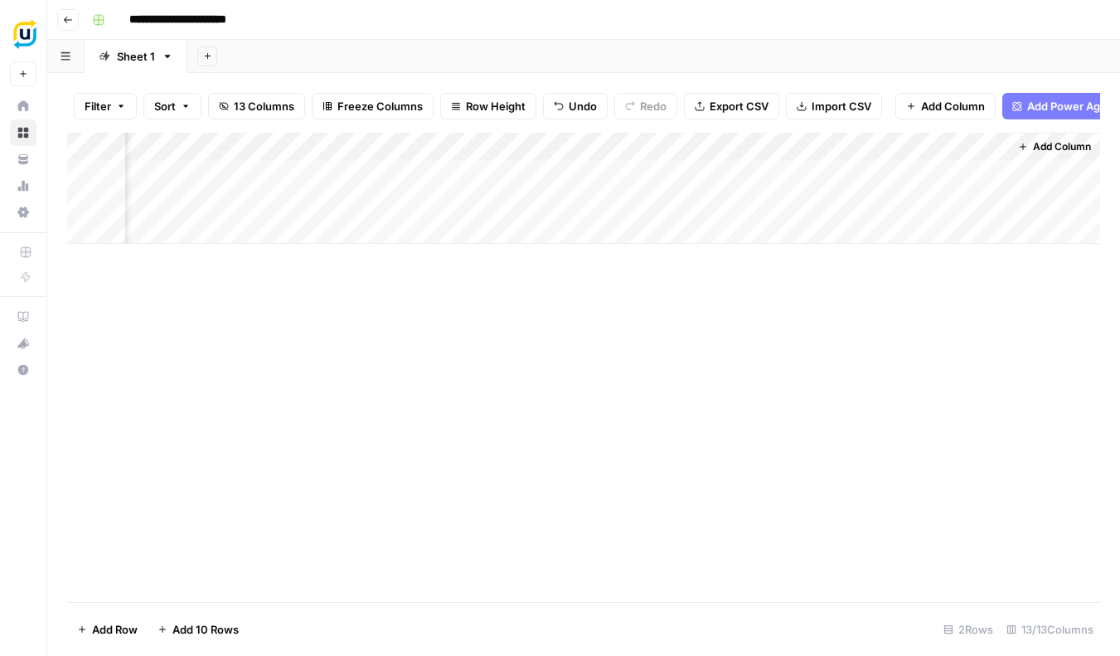
click at [496, 306] on div "Add Column" at bounding box center [583, 367] width 1033 height 469
click at [486, 347] on div "Add Column" at bounding box center [583, 367] width 1033 height 469
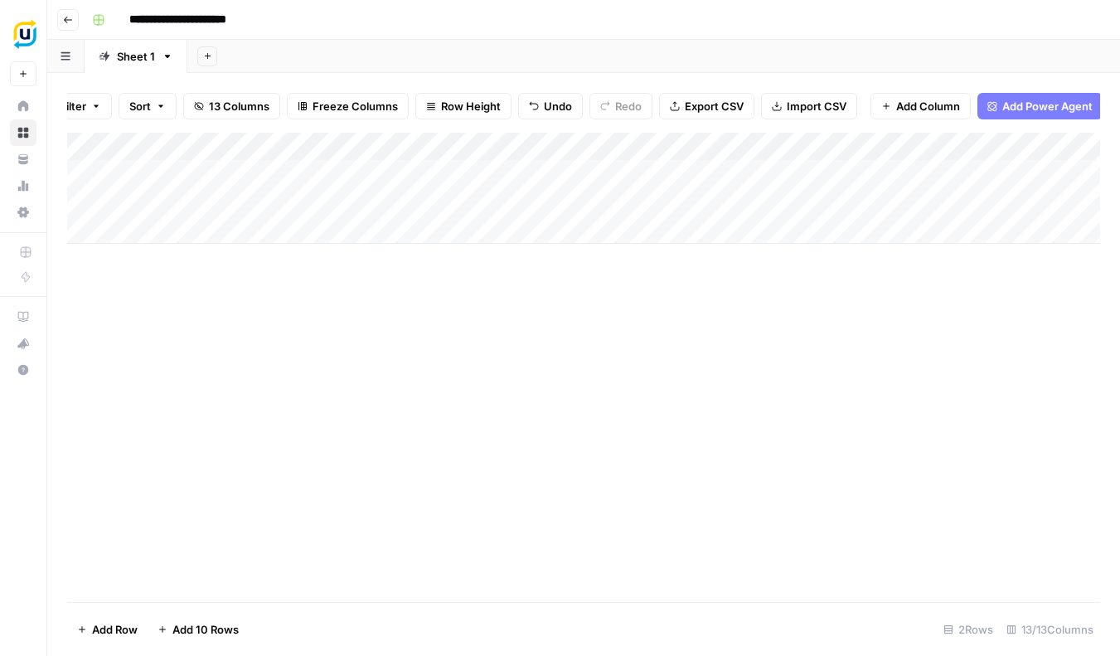
scroll to position [0, 25]
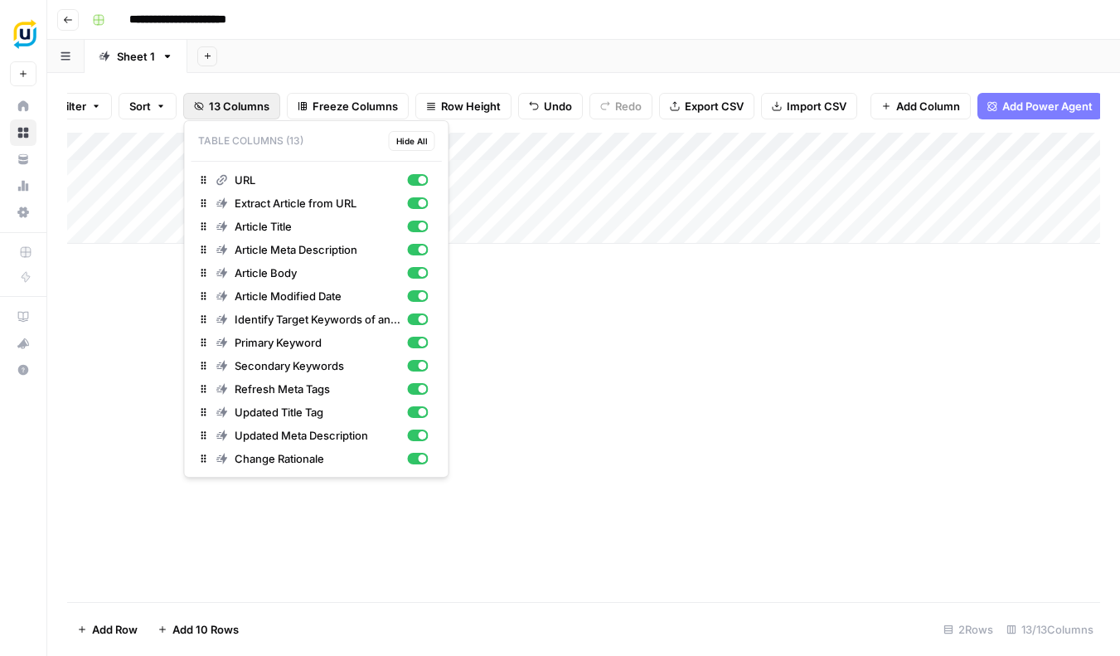
click at [242, 105] on span "13 Columns" at bounding box center [239, 106] width 61 height 17
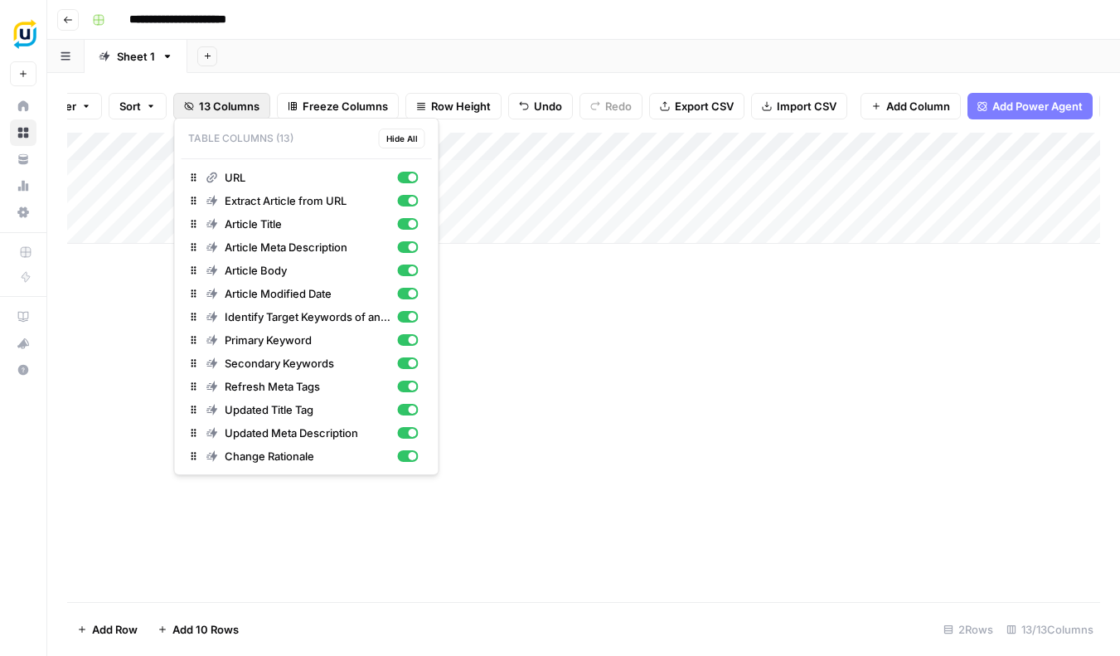
click at [658, 338] on div "Add Column" at bounding box center [583, 367] width 1033 height 469
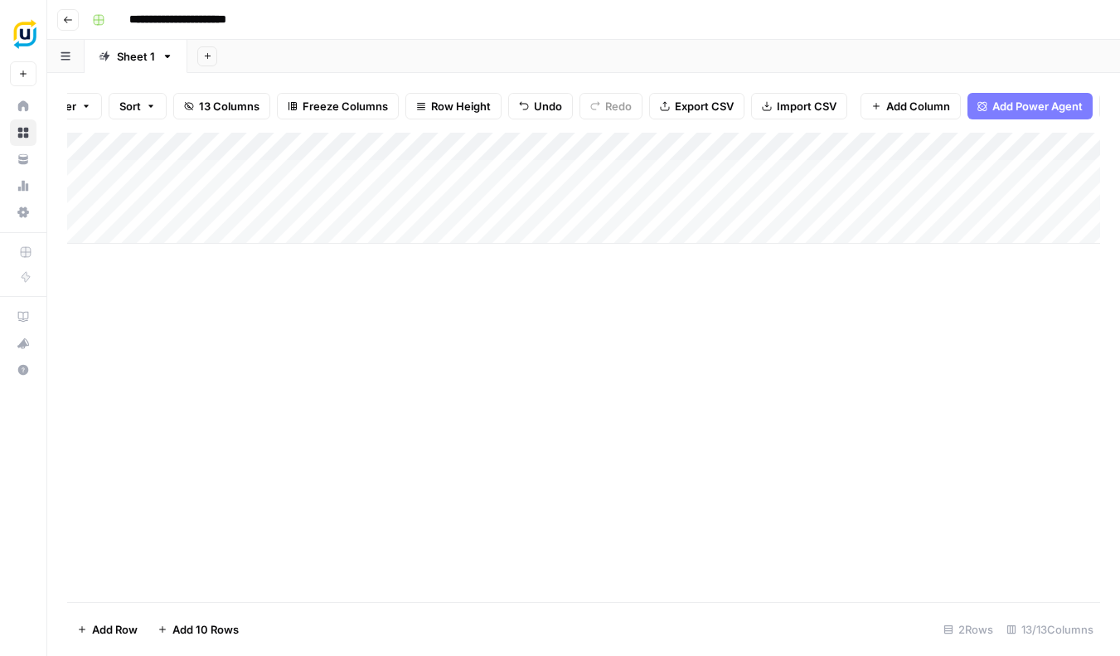
click at [614, 143] on div "Add Column" at bounding box center [583, 188] width 1033 height 111
type input "Article Title"
click at [566, 531] on div "Add Column" at bounding box center [583, 367] width 1033 height 469
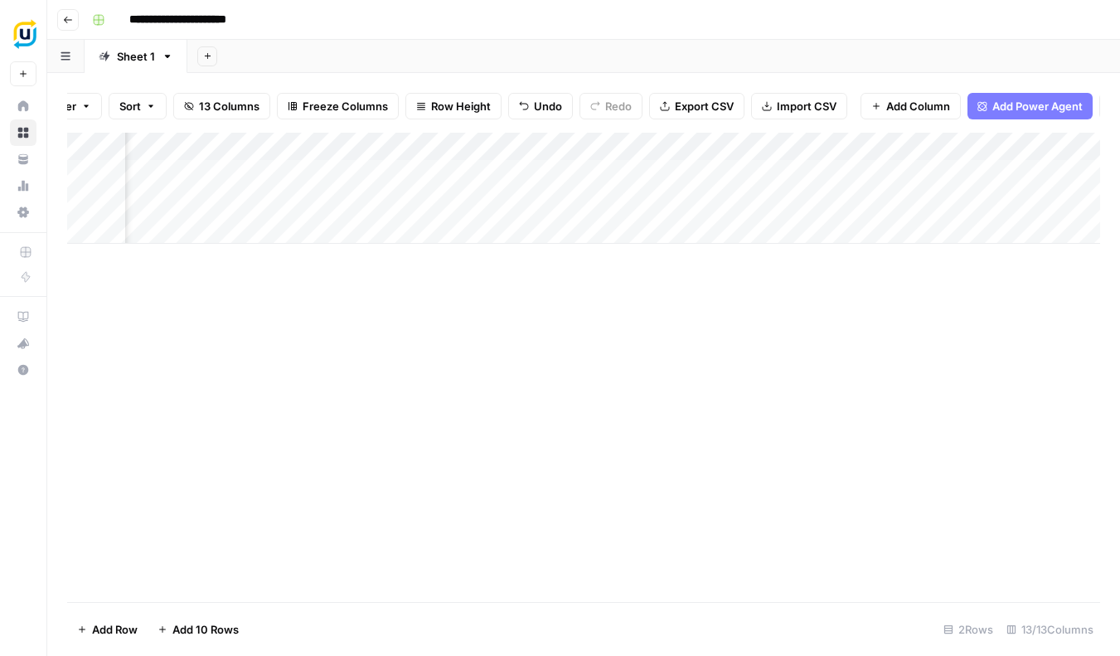
click at [774, 193] on div "Add Column" at bounding box center [583, 188] width 1033 height 111
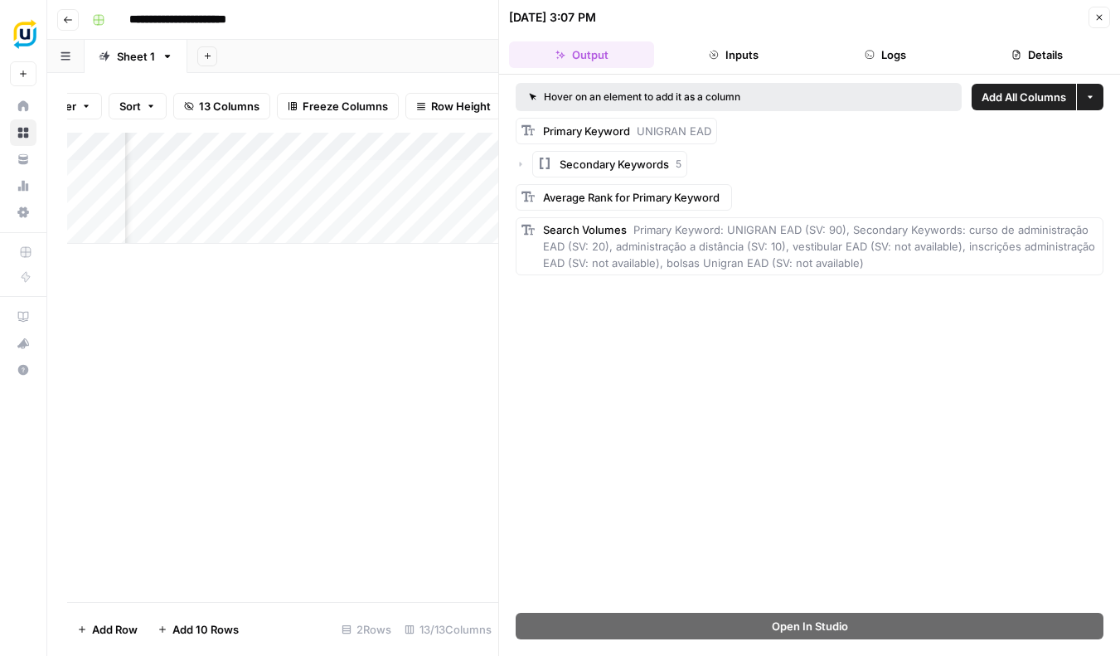
click at [762, 52] on button "Inputs" at bounding box center [733, 54] width 145 height 27
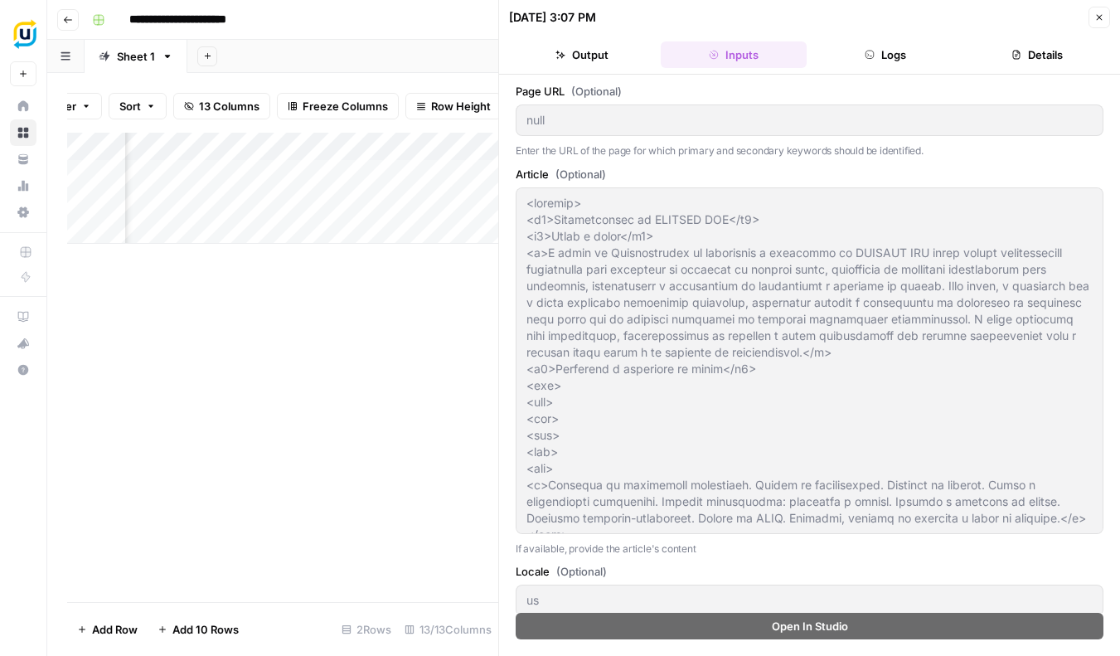
click at [1053, 66] on button "Details" at bounding box center [1037, 54] width 145 height 27
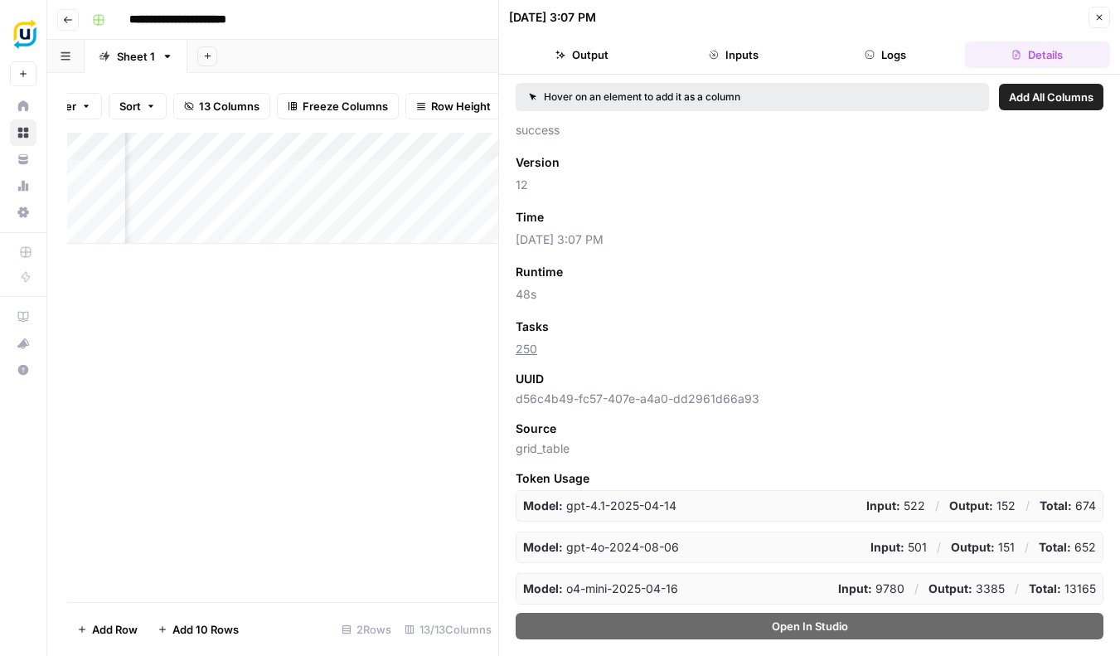
scroll to position [19, 0]
click at [1104, 22] on icon "button" at bounding box center [1099, 17] width 10 height 10
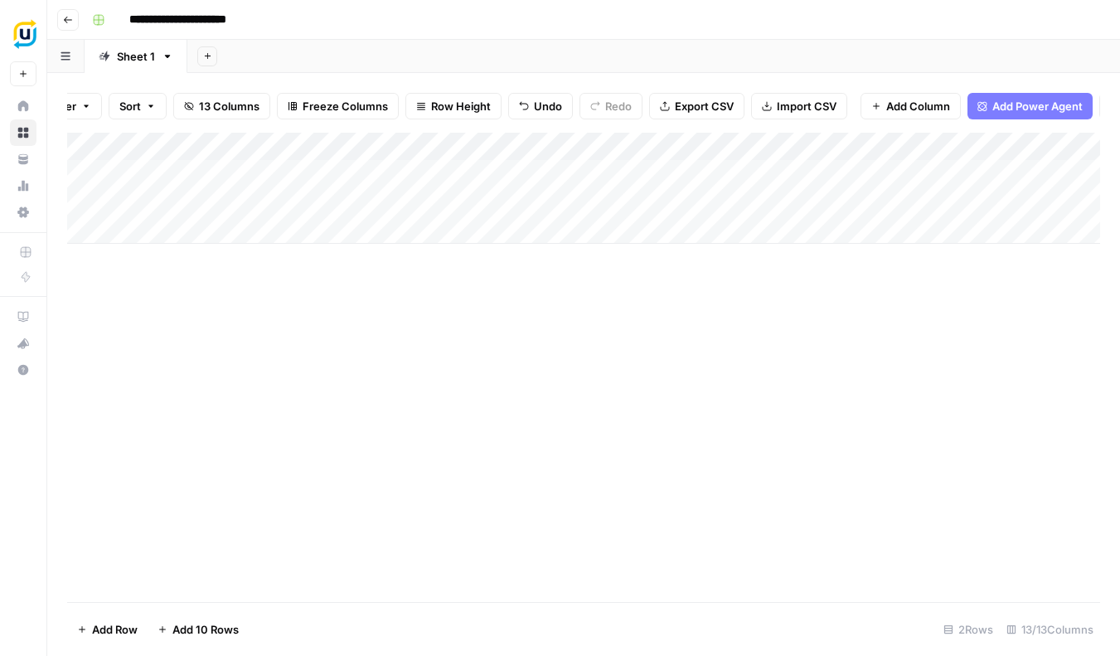
click at [443, 138] on div "Add Column" at bounding box center [583, 188] width 1033 height 111
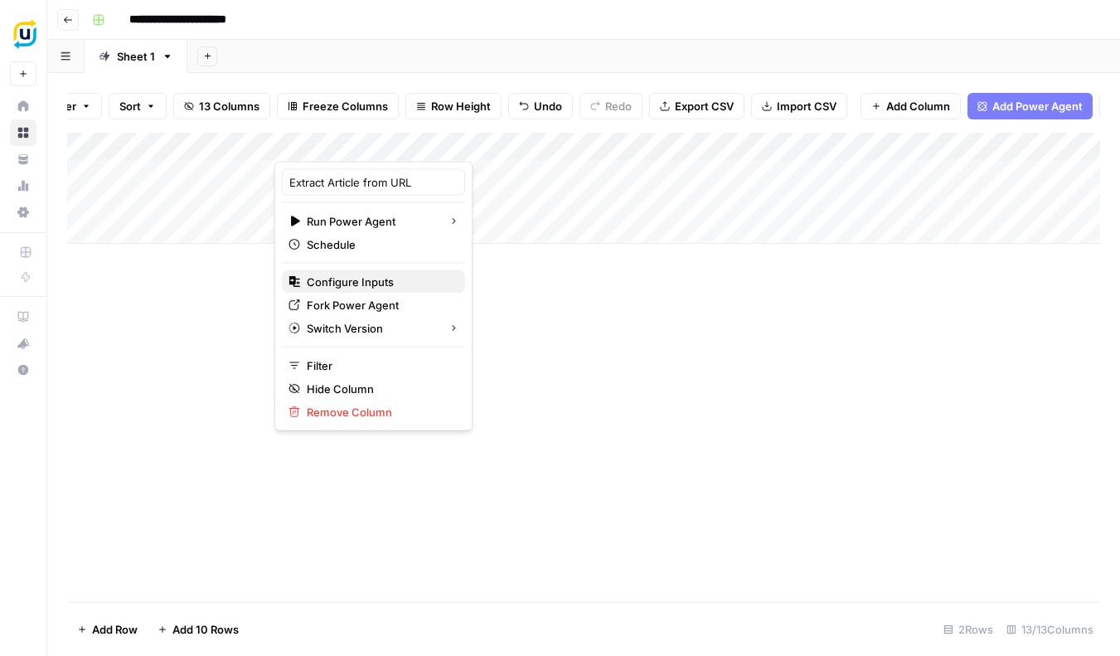
click at [369, 284] on span "Configure Inputs" at bounding box center [379, 282] width 145 height 17
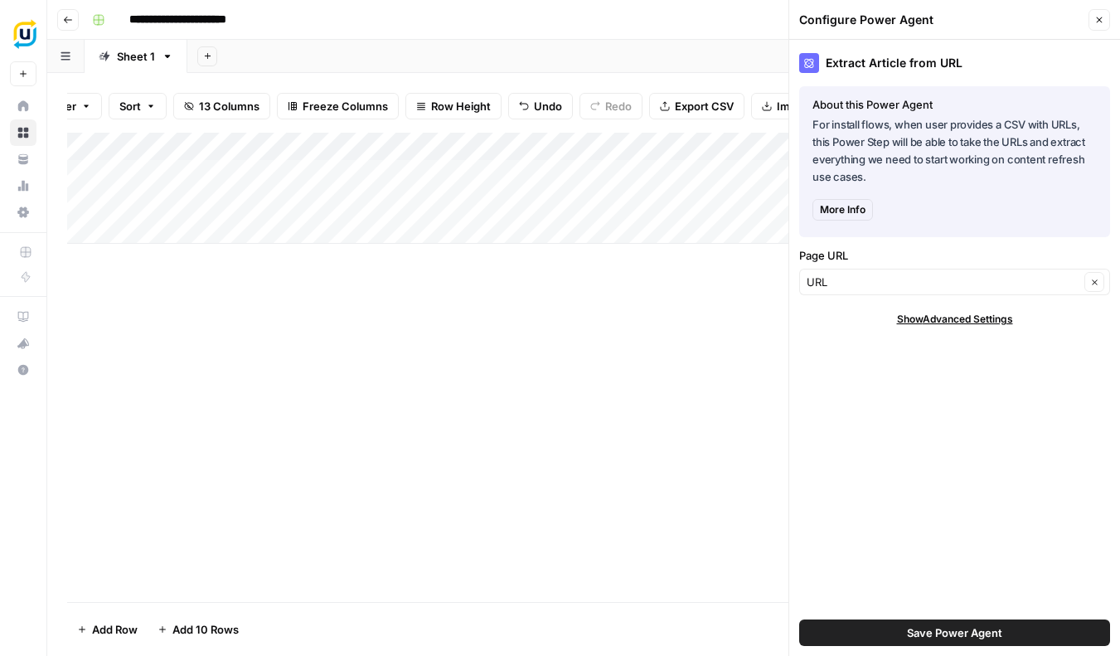
click at [935, 322] on span "Show Advanced Settings" at bounding box center [955, 319] width 116 height 15
click at [990, 364] on input "Version" at bounding box center [946, 368] width 278 height 17
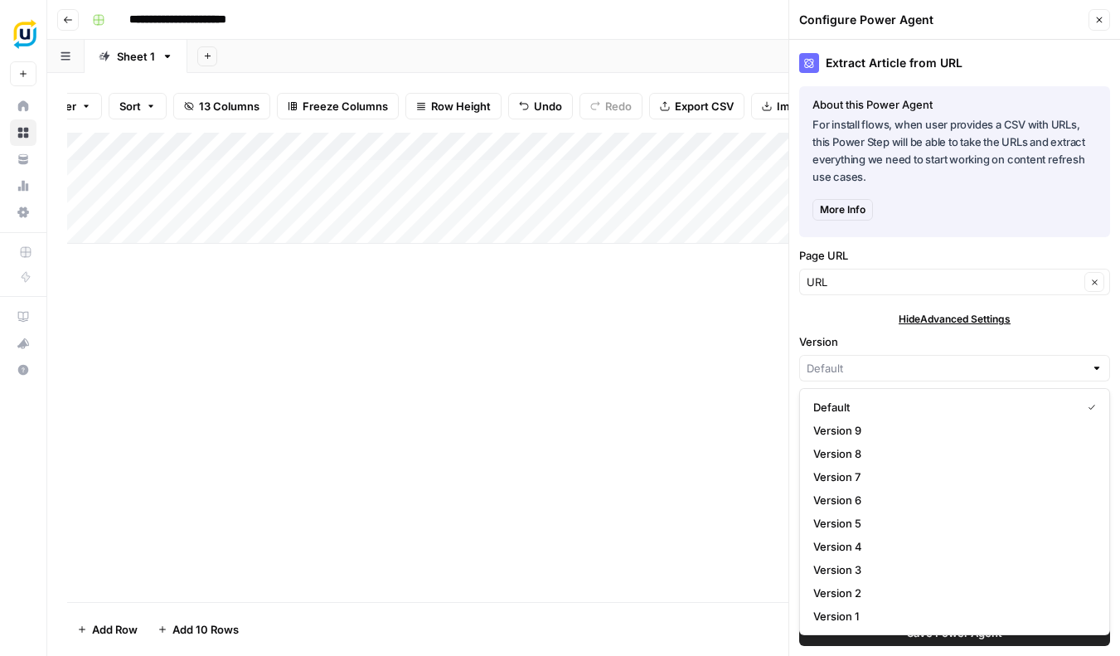
type input "Default"
click at [1057, 311] on div "Extract Article from URL About this Power Agent For install flows, when user pr…" at bounding box center [954, 348] width 331 height 616
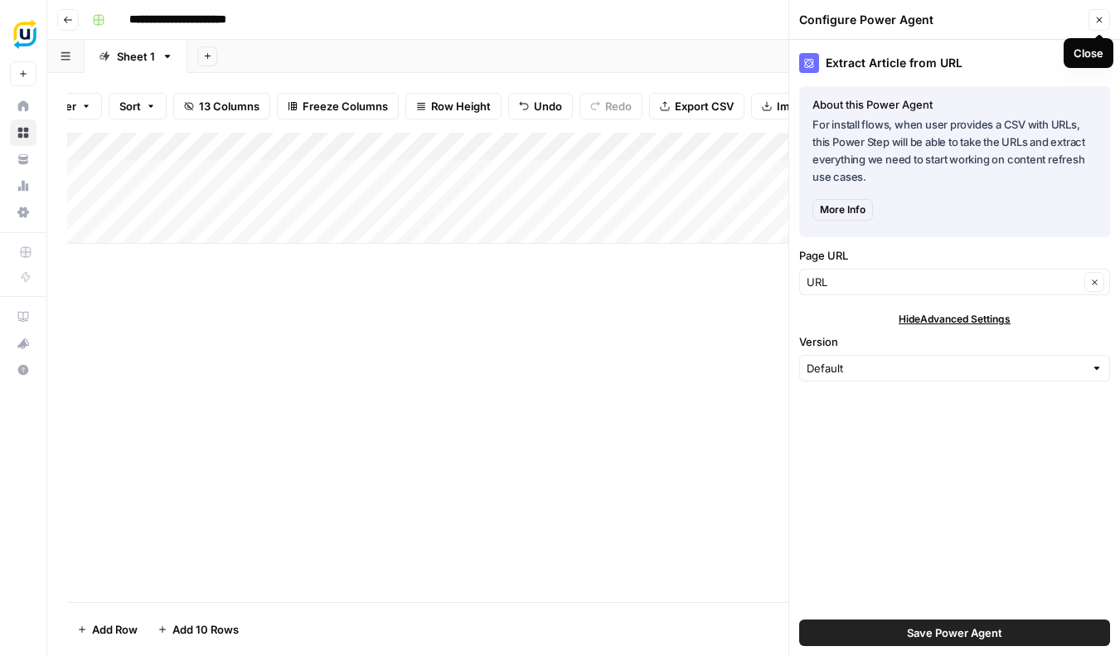
click at [1099, 21] on icon "button" at bounding box center [1099, 20] width 10 height 10
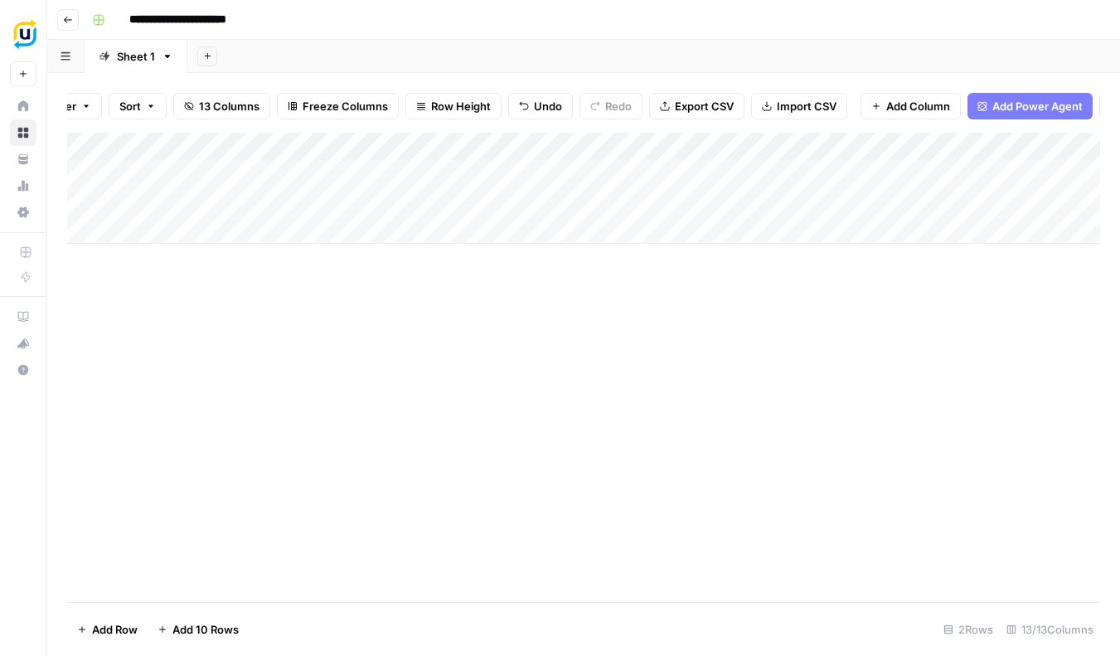
click at [442, 140] on div "Add Column" at bounding box center [583, 188] width 1033 height 111
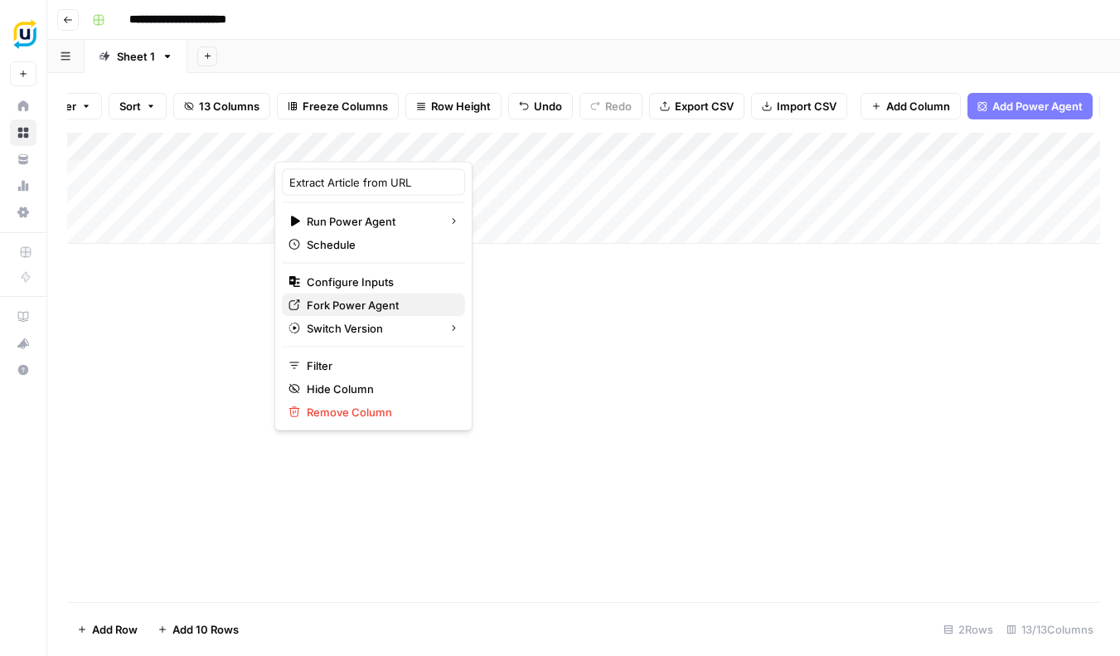
click at [380, 304] on span "Fork Power Agent" at bounding box center [379, 305] width 145 height 17
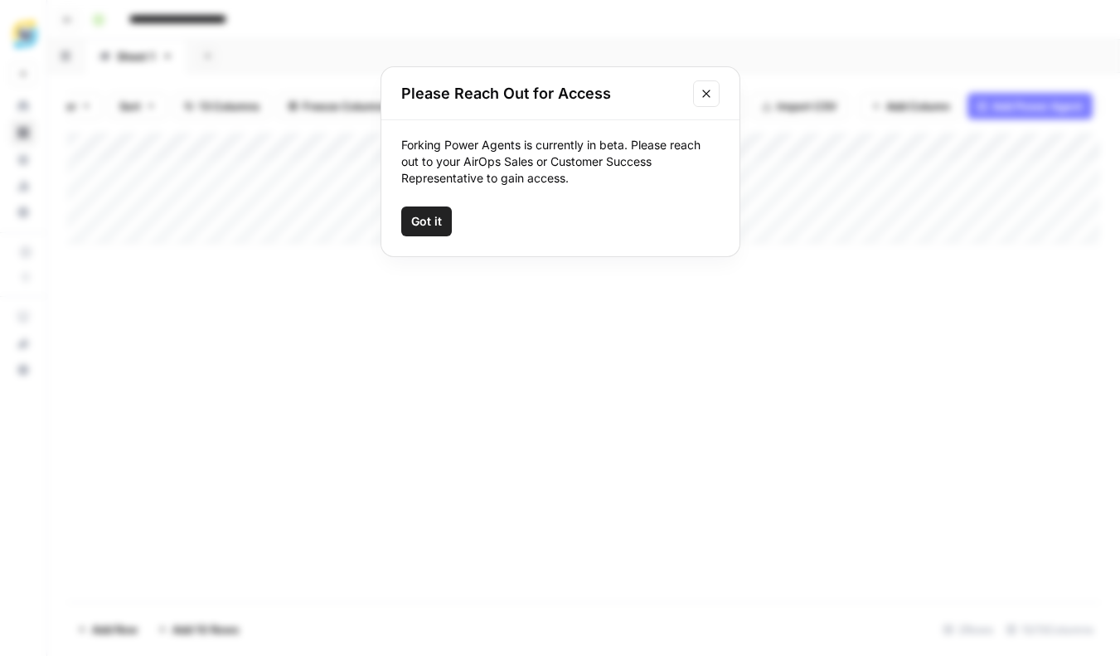
click at [709, 92] on icon "Close modal" at bounding box center [706, 93] width 13 height 13
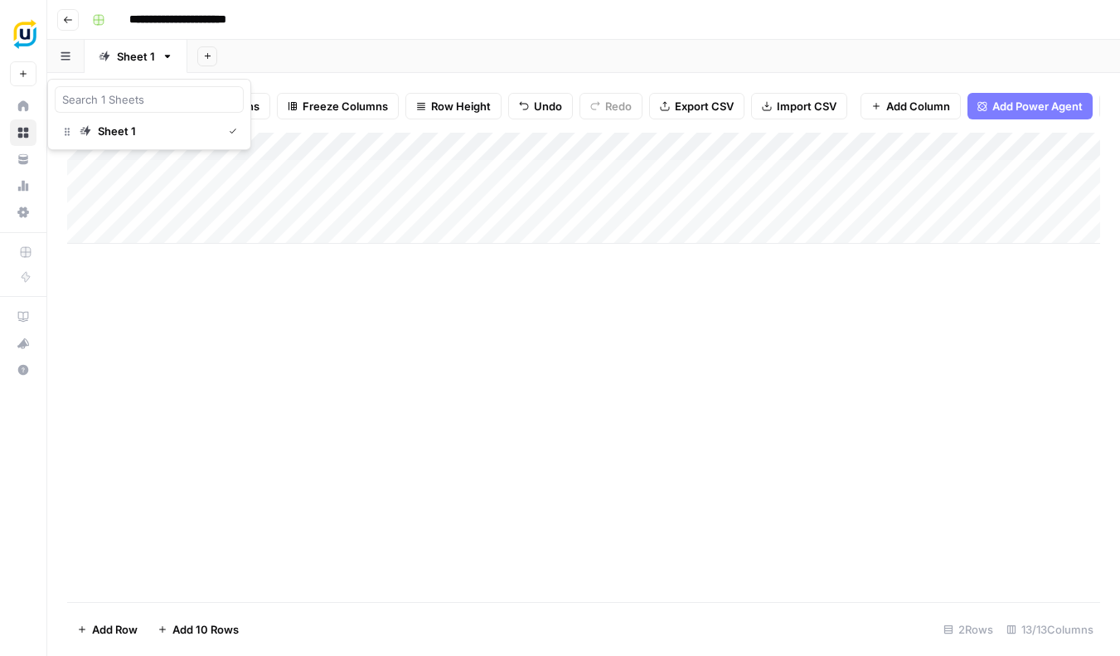
click at [72, 64] on button "button" at bounding box center [65, 56] width 37 height 32
click at [100, 133] on div "Sheet 1" at bounding box center [117, 131] width 38 height 17
click at [168, 59] on icon "button" at bounding box center [168, 57] width 12 height 12
click at [374, 415] on div "Add Column" at bounding box center [583, 367] width 1033 height 469
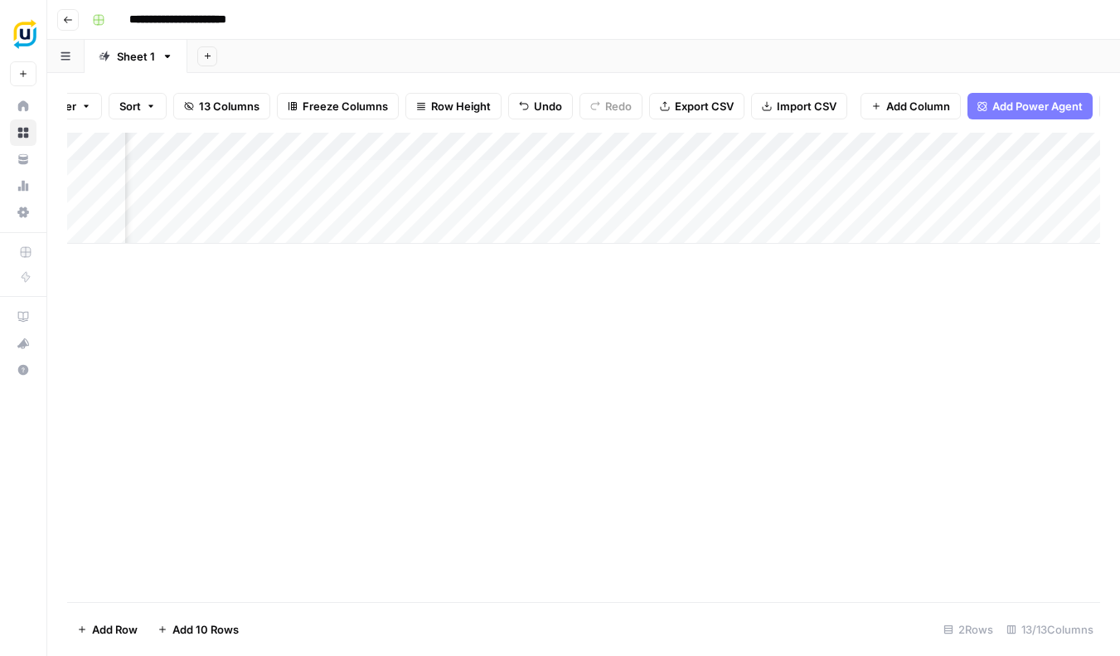
click at [764, 143] on div "Add Column" at bounding box center [583, 188] width 1033 height 111
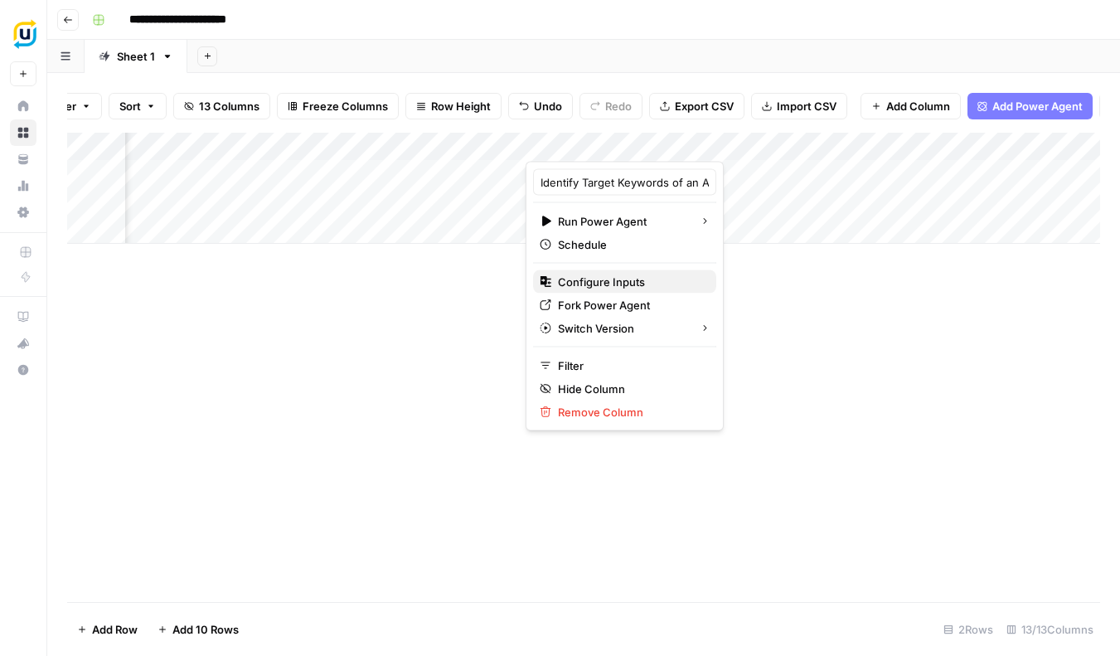
click at [624, 283] on span "Configure Inputs" at bounding box center [630, 282] width 145 height 17
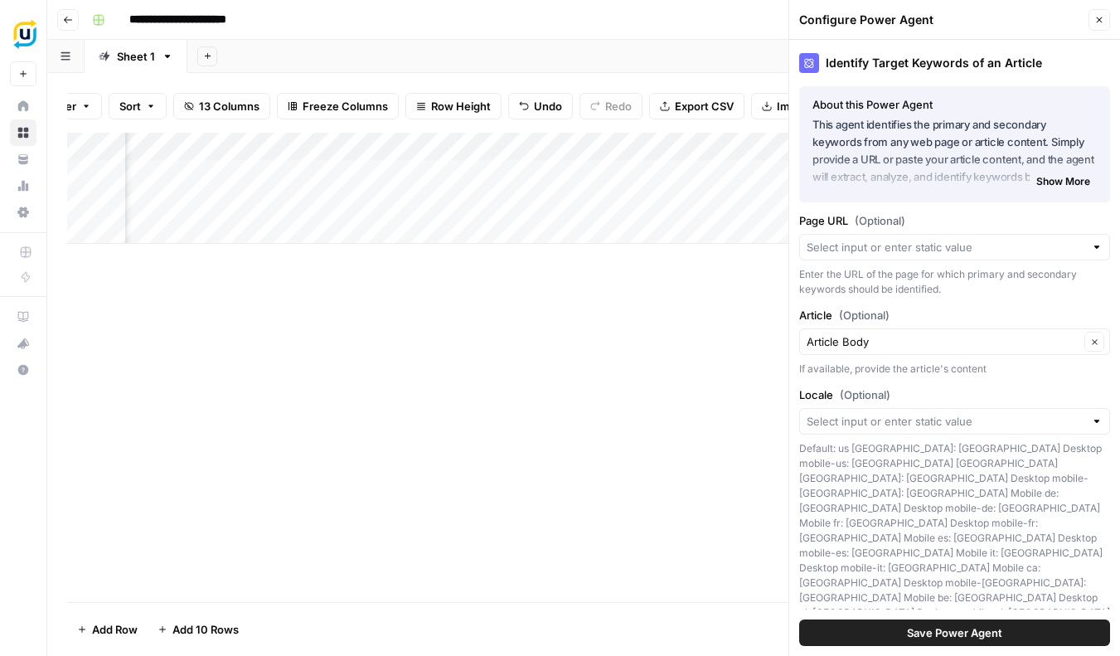
click at [1098, 249] on div at bounding box center [1097, 247] width 12 height 17
click at [1062, 220] on label "Page URL (Optional)" at bounding box center [954, 220] width 311 height 17
click at [1062, 239] on input "Page URL (Optional)" at bounding box center [946, 247] width 278 height 17
click at [851, 586] on div "Identify Target Keywords of an Article About this Power Agent This agent identi…" at bounding box center [954, 348] width 331 height 616
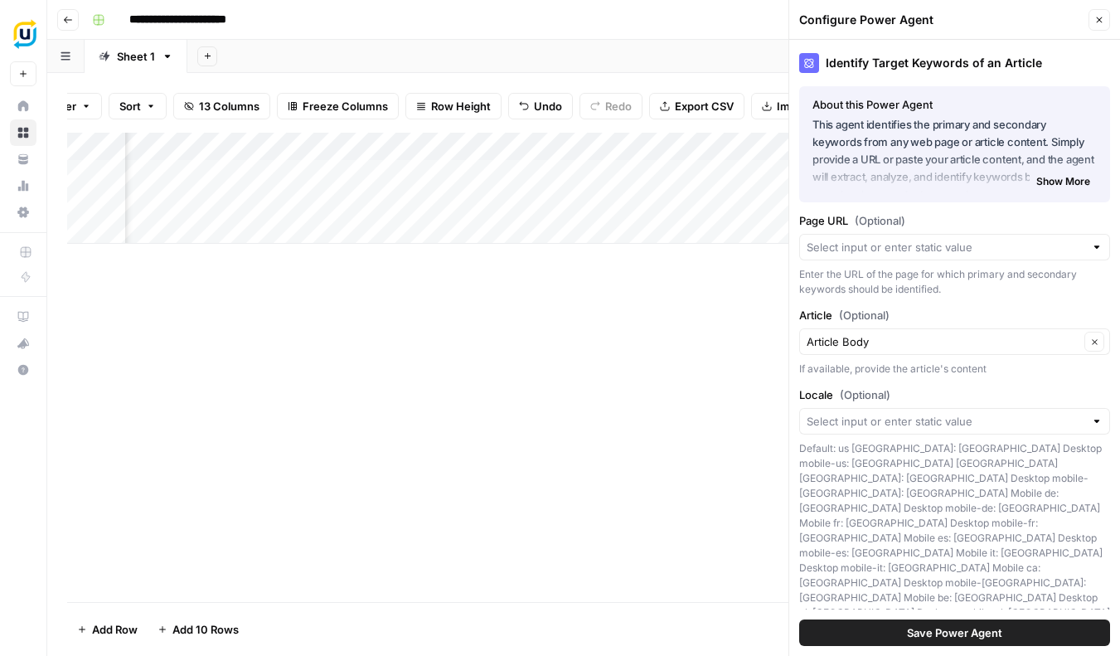
click at [987, 652] on span "Show Advanced Settings" at bounding box center [955, 659] width 116 height 15
click at [1076, 180] on span "Show More" at bounding box center [1063, 179] width 54 height 15
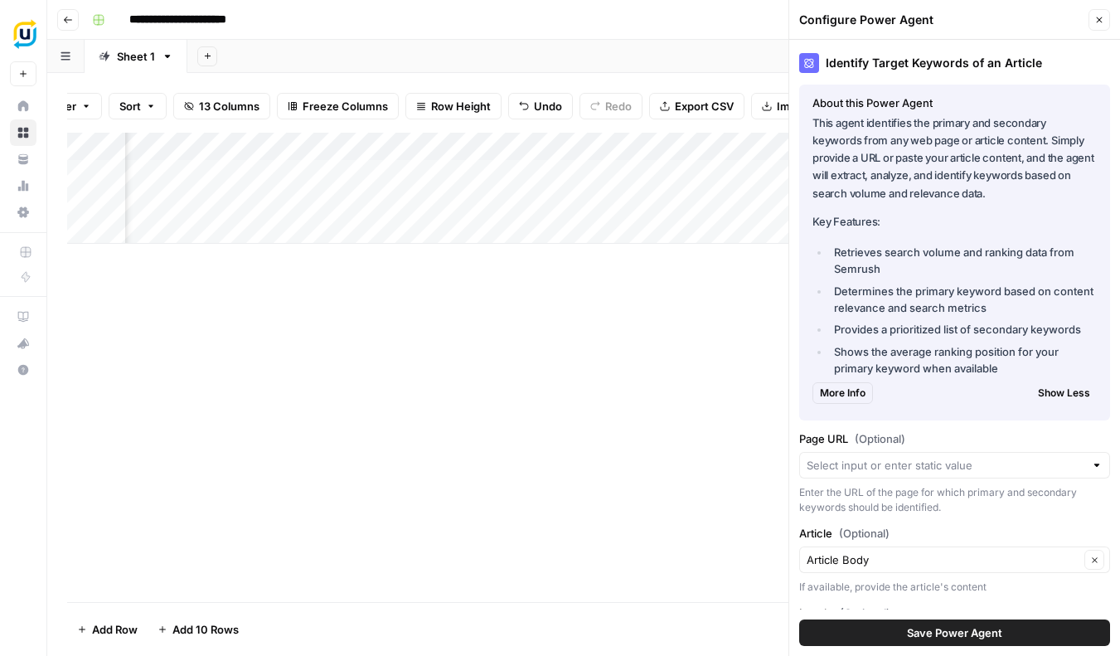
drag, startPoint x: 911, startPoint y: 270, endPoint x: 836, endPoint y: 247, distance: 78.9
click at [835, 246] on li "Retrieves search volume and ranking data from Semrush" at bounding box center [963, 260] width 267 height 33
drag, startPoint x: 833, startPoint y: 285, endPoint x: 1034, endPoint y: 320, distance: 203.7
click at [1034, 320] on ul "Retrieves search volume and ranking data from Semrush Determines the primary ke…" at bounding box center [955, 310] width 284 height 133
click at [1094, 19] on button "Close" at bounding box center [1100, 20] width 22 height 22
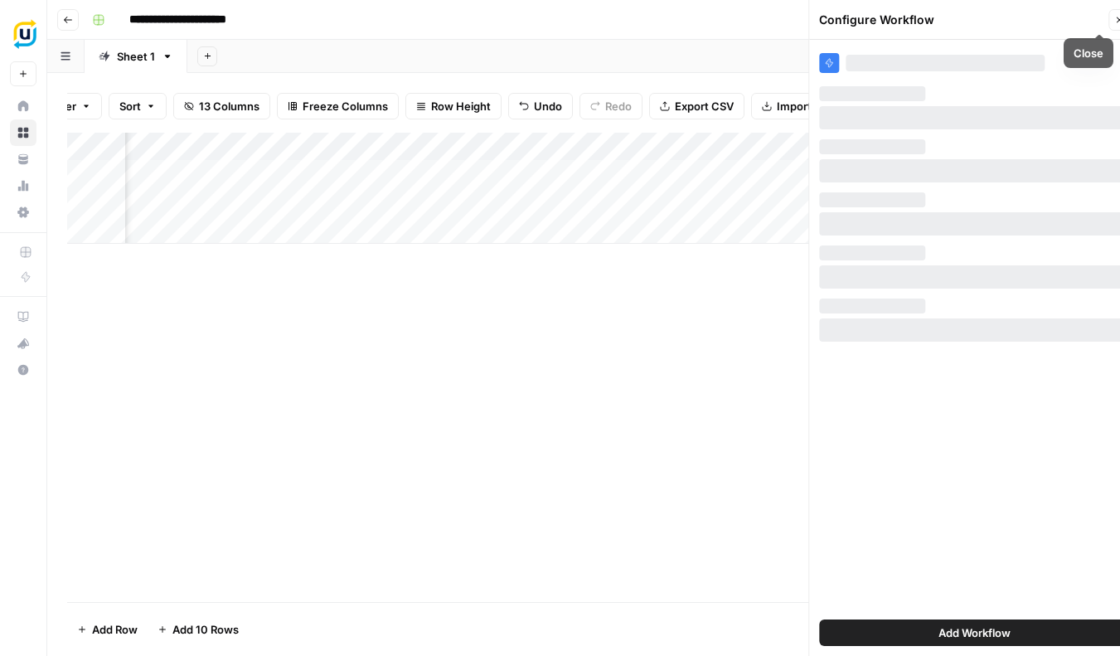
scroll to position [0, 0]
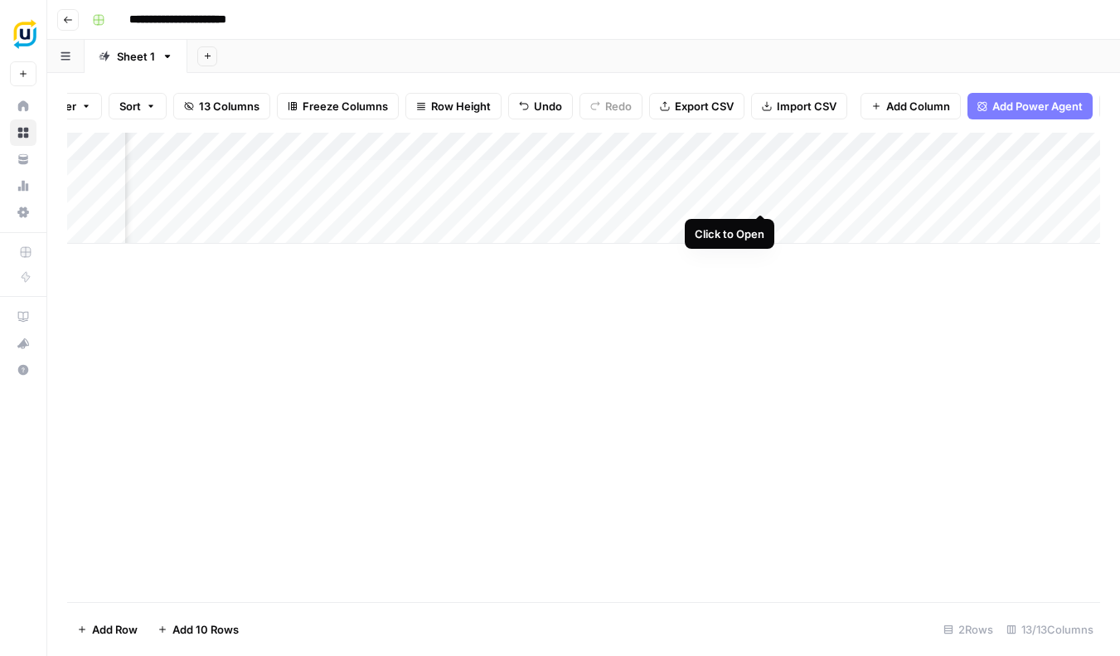
click at [759, 197] on div "Add Column" at bounding box center [583, 188] width 1033 height 111
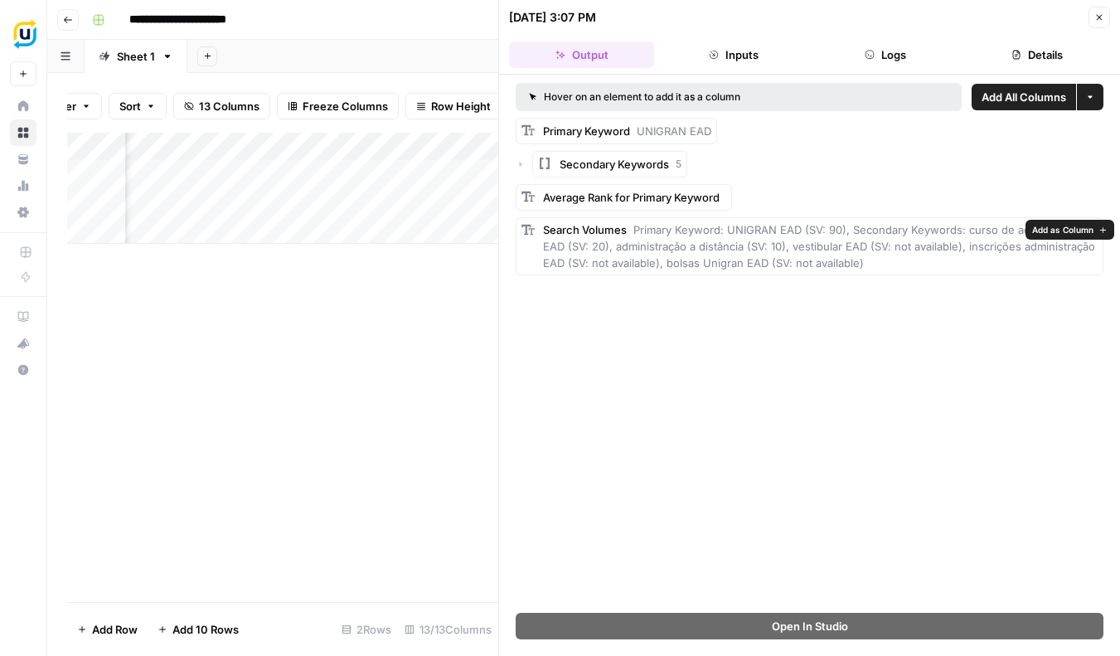
drag, startPoint x: 866, startPoint y: 264, endPoint x: 633, endPoint y: 232, distance: 235.2
click at [633, 232] on div "Search Volumes Primary Keyword: UNIGRAN EAD (SV: 90), Secondary Keywords: curso…" at bounding box center [820, 246] width 555 height 50
copy div "Primary Keyword: UNIGRAN EAD (SV: 90), Secondary Keywords: curso de administraç…"
click at [647, 389] on div "Hover on an element to add it as a column Add All Columns More options Primary …" at bounding box center [809, 344] width 621 height 538
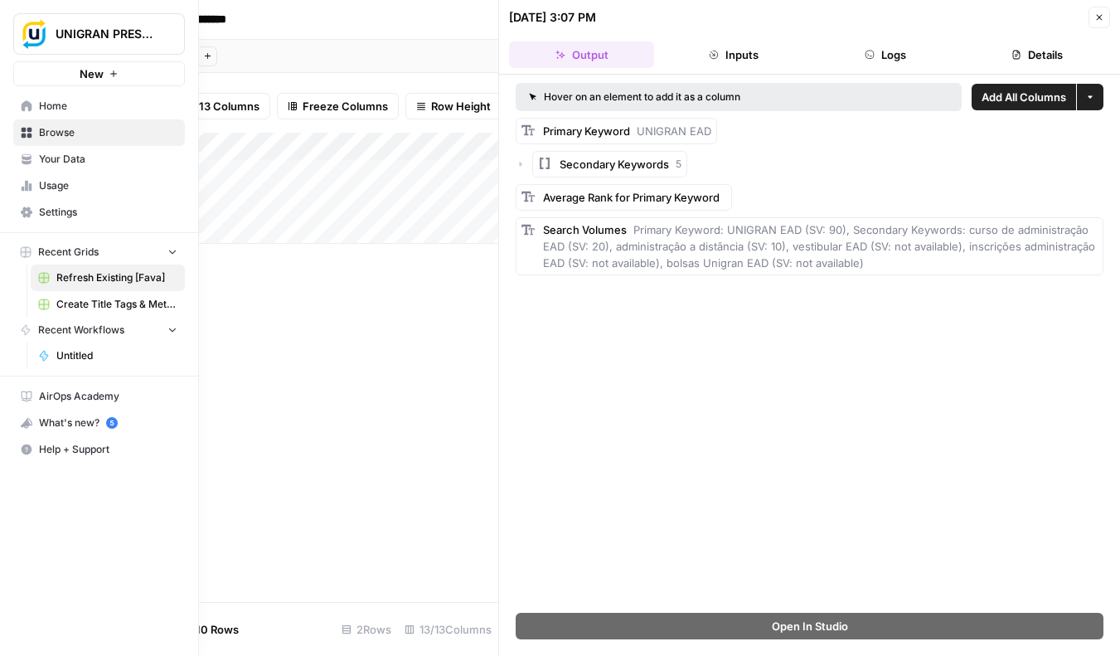
click at [92, 78] on span "New" at bounding box center [92, 74] width 24 height 17
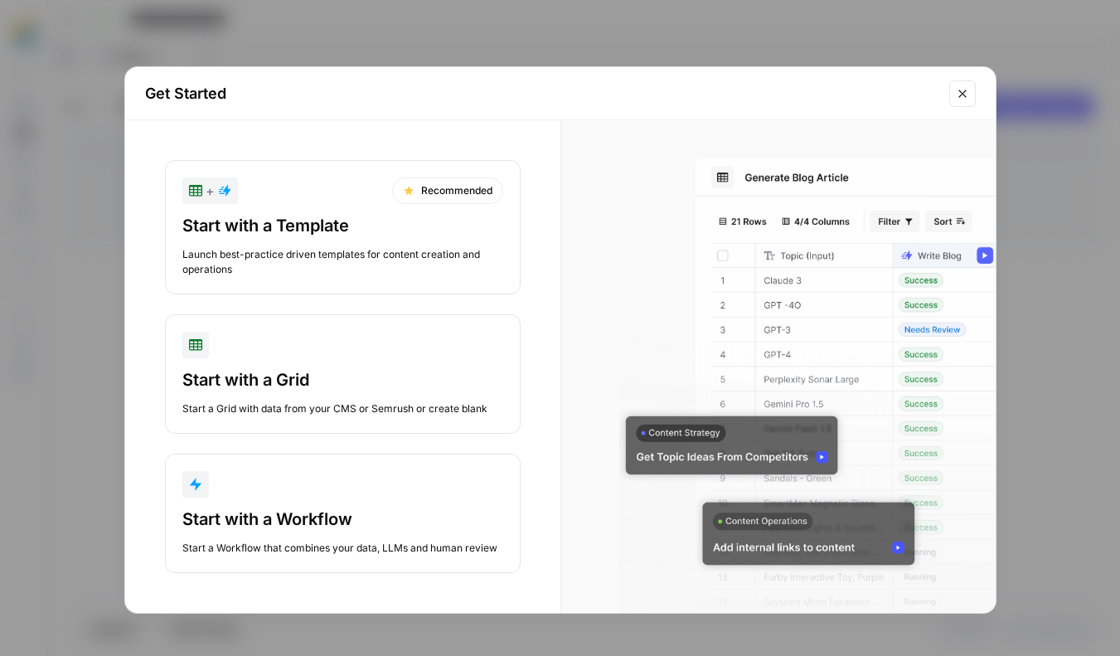
click at [401, 250] on div "Launch best-practice driven templates for content creation and operations" at bounding box center [342, 262] width 321 height 30
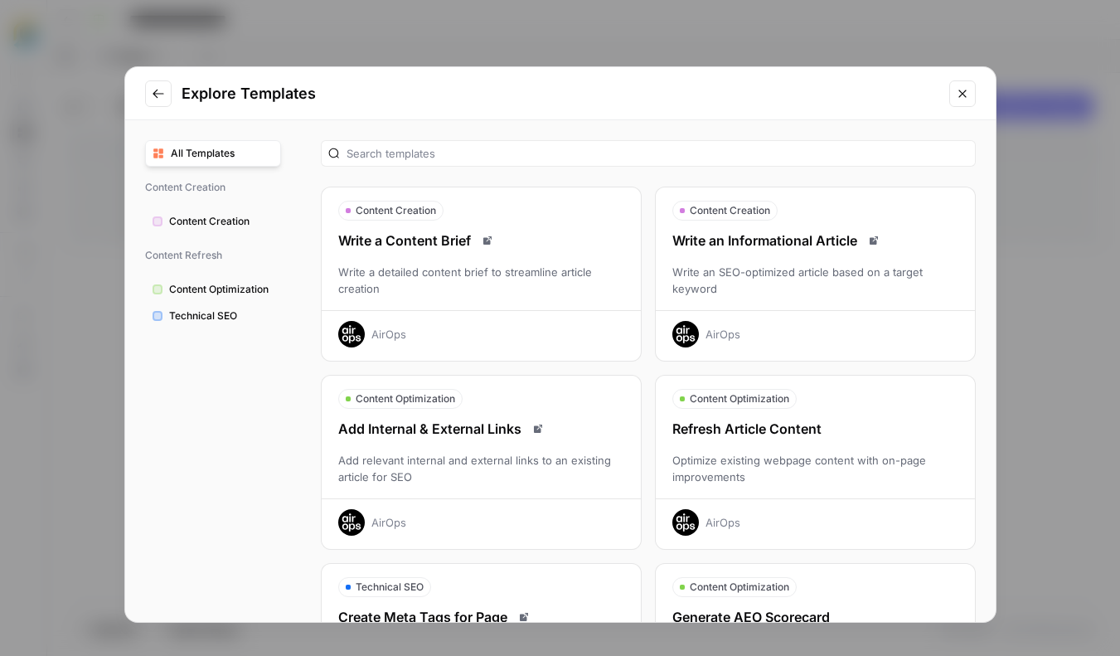
click at [228, 318] on span "Technical SEO" at bounding box center [221, 315] width 104 height 15
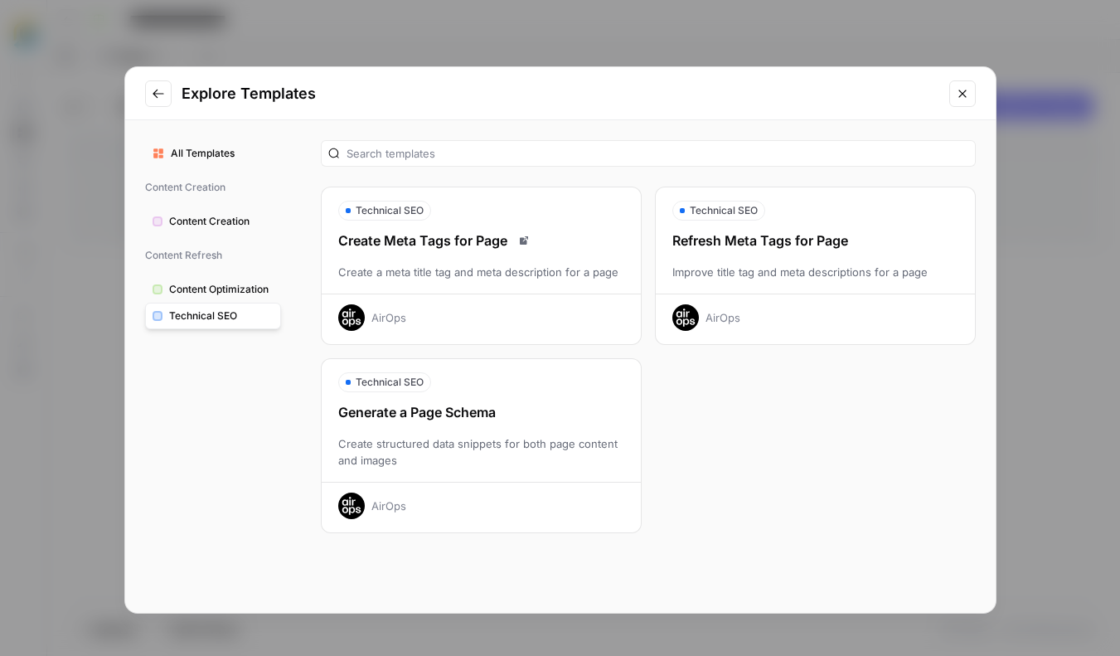
click at [273, 287] on span "Content Optimization" at bounding box center [221, 289] width 104 height 15
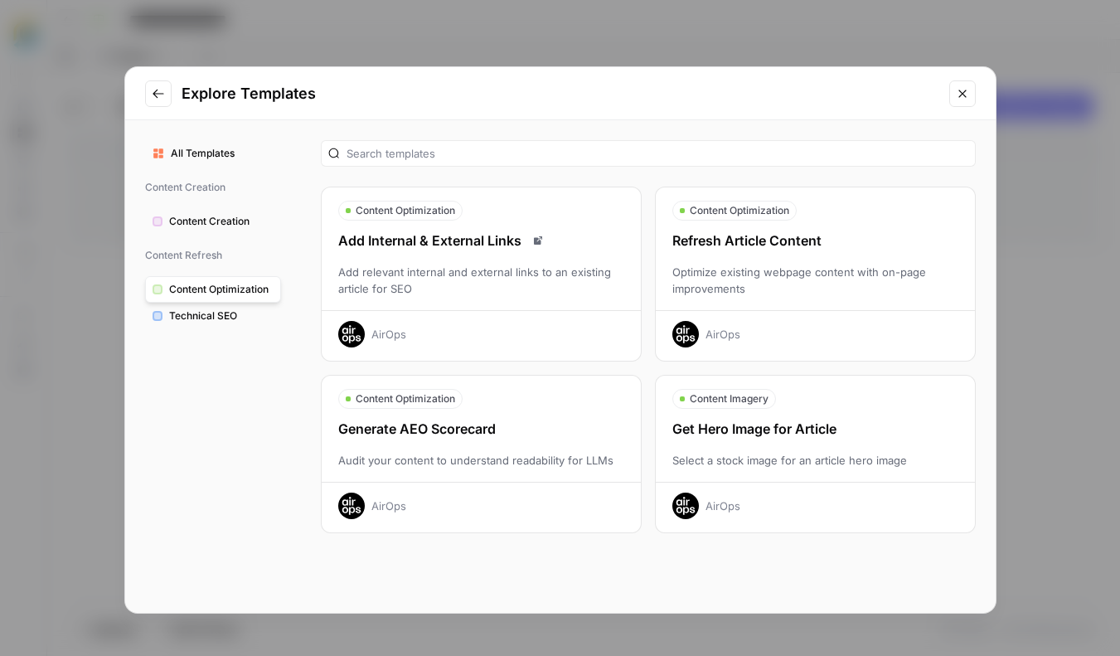
click at [577, 430] on div "Generate AEO Scorecard" at bounding box center [481, 429] width 319 height 20
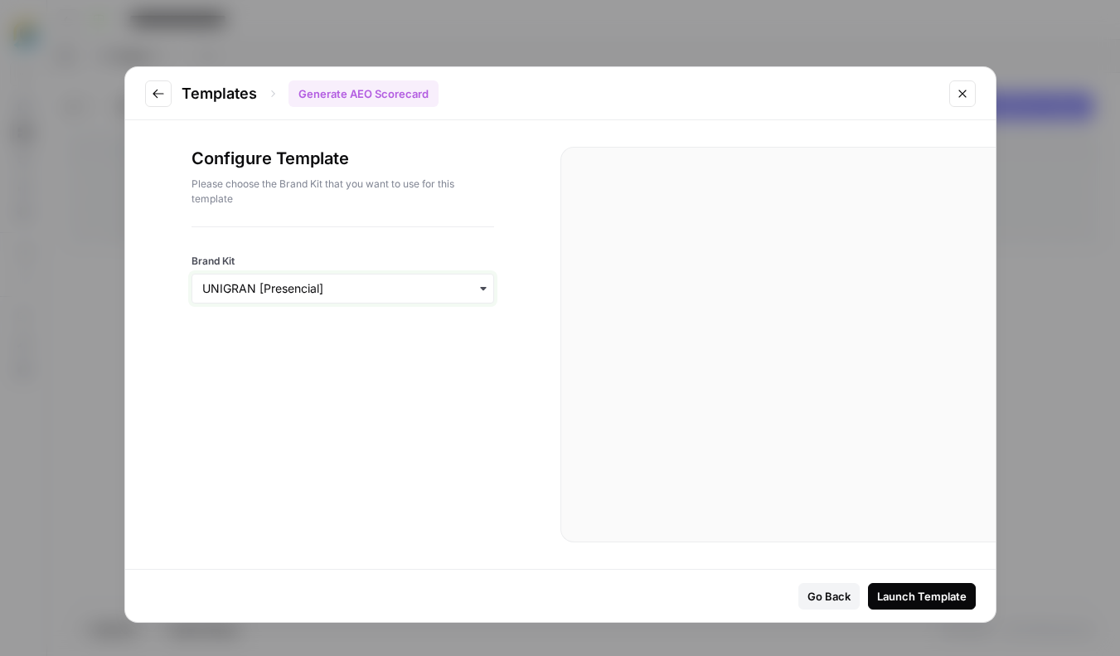
click at [381, 283] on input "Brand Kit" at bounding box center [342, 288] width 281 height 17
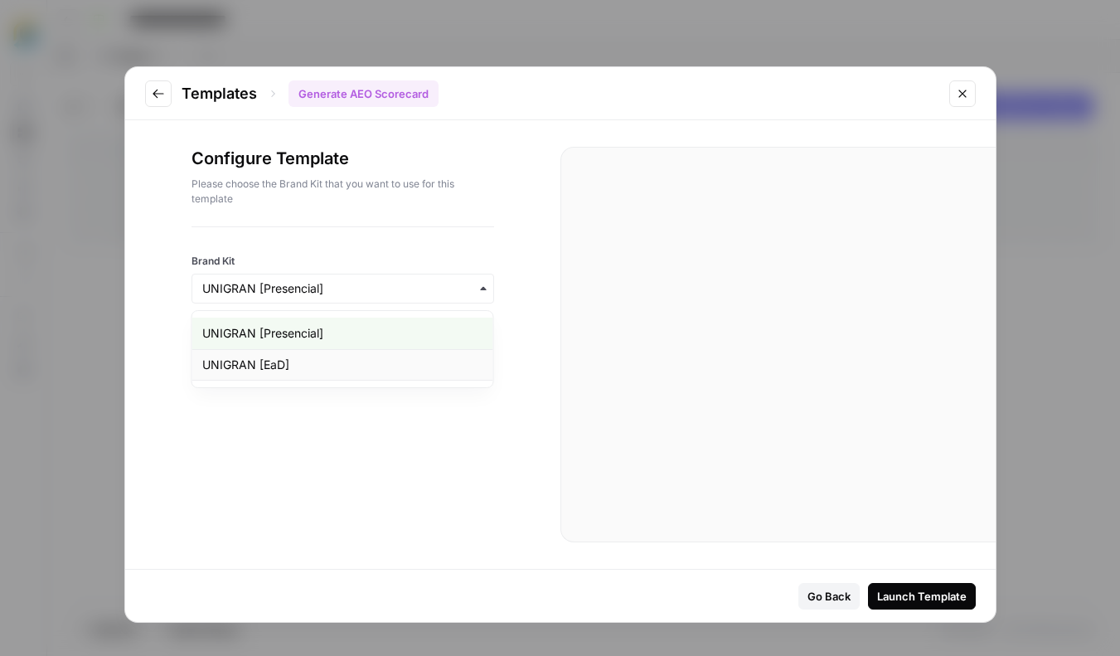
click at [361, 359] on div "UNIGRAN [EaD]" at bounding box center [342, 365] width 301 height 32
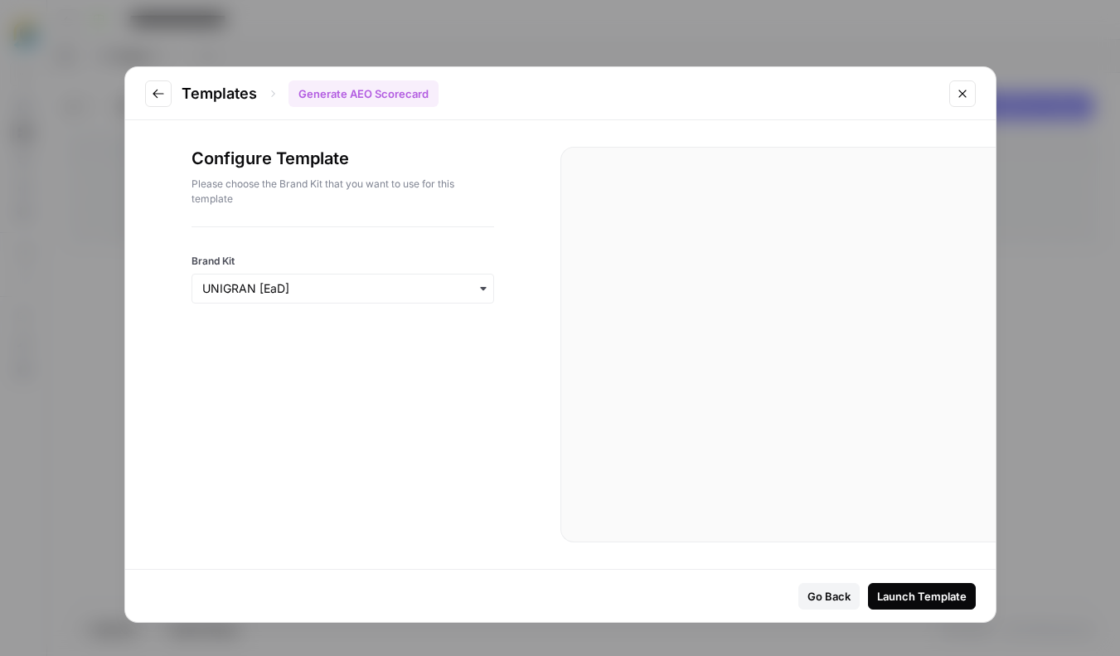
click at [927, 598] on div "Launch Template" at bounding box center [922, 596] width 90 height 17
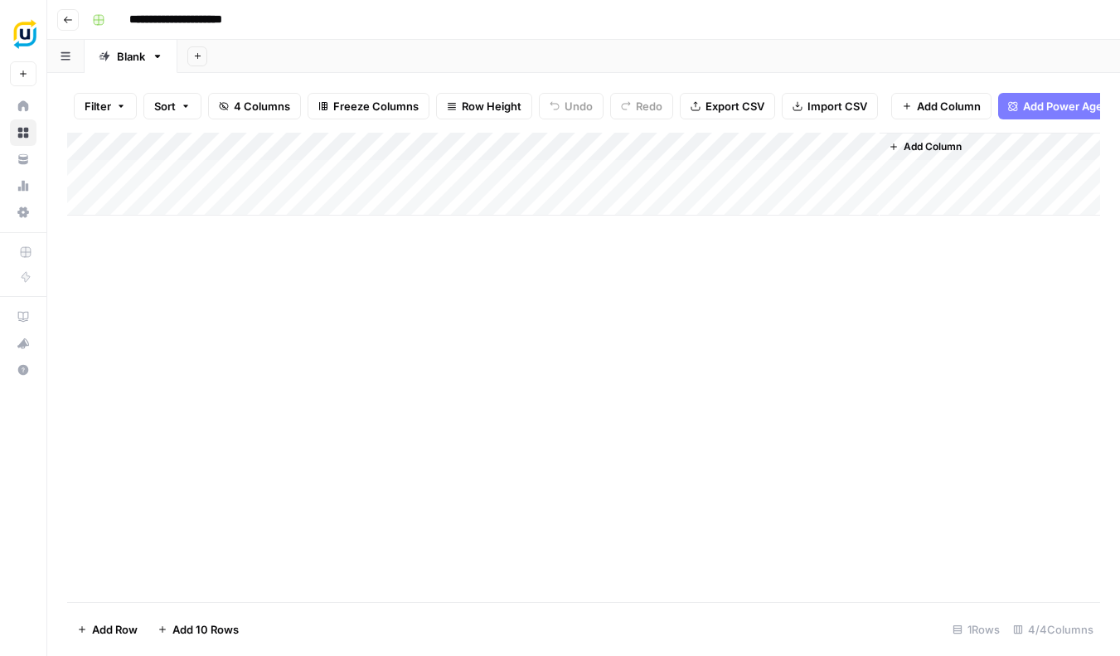
click at [182, 196] on div "Add Column" at bounding box center [583, 174] width 1033 height 83
paste input "**********"
type input "**********"
click at [420, 198] on div "Add Column" at bounding box center [583, 188] width 1033 height 111
click at [656, 197] on div "Add Column" at bounding box center [583, 188] width 1033 height 111
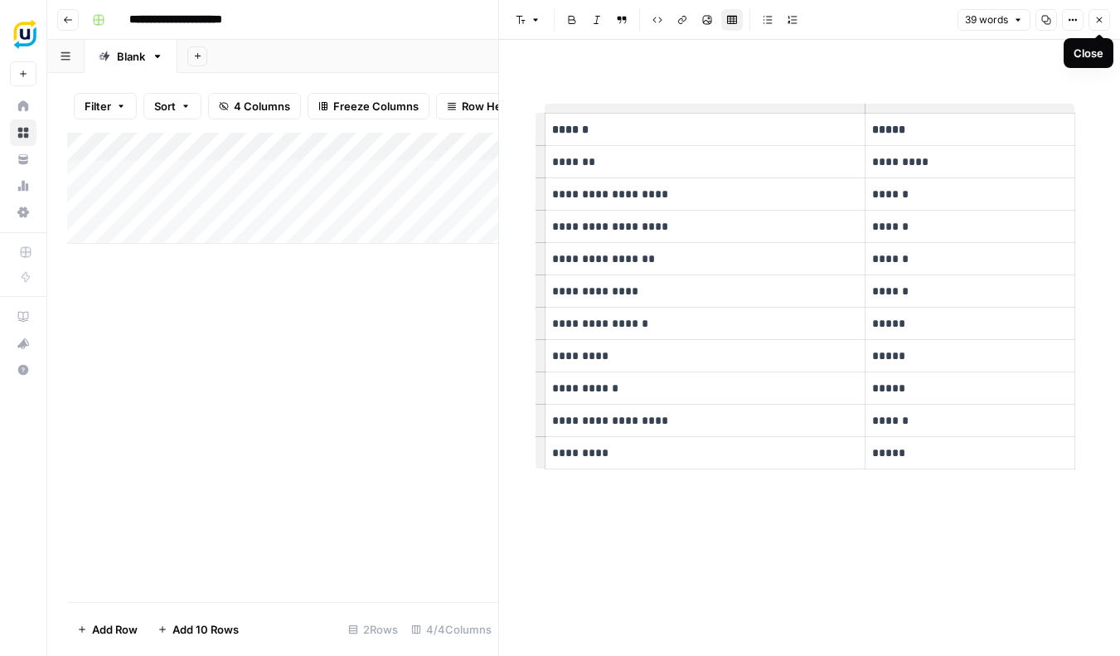
scroll to position [0, 1]
click at [1094, 21] on icon "button" at bounding box center [1099, 20] width 10 height 10
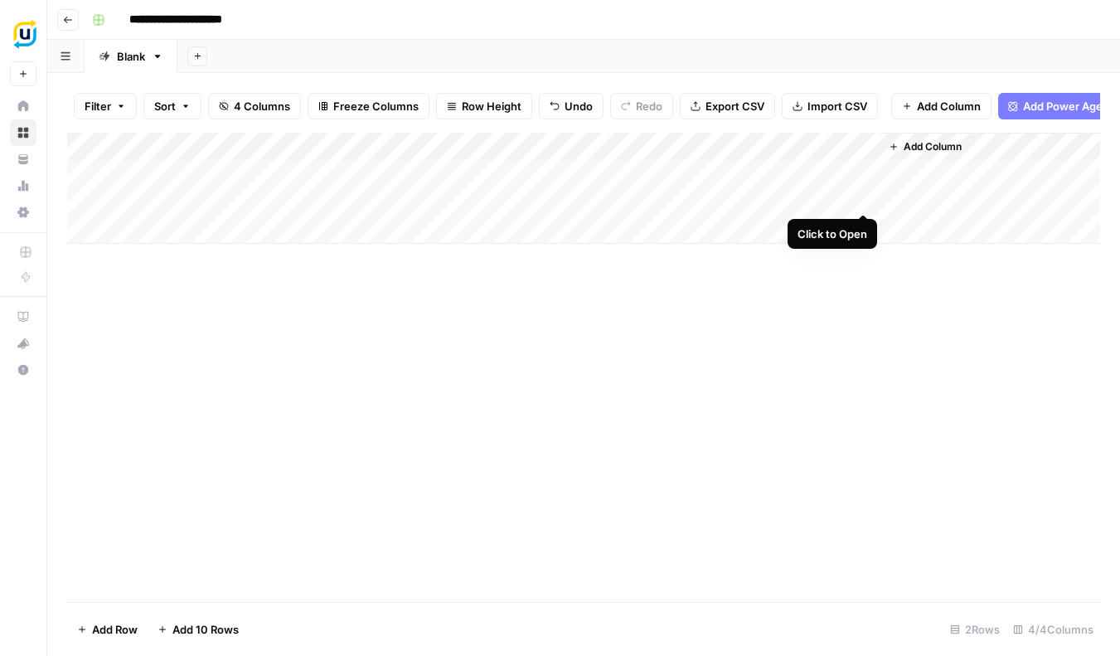
click at [862, 193] on div "Add Column" at bounding box center [583, 188] width 1033 height 111
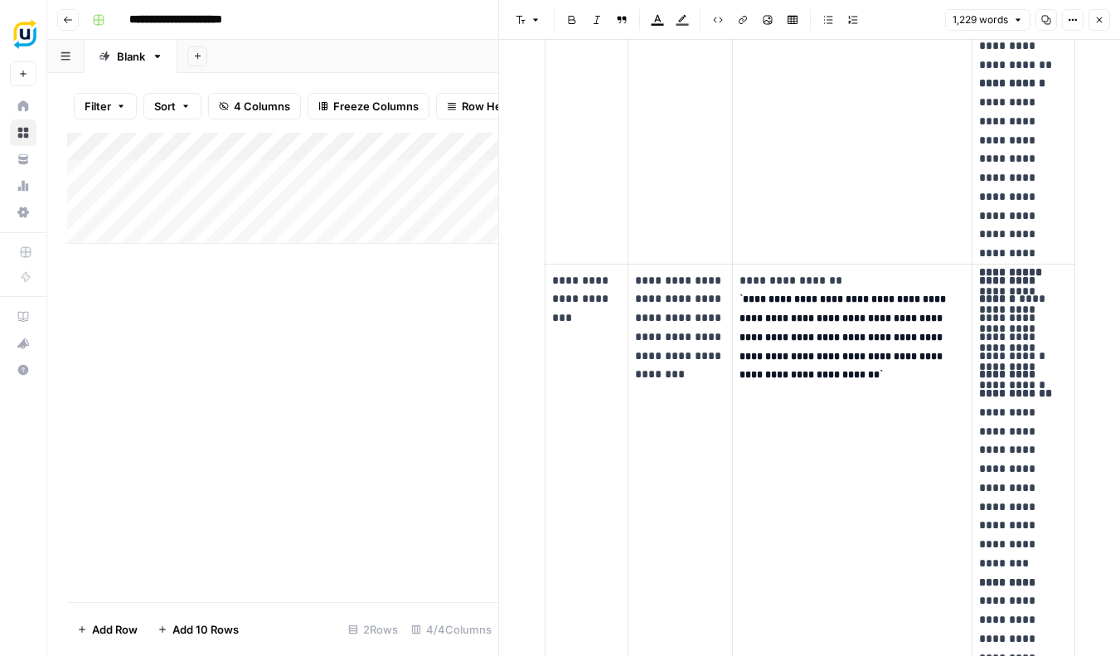
scroll to position [1988, 0]
drag, startPoint x: 923, startPoint y: 390, endPoint x: 740, endPoint y: 275, distance: 215.3
click at [740, 275] on p "**********" at bounding box center [853, 334] width 226 height 128
click at [753, 293] on code "**********" at bounding box center [844, 336] width 209 height 86
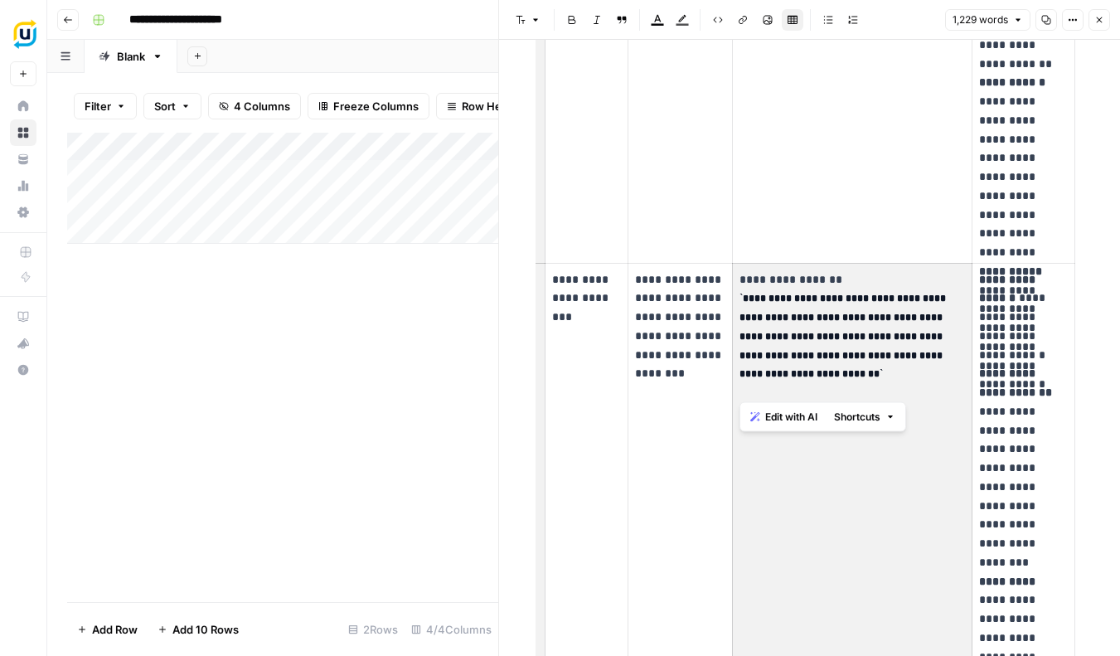
drag, startPoint x: 764, startPoint y: 311, endPoint x: 903, endPoint y: 375, distance: 153.2
click at [907, 375] on p "**********" at bounding box center [853, 334] width 226 height 128
click at [705, 443] on td "**********" at bounding box center [680, 625] width 105 height 725
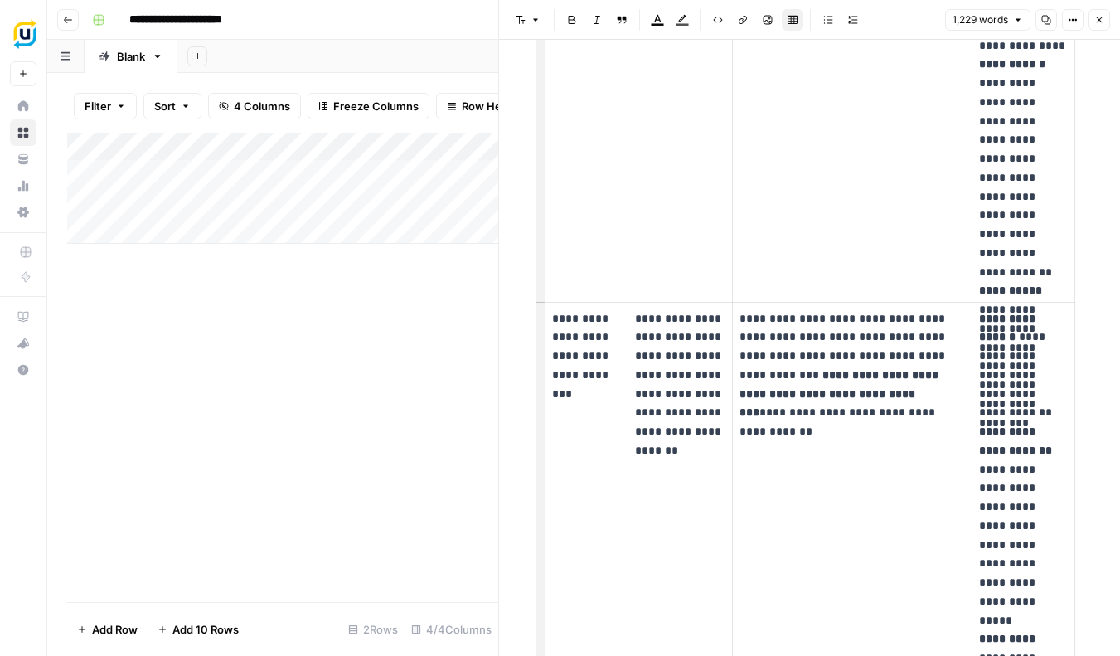
scroll to position [2681, 0]
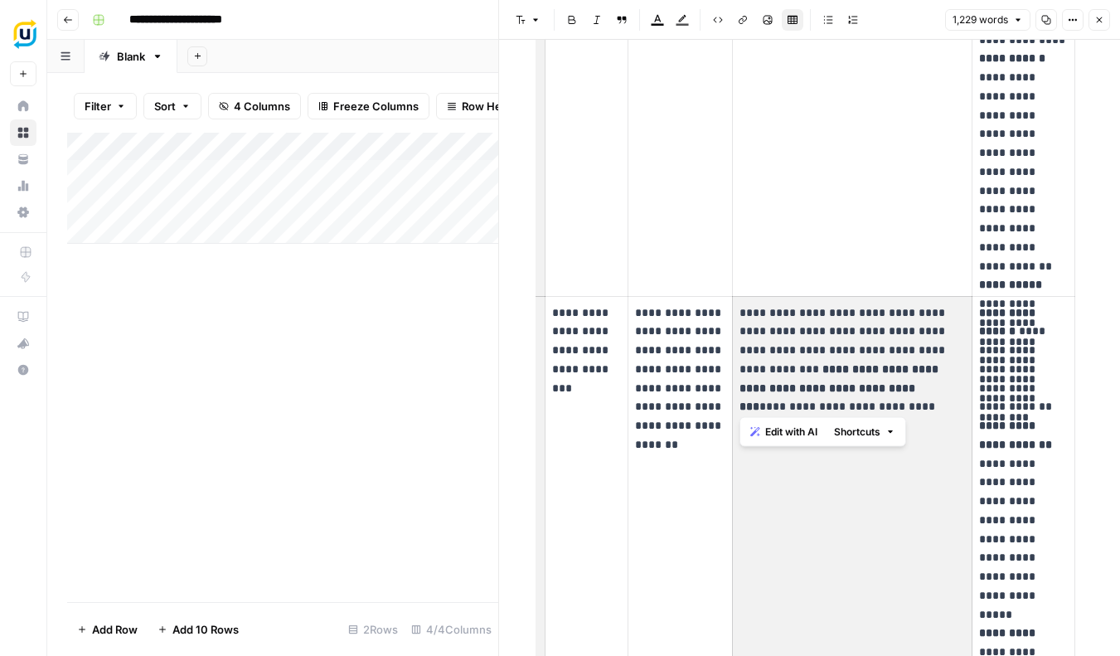
drag, startPoint x: 934, startPoint y: 403, endPoint x: 767, endPoint y: 331, distance: 182.4
click at [767, 331] on p "**********" at bounding box center [853, 357] width 226 height 109
click at [776, 337] on p "**********" at bounding box center [853, 357] width 226 height 109
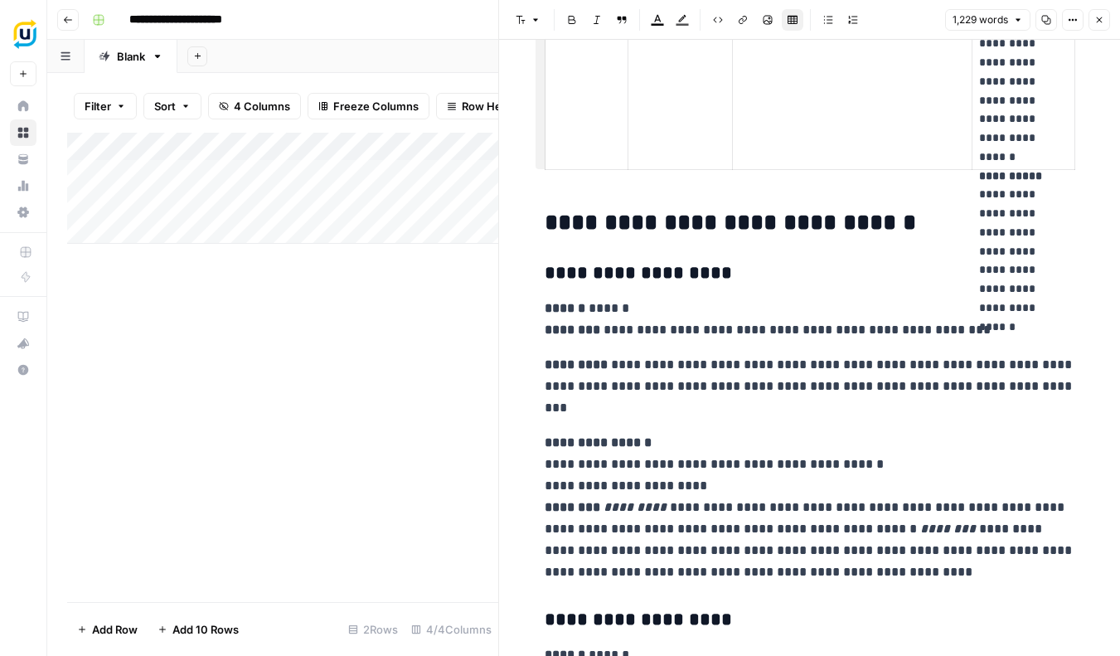
scroll to position [4287, 0]
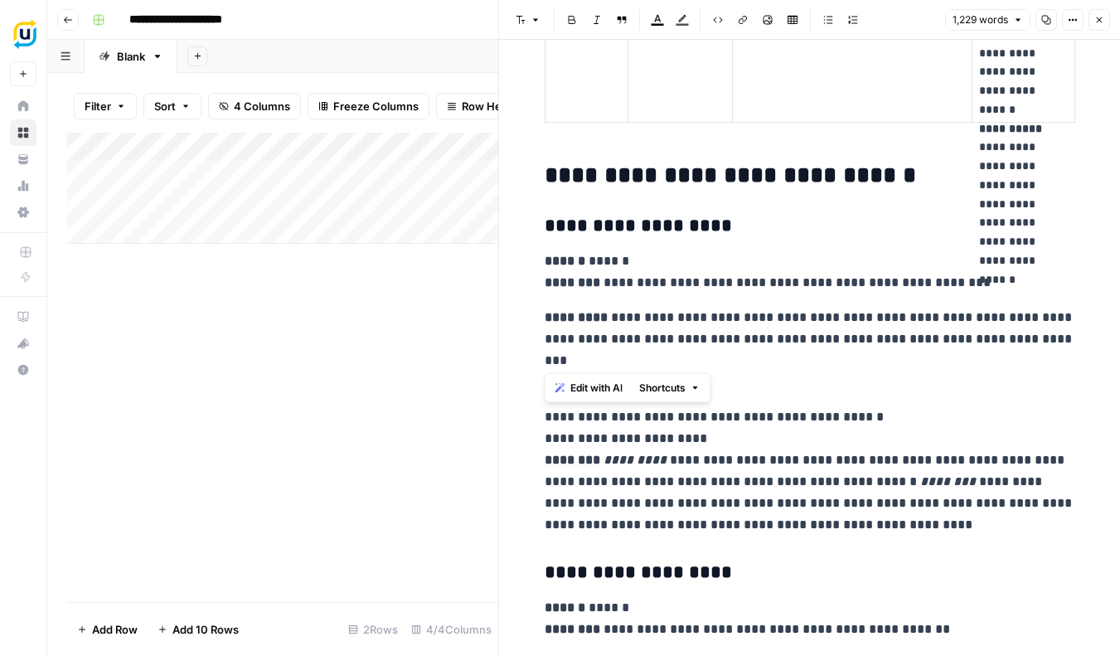
drag, startPoint x: 607, startPoint y: 196, endPoint x: 811, endPoint y: 355, distance: 258.7
click at [814, 362] on p "**********" at bounding box center [810, 339] width 531 height 65
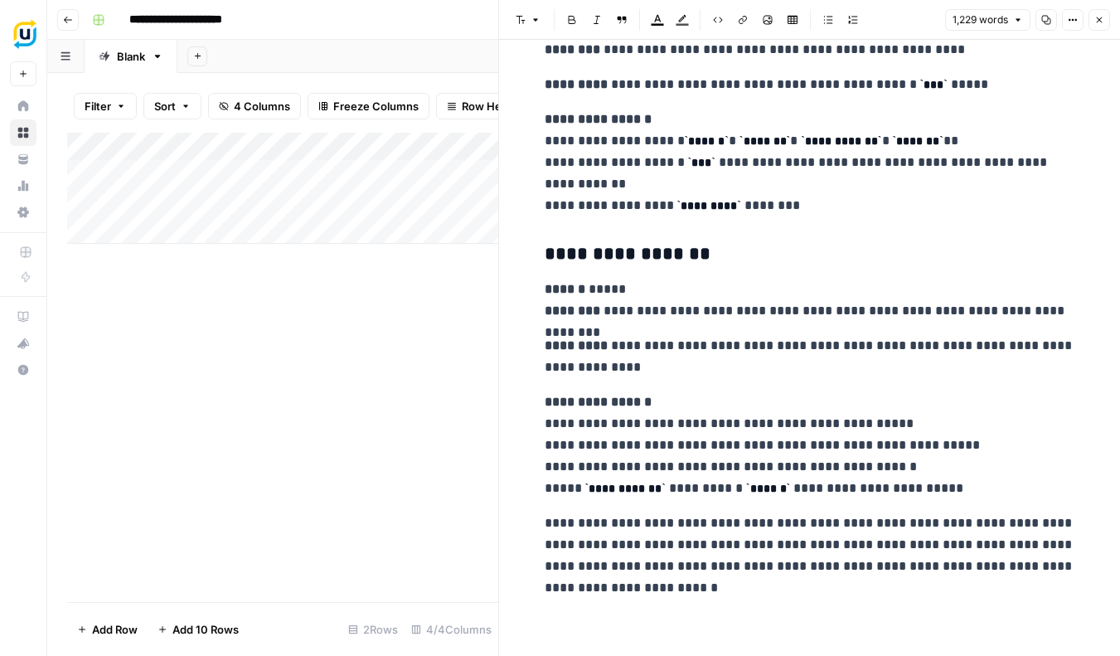
scroll to position [6257, 0]
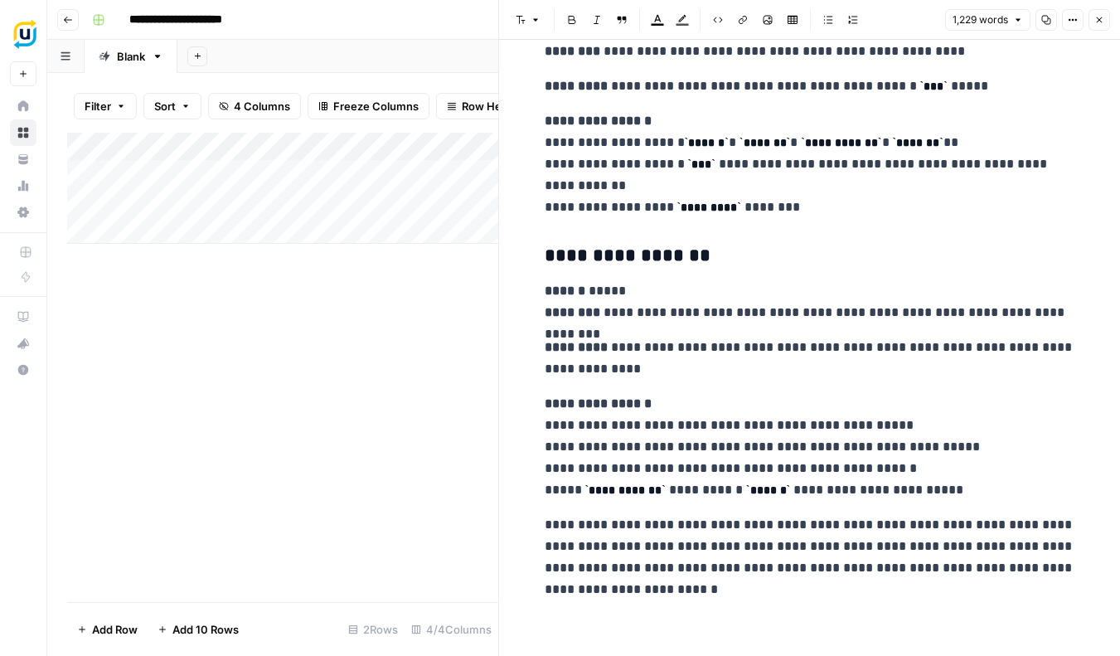
click at [1046, 24] on icon "button" at bounding box center [1046, 20] width 9 height 9
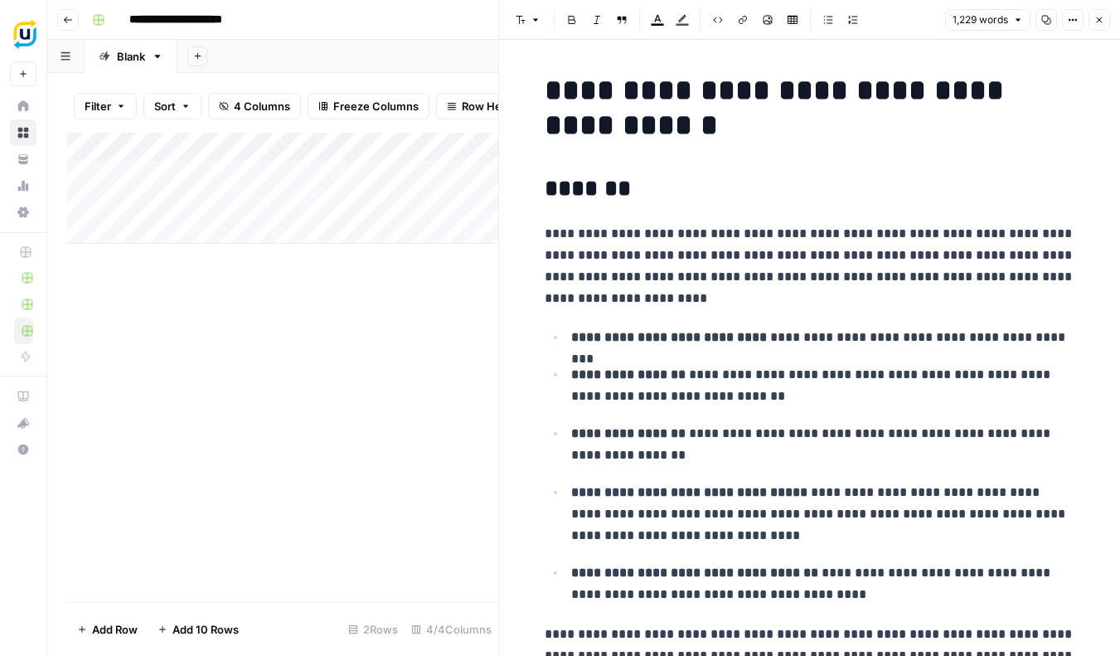
scroll to position [0, 0]
drag, startPoint x: 685, startPoint y: 122, endPoint x: 543, endPoint y: 85, distance: 146.4
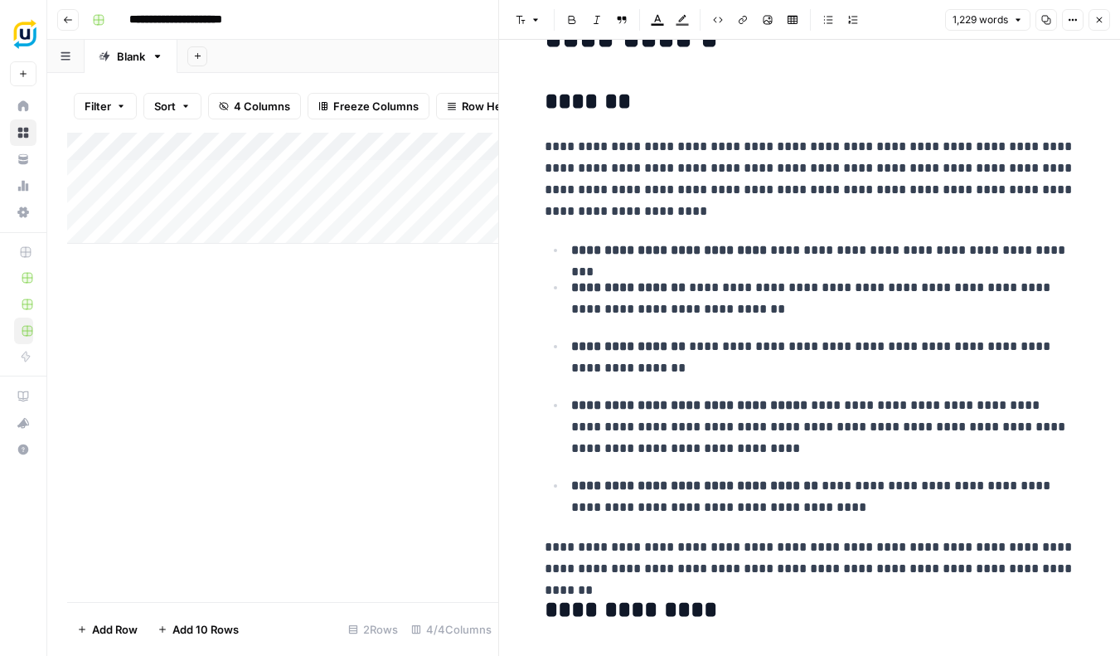
scroll to position [89, 0]
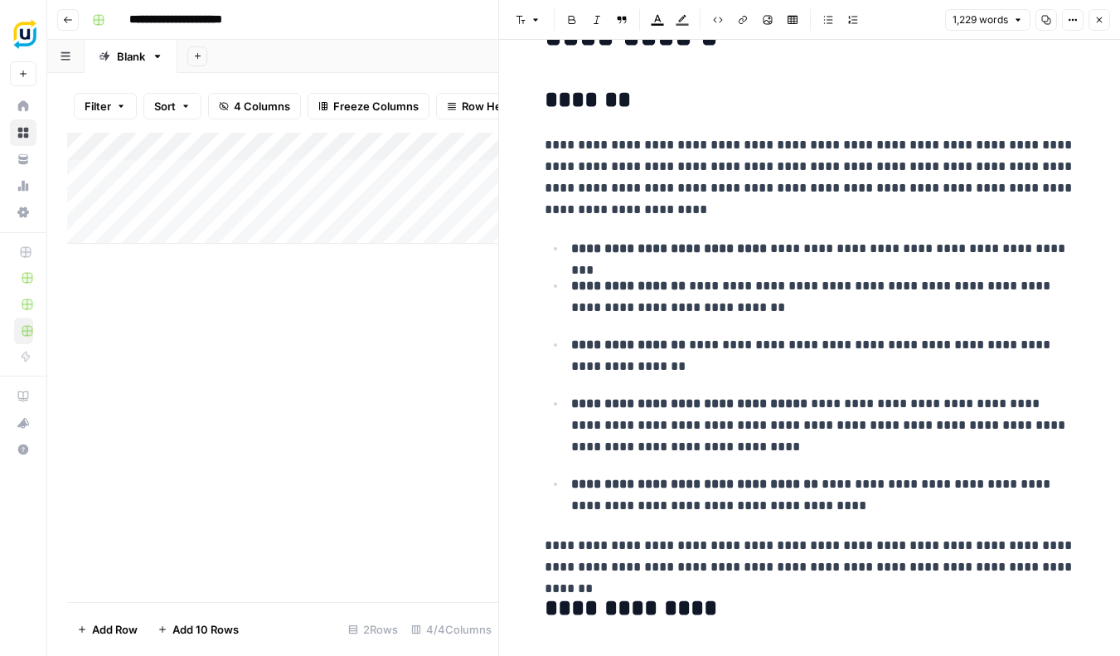
click at [1101, 19] on icon "button" at bounding box center [1099, 20] width 10 height 10
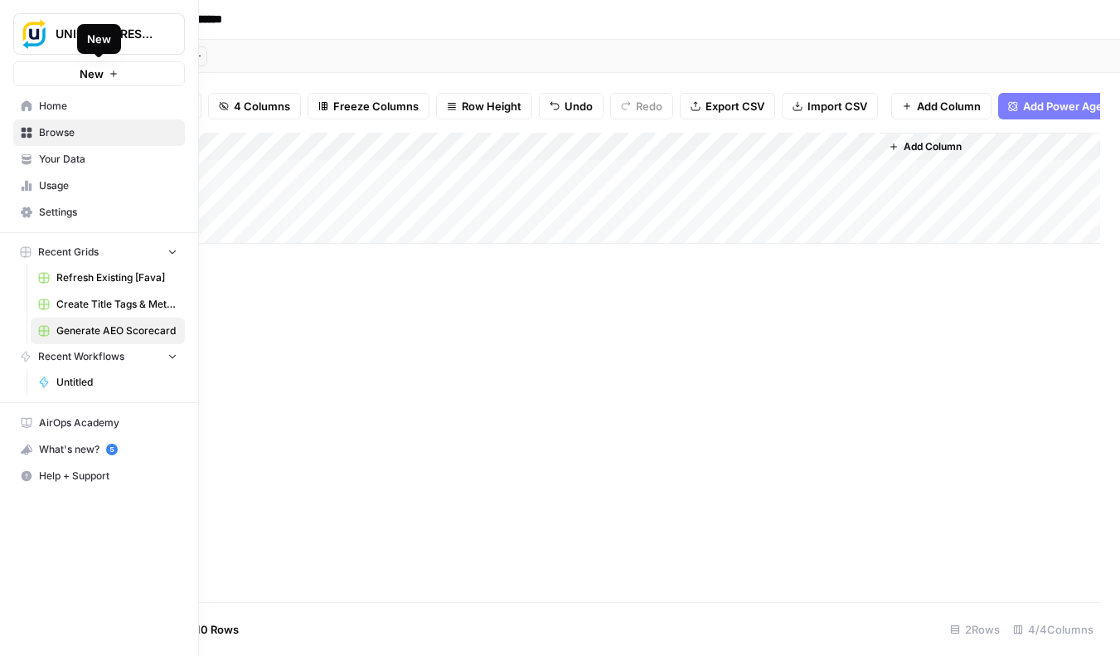
click at [61, 76] on button "New" at bounding box center [99, 73] width 172 height 25
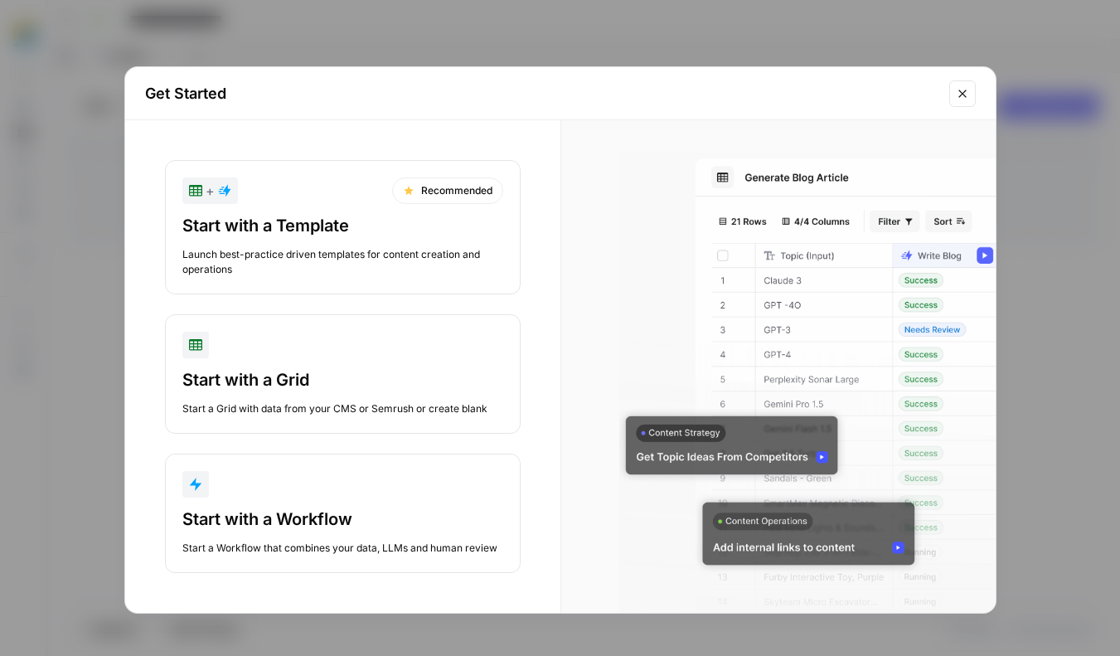
click at [483, 259] on div "Launch best-practice driven templates for content creation and operations" at bounding box center [342, 262] width 321 height 30
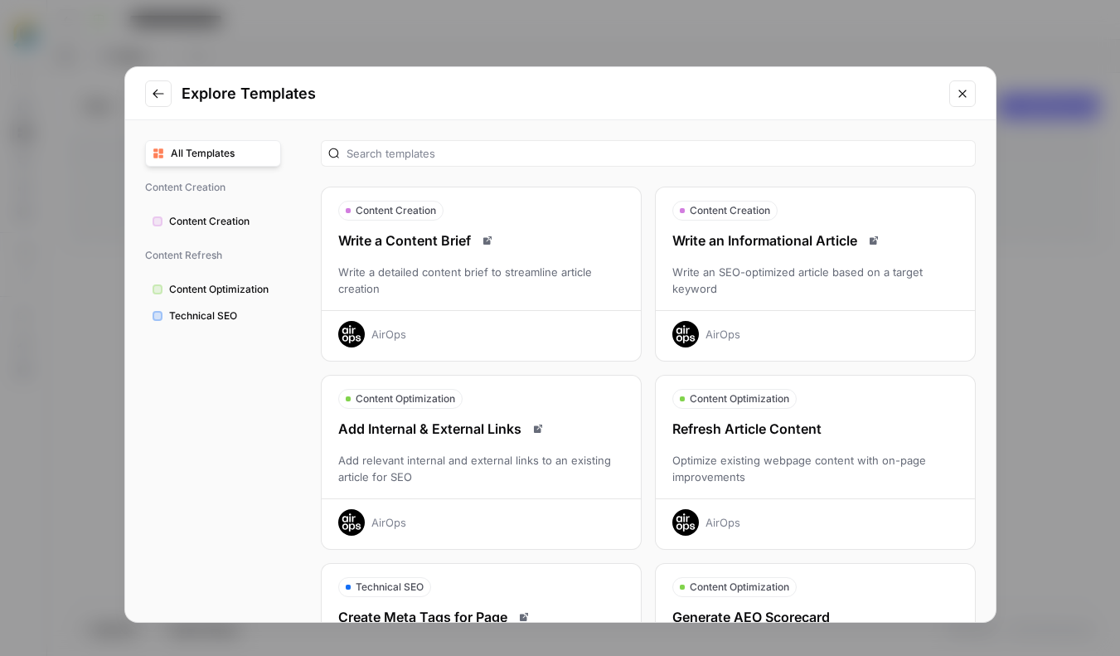
click at [223, 294] on span "Content Optimization" at bounding box center [221, 289] width 104 height 15
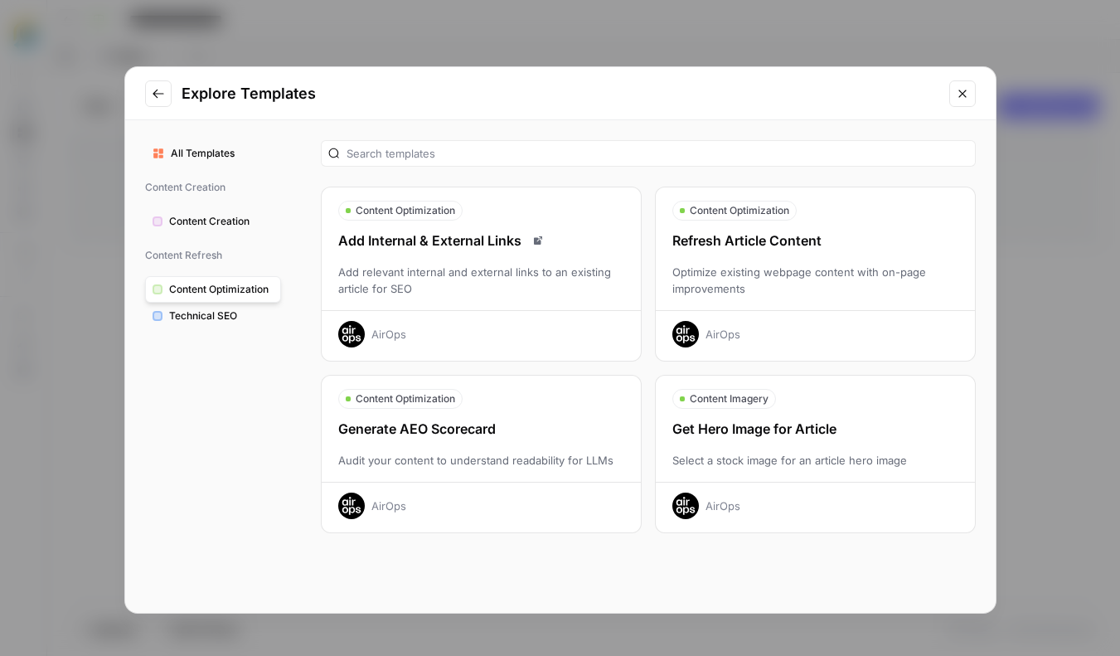
click at [239, 307] on button "Technical SEO" at bounding box center [213, 316] width 136 height 27
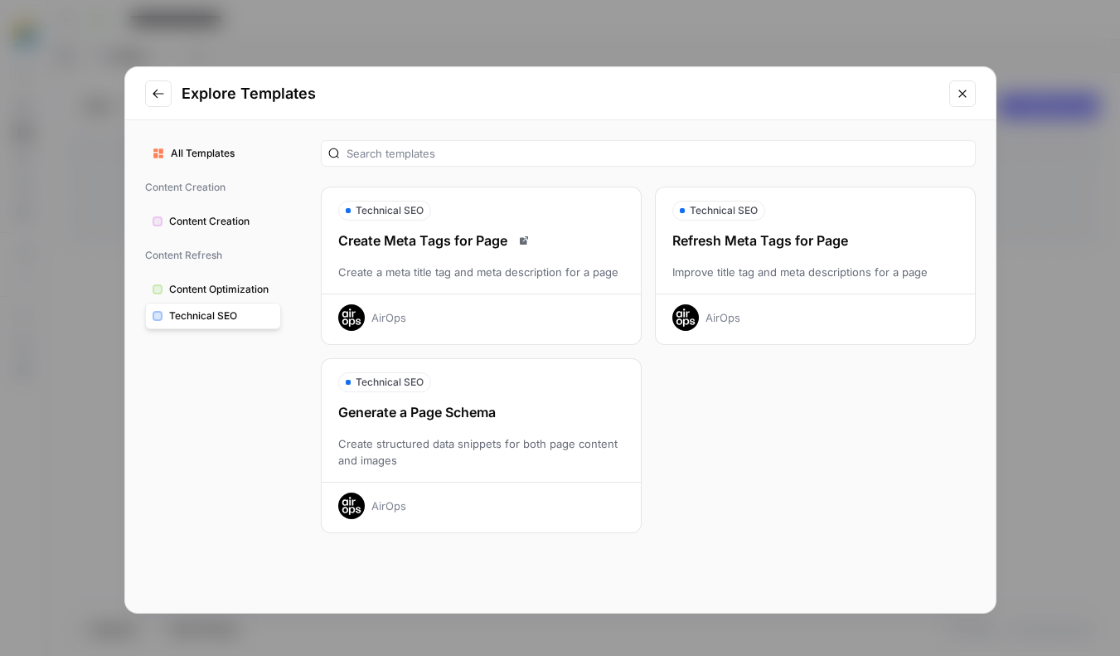
click at [436, 433] on div "Generate a Page Schema Create structured data snippets for both page content an…" at bounding box center [481, 460] width 319 height 117
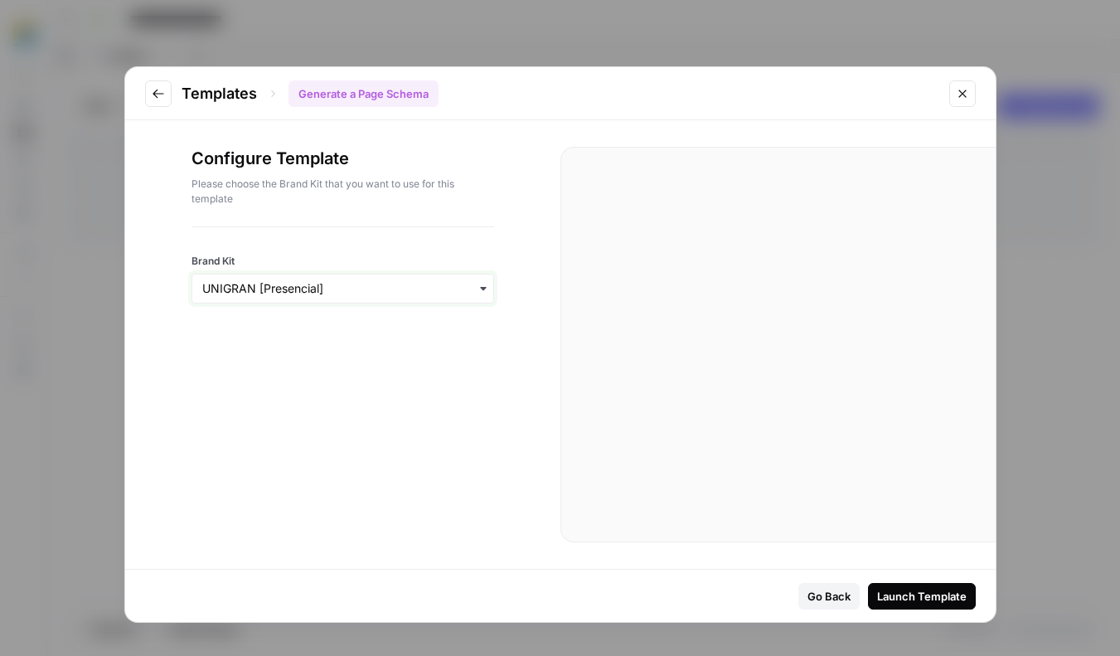
click at [421, 295] on input "Brand Kit" at bounding box center [342, 288] width 281 height 17
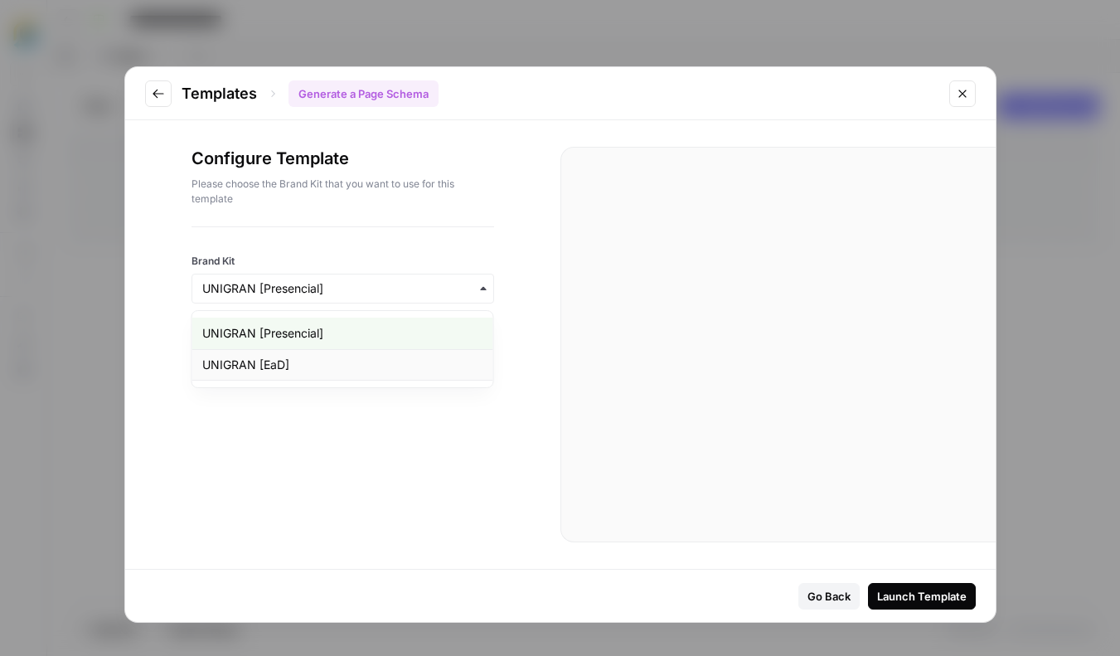
click at [383, 364] on div "UNIGRAN [EaD]" at bounding box center [342, 365] width 301 height 32
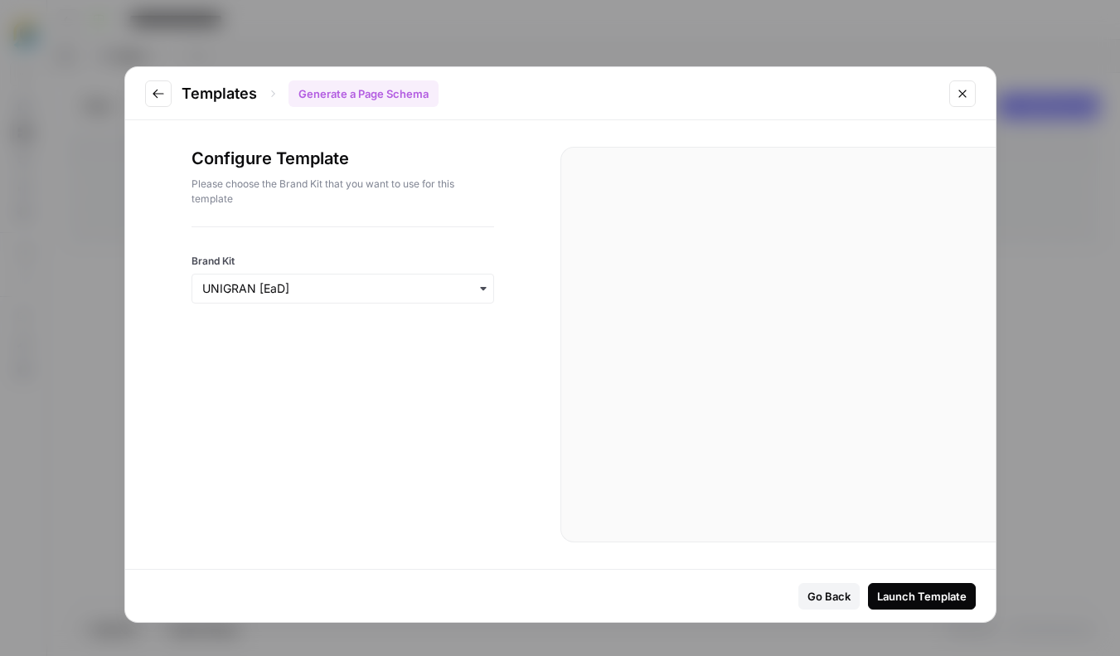
click at [907, 598] on div "Launch Template" at bounding box center [922, 596] width 90 height 17
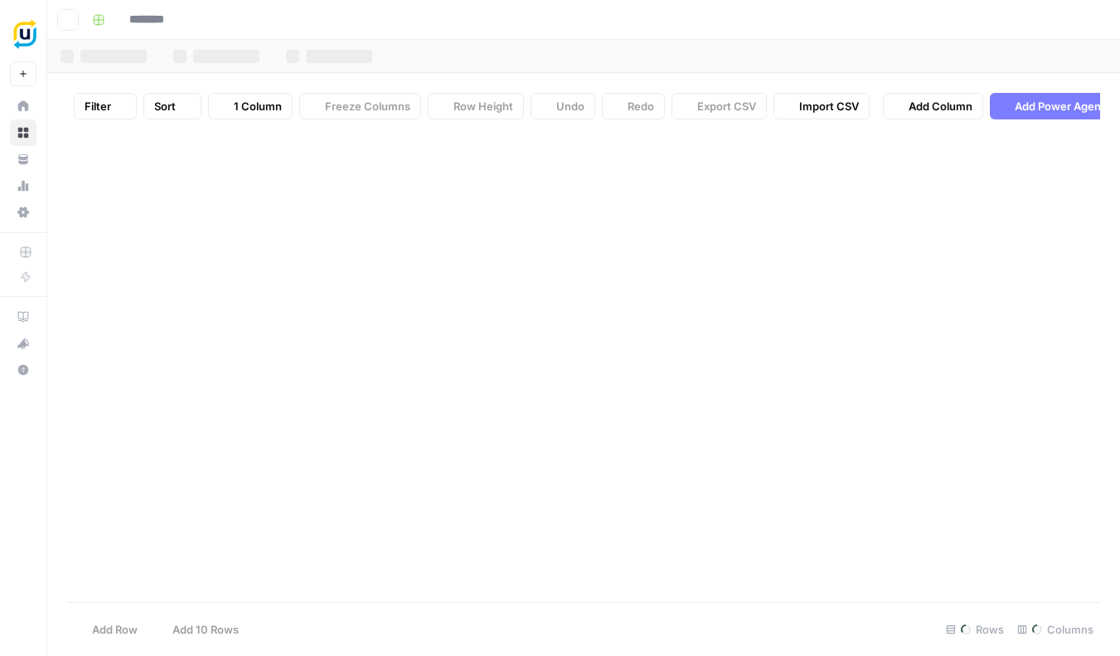
type input "**********"
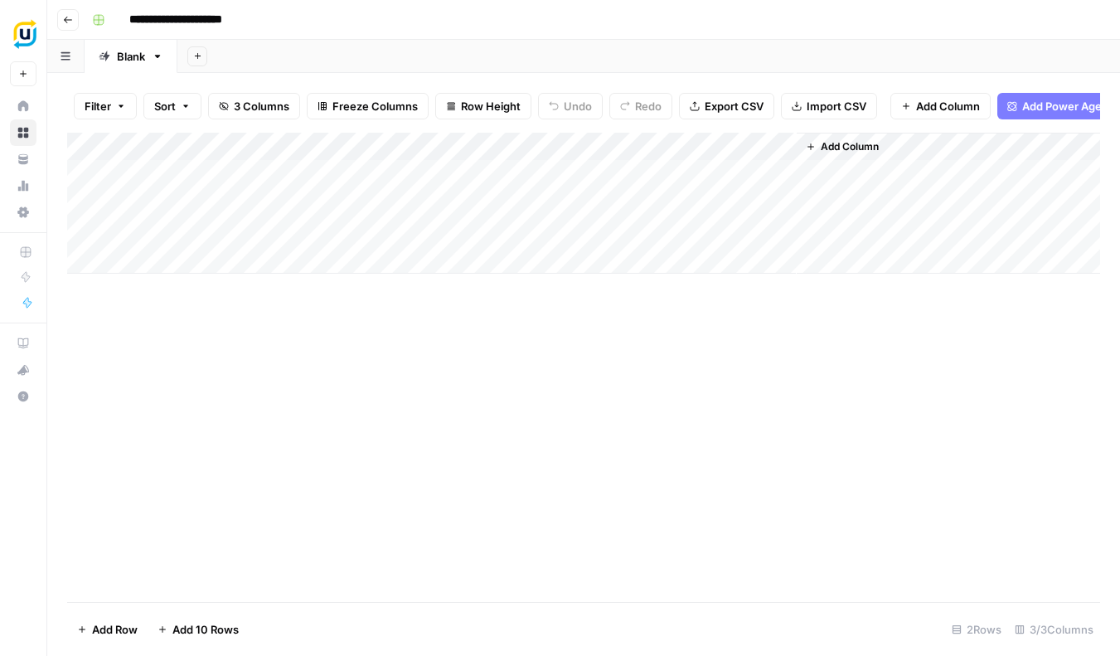
click at [206, 220] on div "Add Column" at bounding box center [583, 203] width 1033 height 141
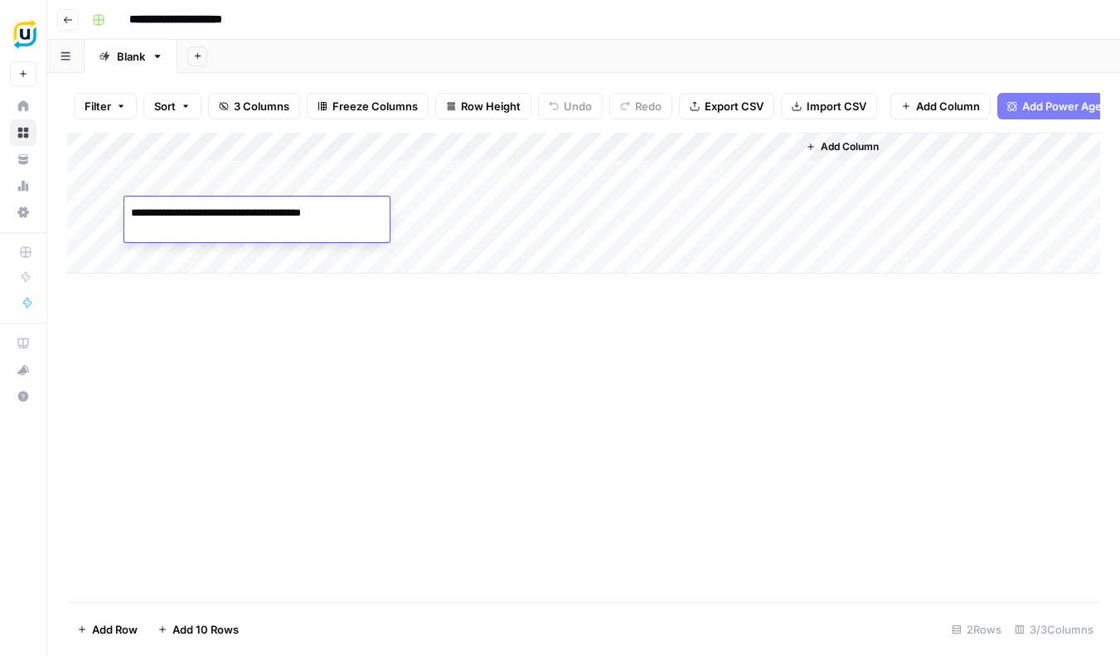
paste textarea "**********"
type textarea "**********"
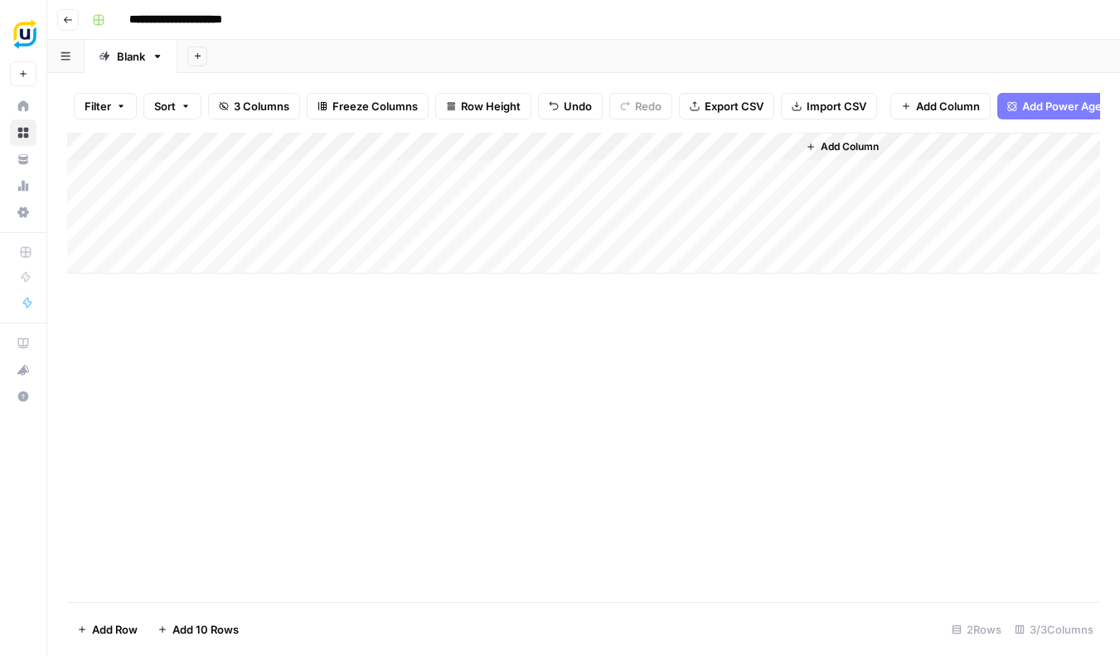
click at [452, 212] on div "Add Column" at bounding box center [583, 203] width 1033 height 141
click at [509, 211] on div "Add Column" at bounding box center [583, 203] width 1033 height 141
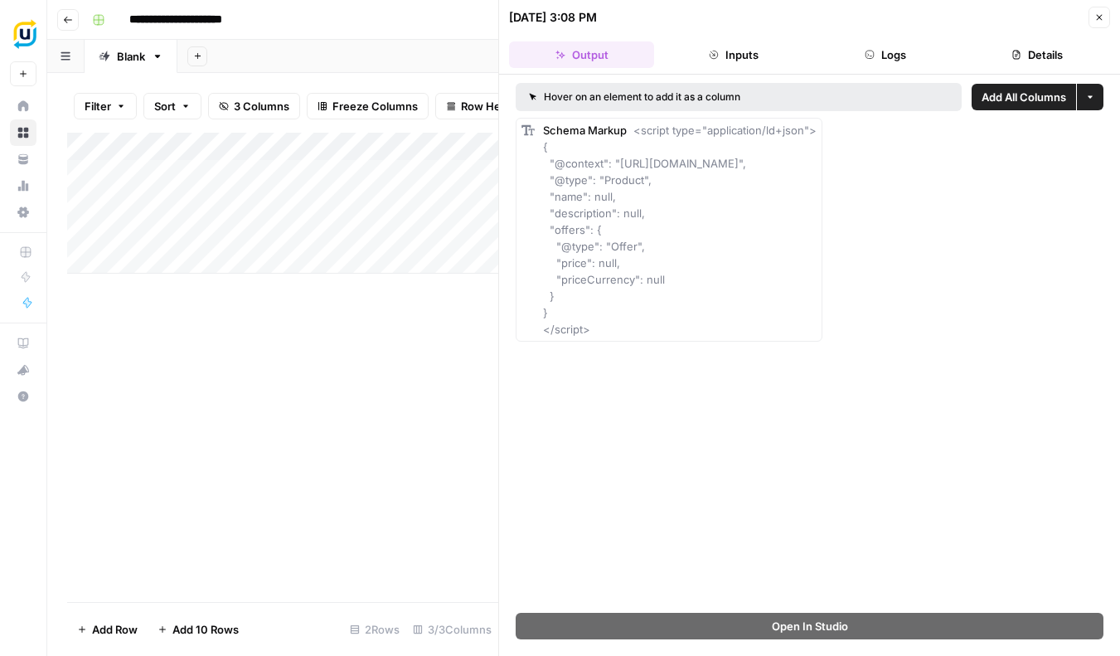
click at [445, 302] on div "Add Column" at bounding box center [282, 367] width 431 height 469
click at [1099, 17] on icon "button" at bounding box center [1100, 18] width 6 height 6
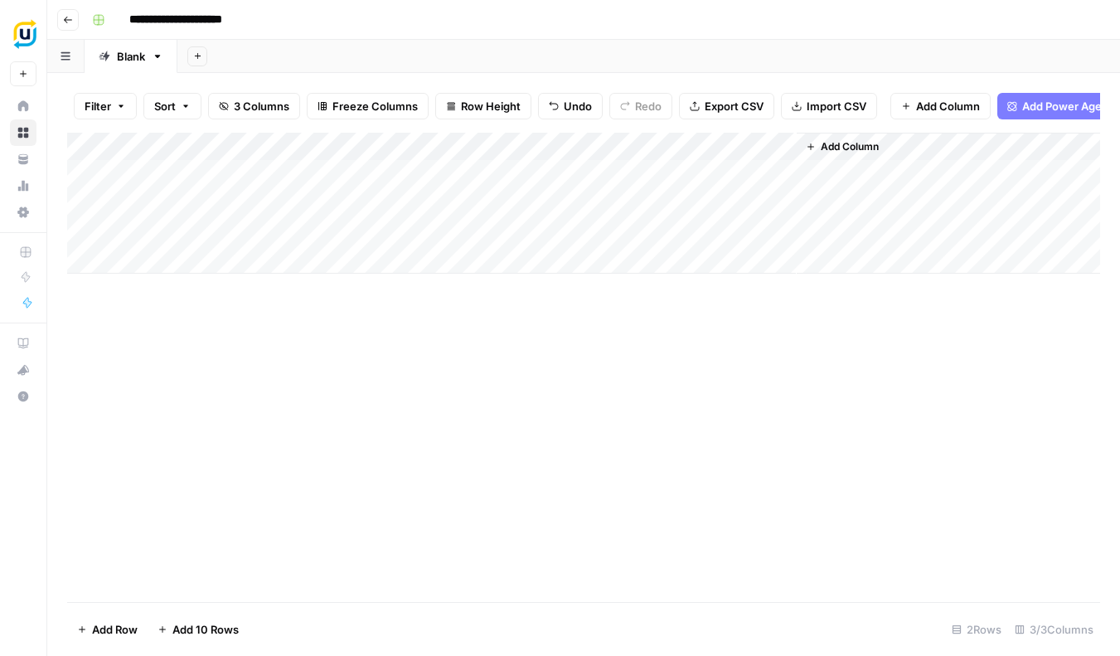
click at [696, 226] on div "Add Column" at bounding box center [583, 203] width 1033 height 141
click at [691, 213] on div "Add Column" at bounding box center [583, 203] width 1033 height 141
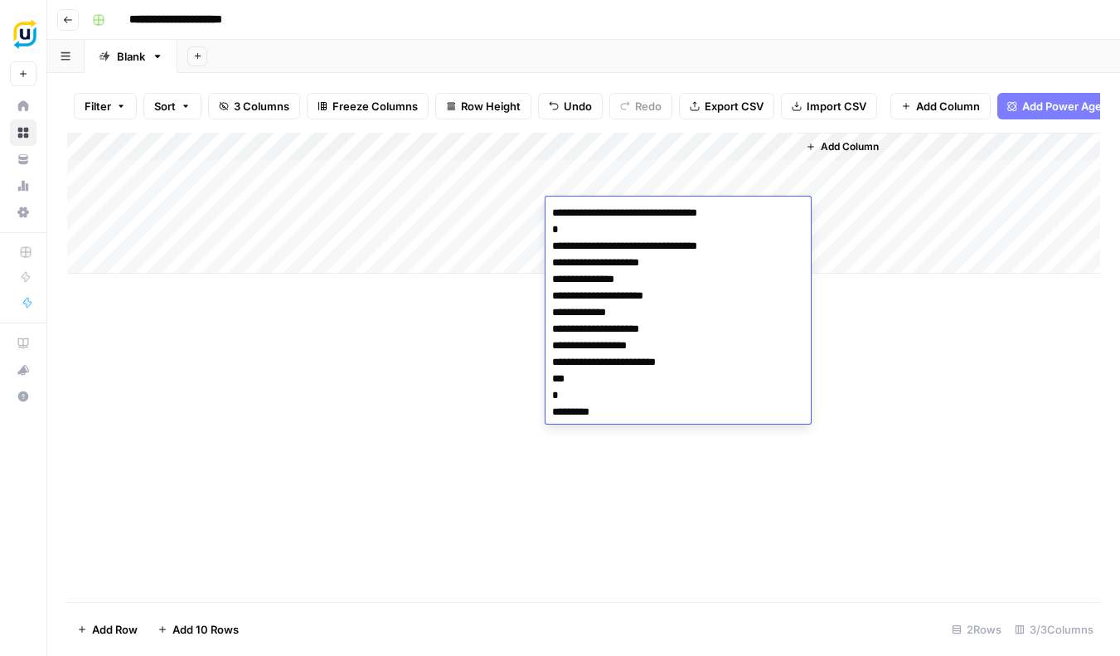
click at [691, 213] on textarea "**********" at bounding box center [678, 312] width 265 height 222
drag, startPoint x: 614, startPoint y: 262, endPoint x: 659, endPoint y: 264, distance: 44.8
click at [659, 264] on textarea "**********" at bounding box center [678, 312] width 265 height 222
click at [695, 291] on textarea "**********" at bounding box center [678, 312] width 265 height 222
click at [630, 401] on textarea "**********" at bounding box center [678, 312] width 265 height 222
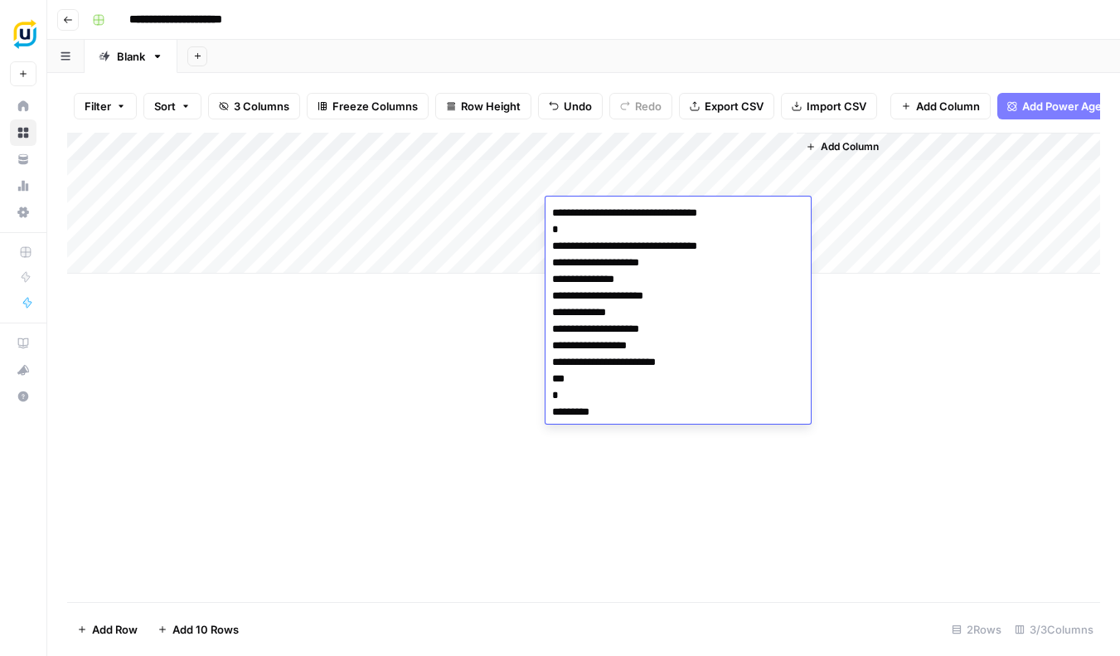
drag, startPoint x: 633, startPoint y: 420, endPoint x: 519, endPoint y: 206, distance: 242.2
click at [519, 206] on body "**********" at bounding box center [560, 328] width 1120 height 656
click at [733, 486] on div "Add Column" at bounding box center [583, 367] width 1033 height 469
